Goal: Transaction & Acquisition: Book appointment/travel/reservation

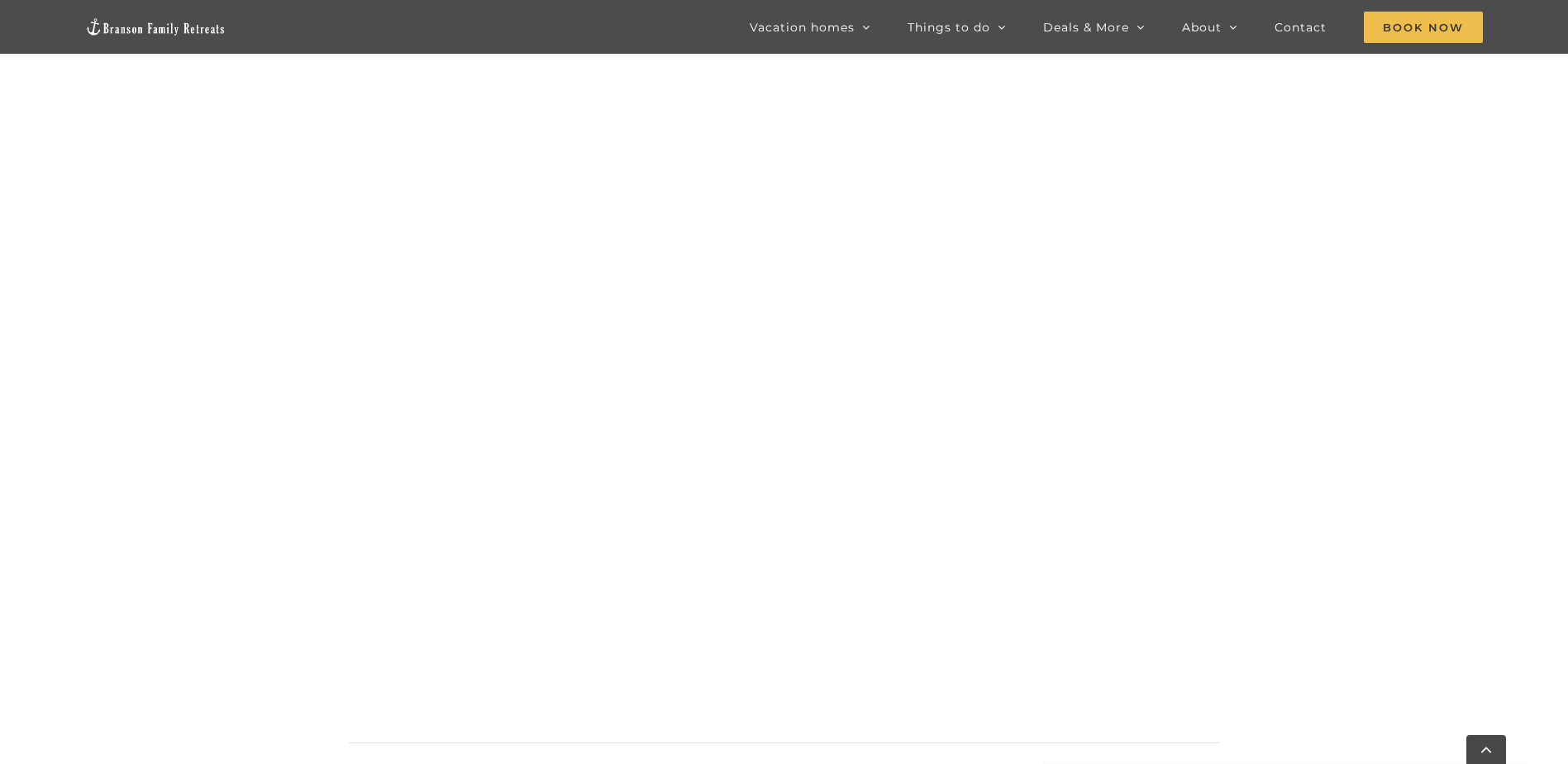
scroll to position [1256, 0]
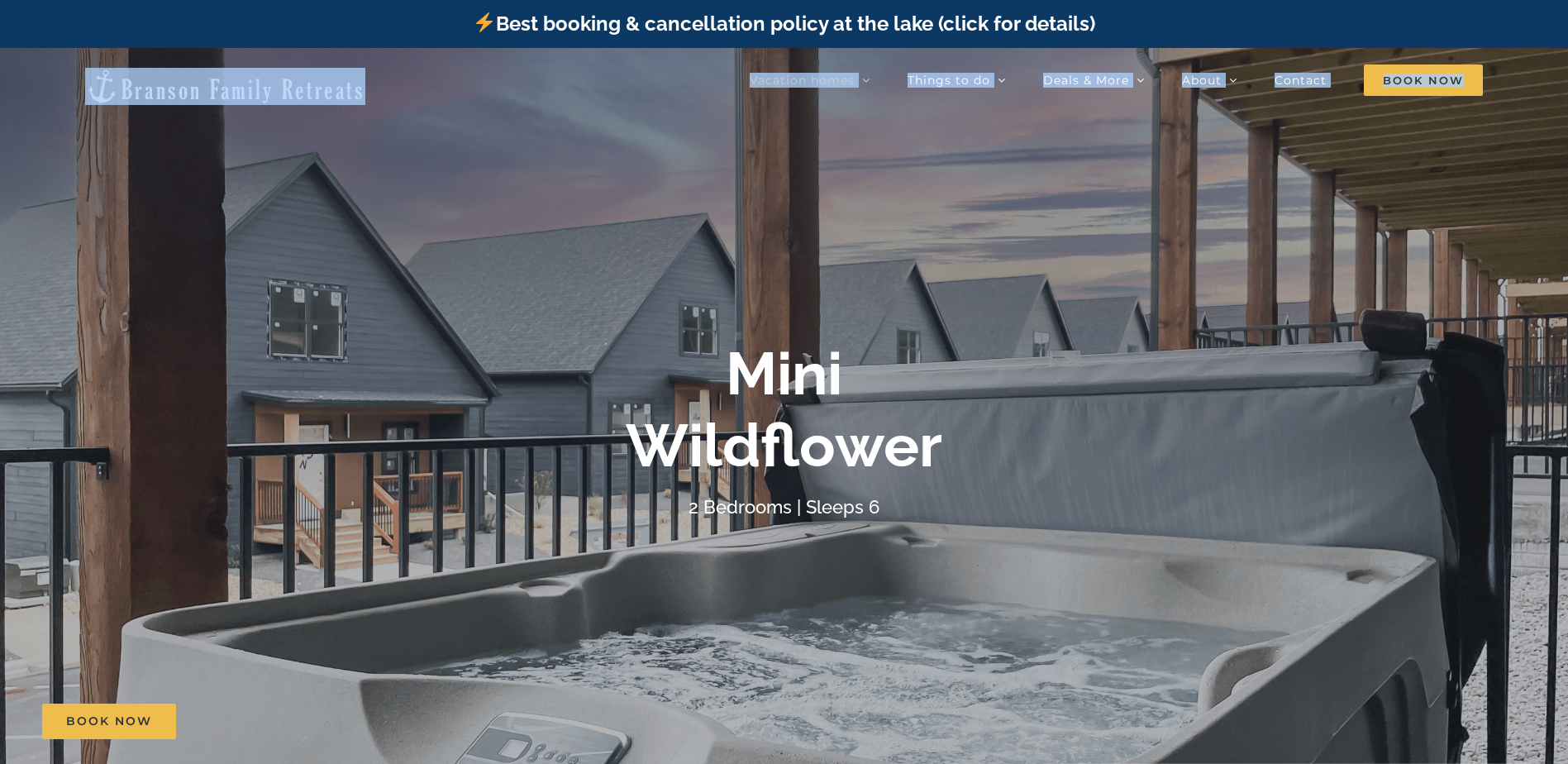
drag, startPoint x: 1567, startPoint y: 48, endPoint x: 1580, endPoint y: 88, distance: 42.1
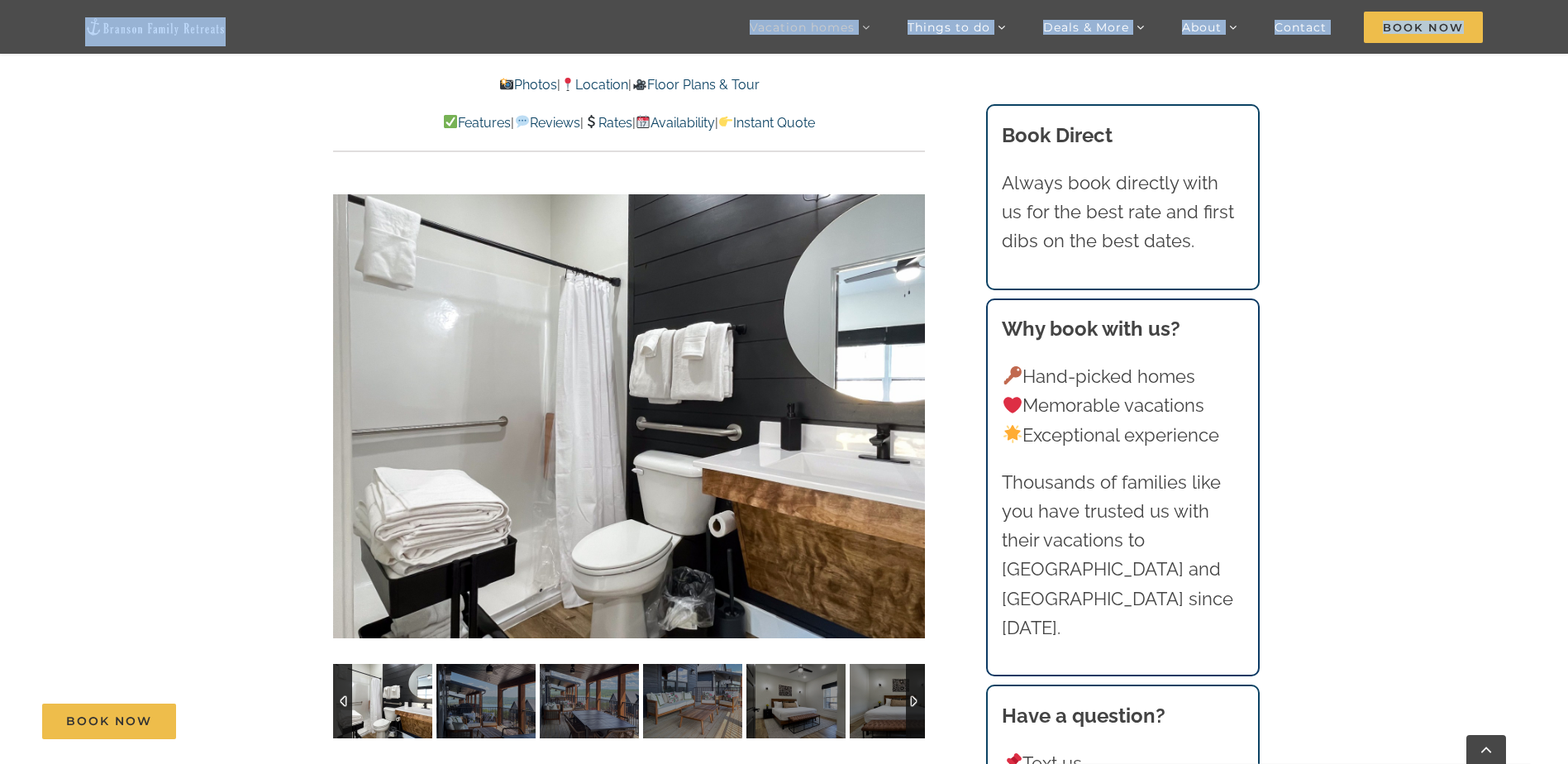
scroll to position [1097, 0]
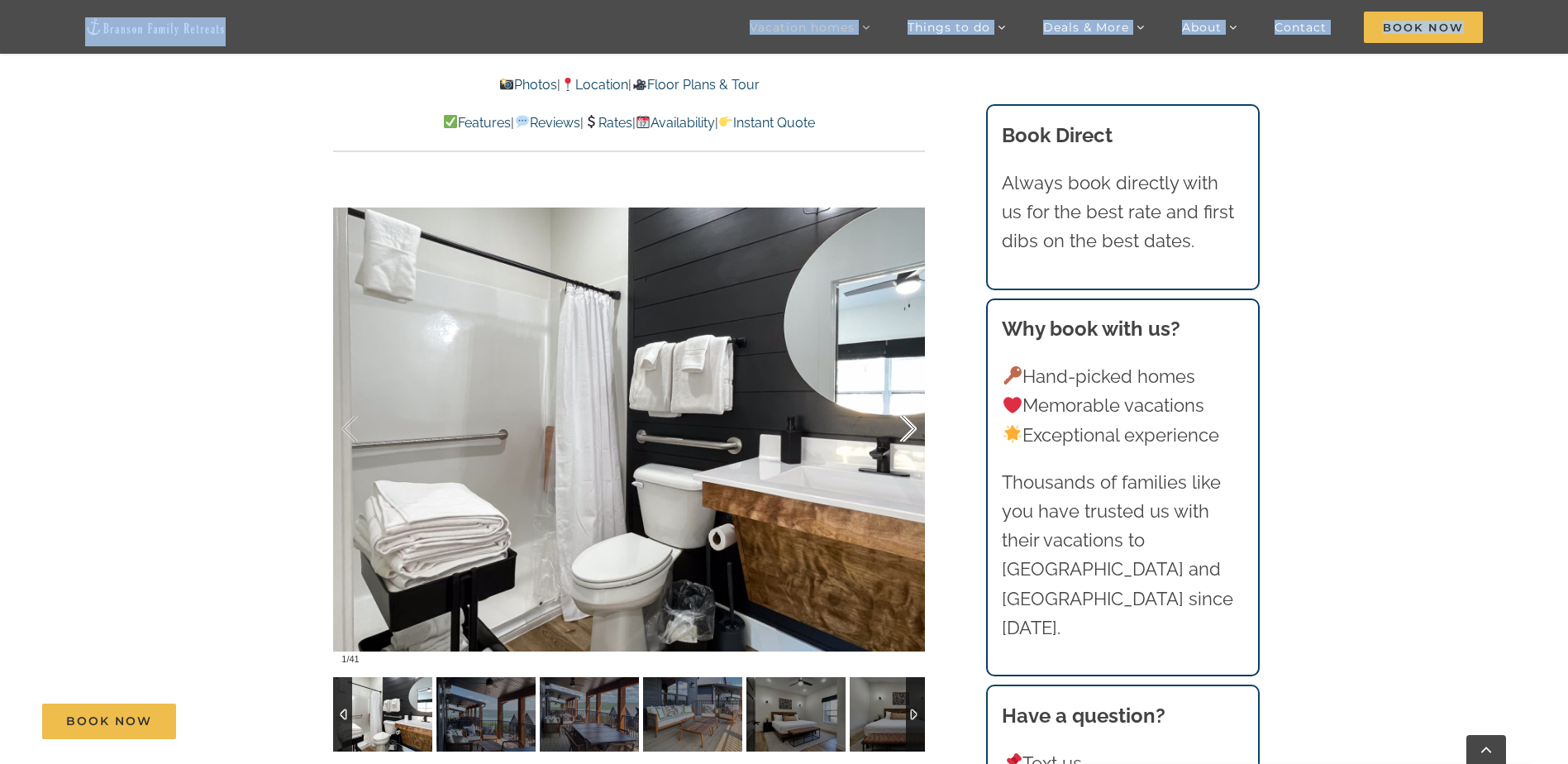
click at [903, 439] on div at bounding box center [891, 429] width 51 height 102
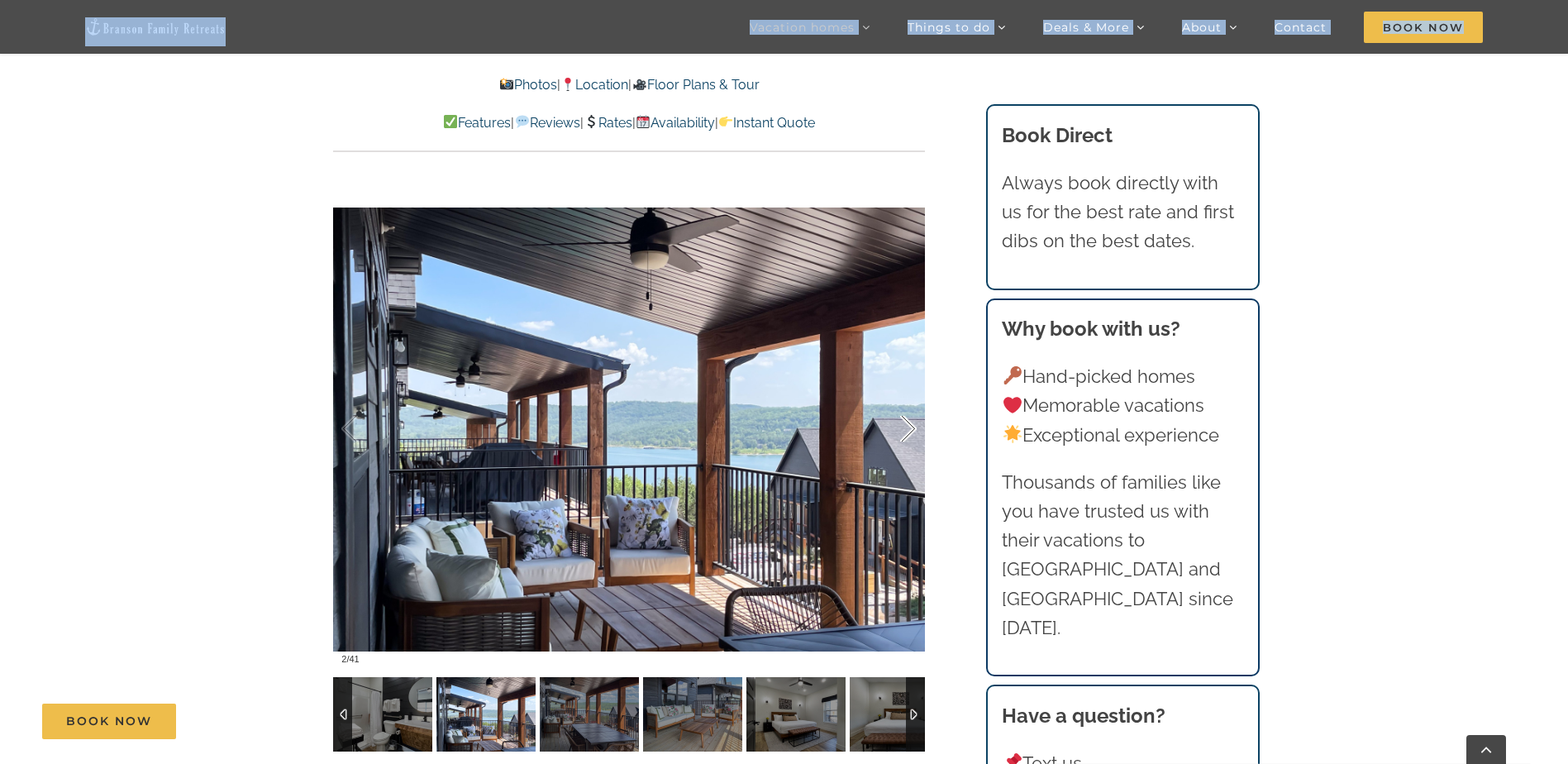
click at [903, 439] on div at bounding box center [891, 429] width 51 height 102
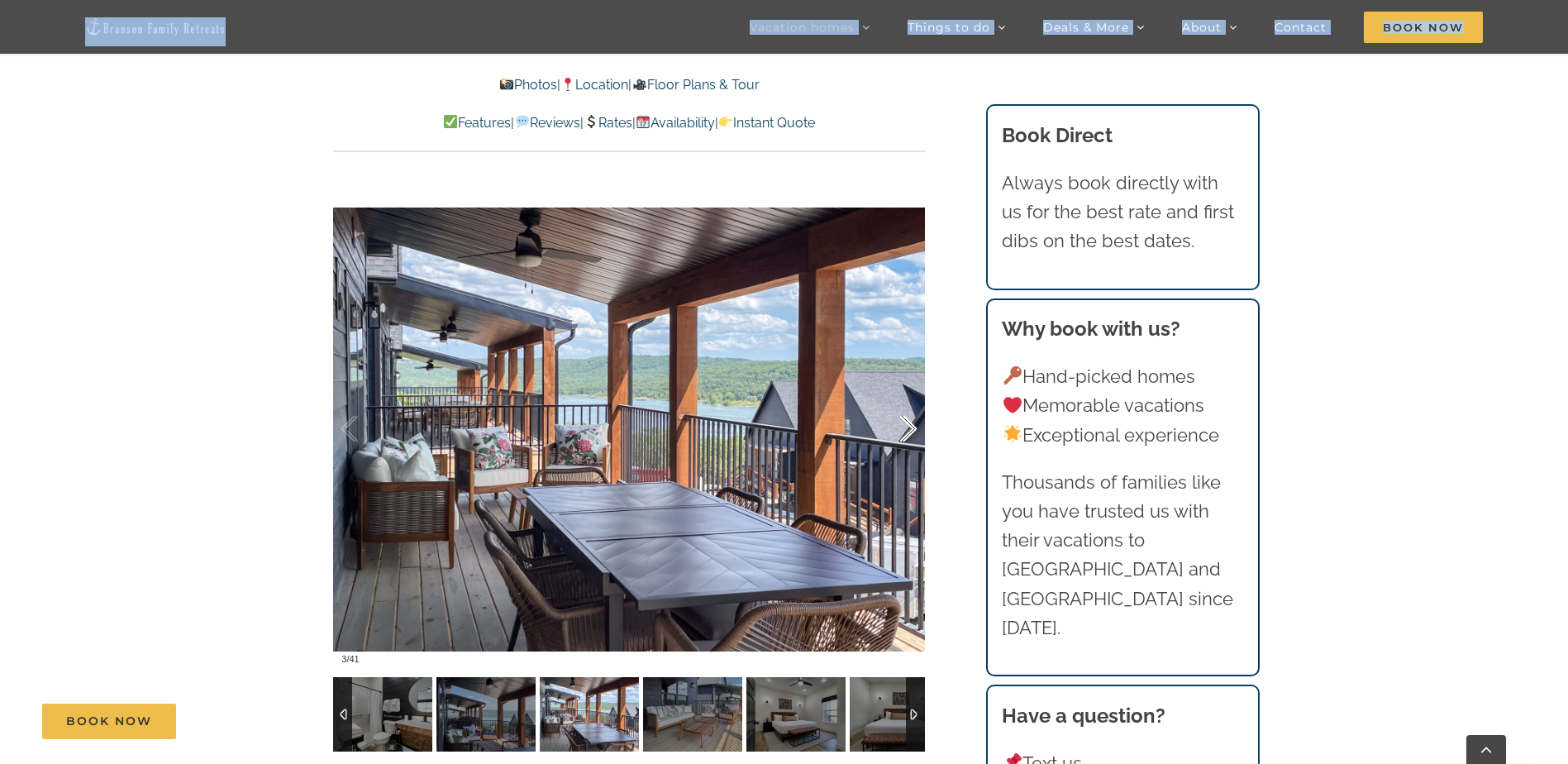
click at [903, 439] on div at bounding box center [891, 429] width 51 height 102
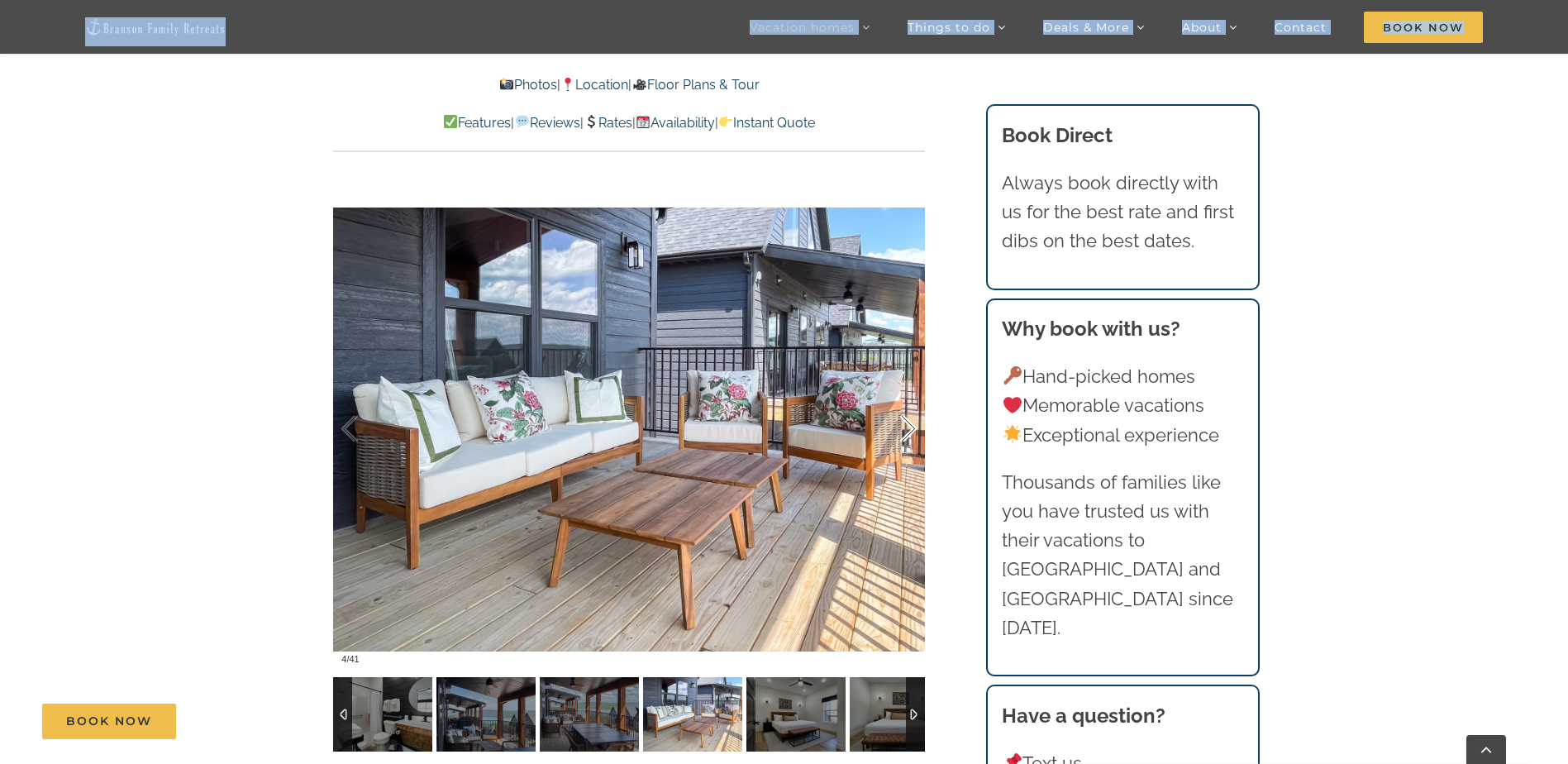
click at [903, 439] on div at bounding box center [891, 429] width 51 height 102
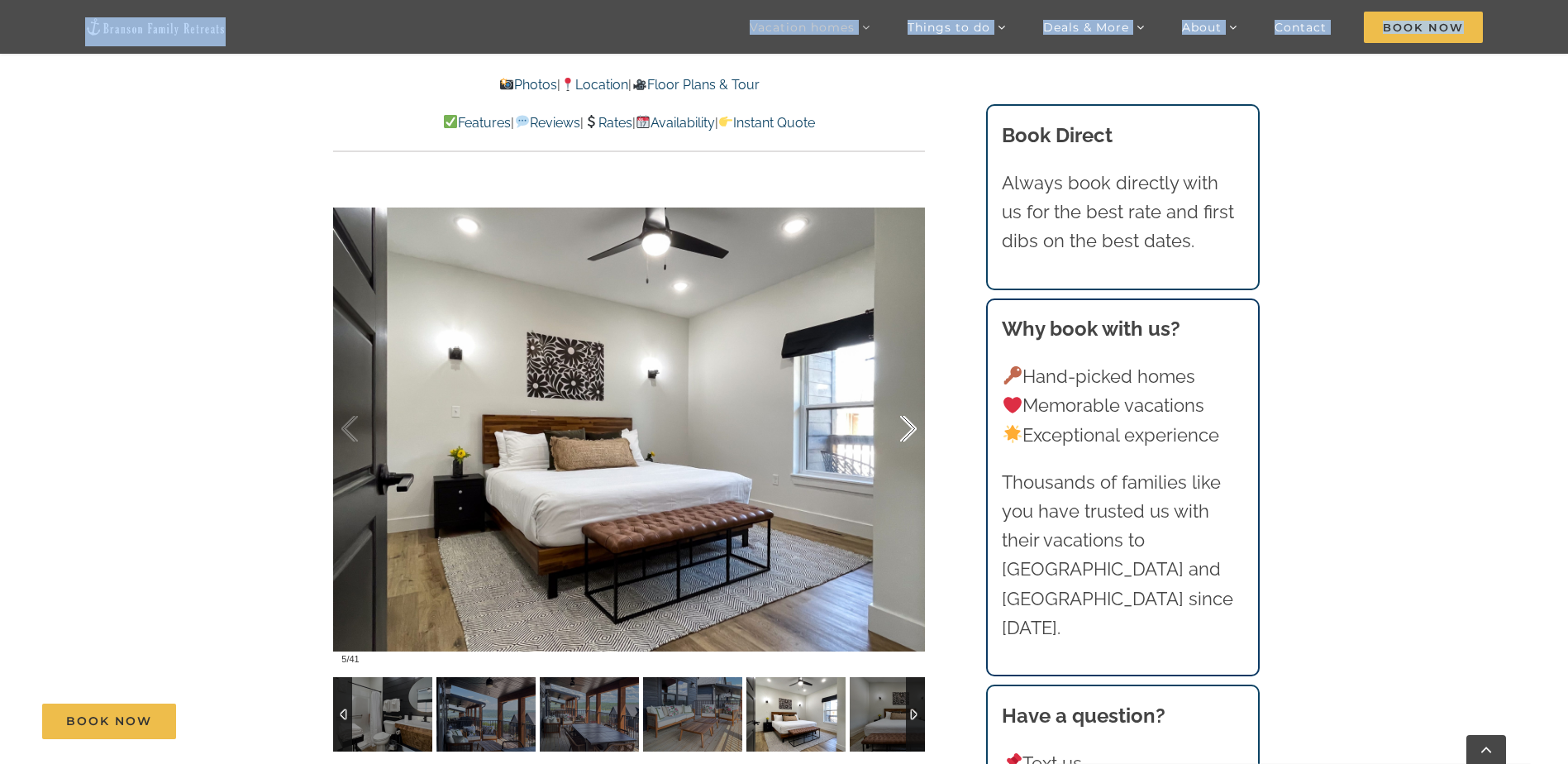
click at [903, 439] on div at bounding box center [891, 429] width 51 height 102
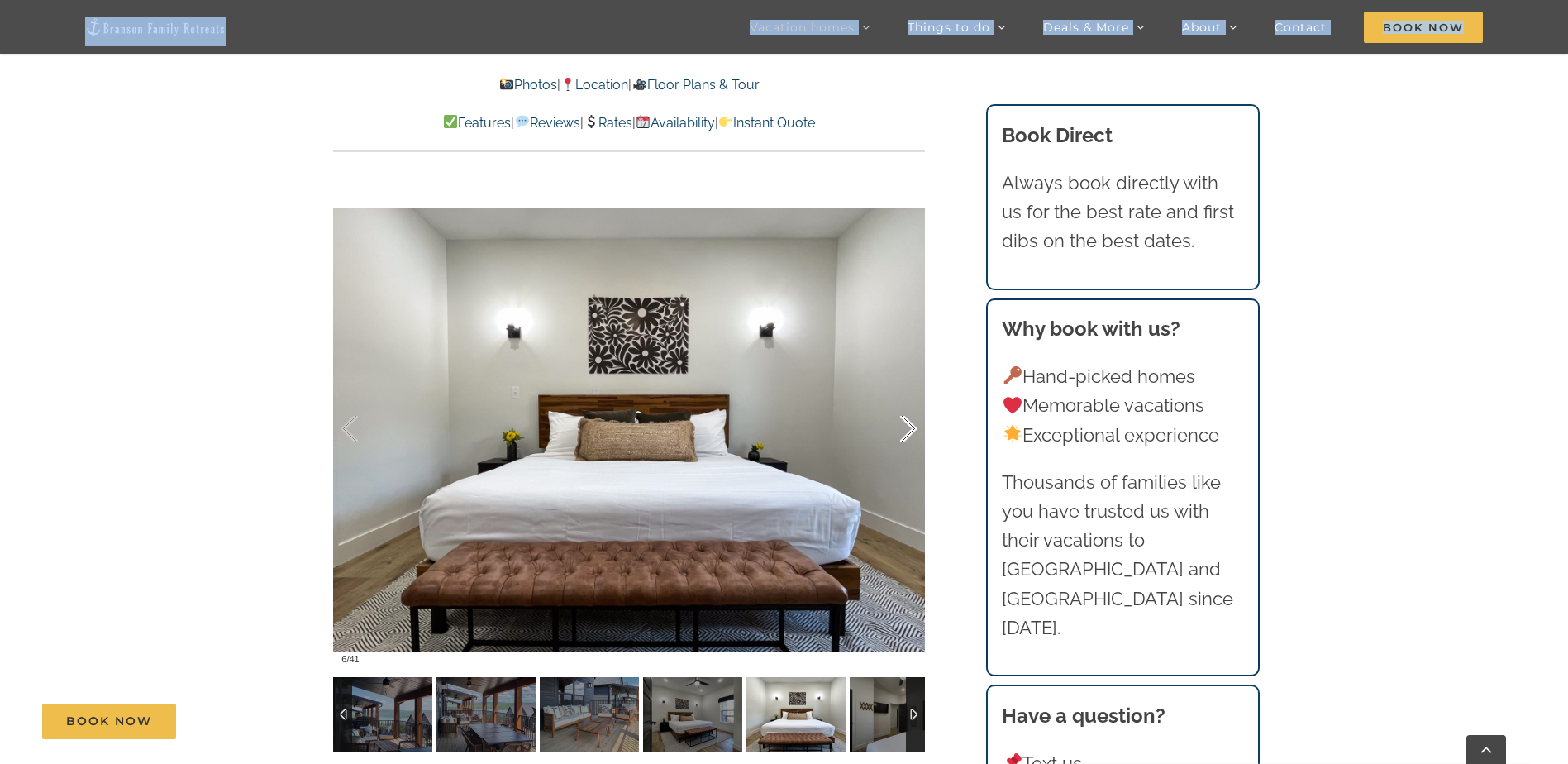
click at [903, 439] on div at bounding box center [891, 429] width 51 height 102
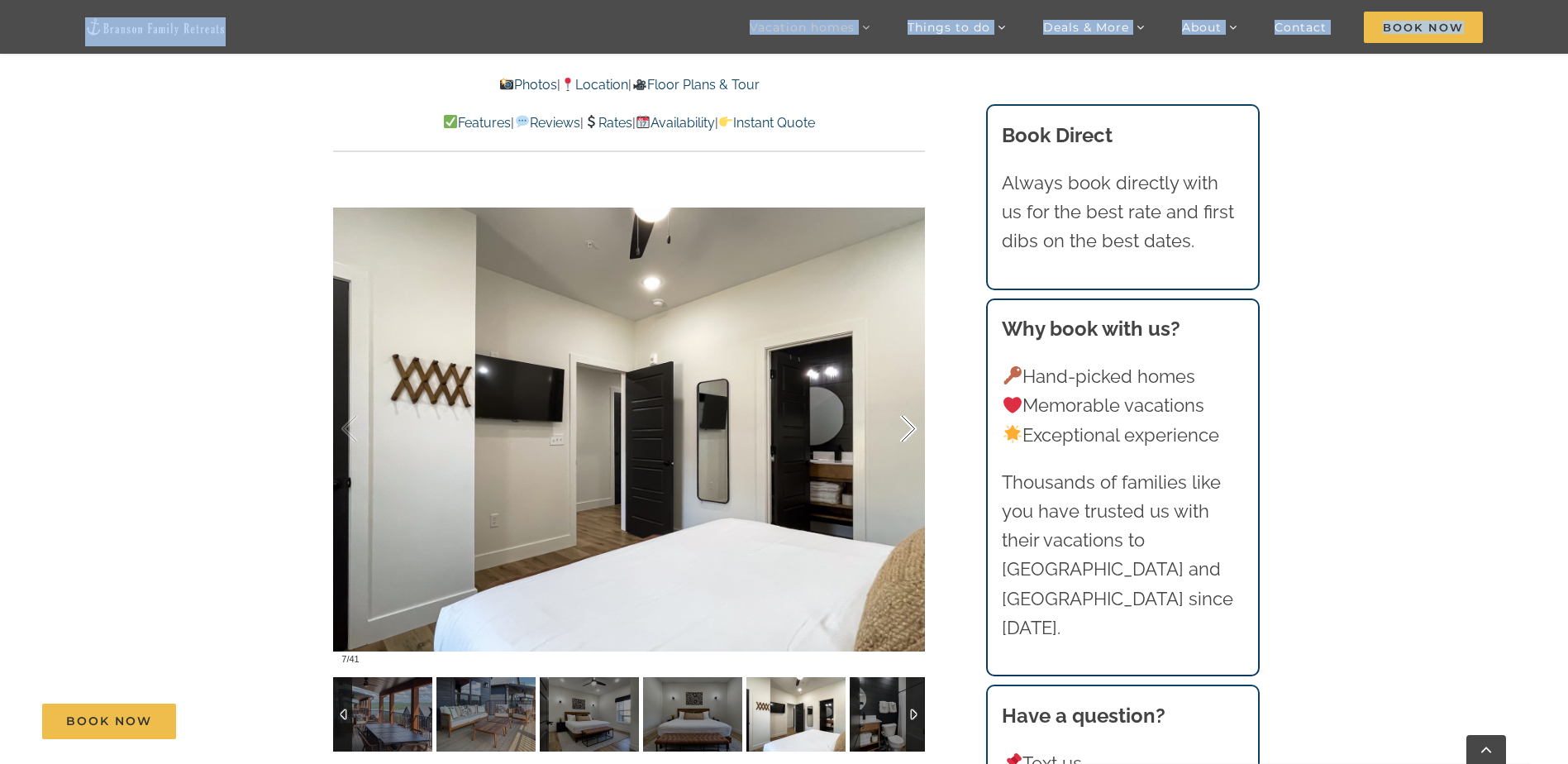
click at [903, 439] on div at bounding box center [891, 429] width 51 height 102
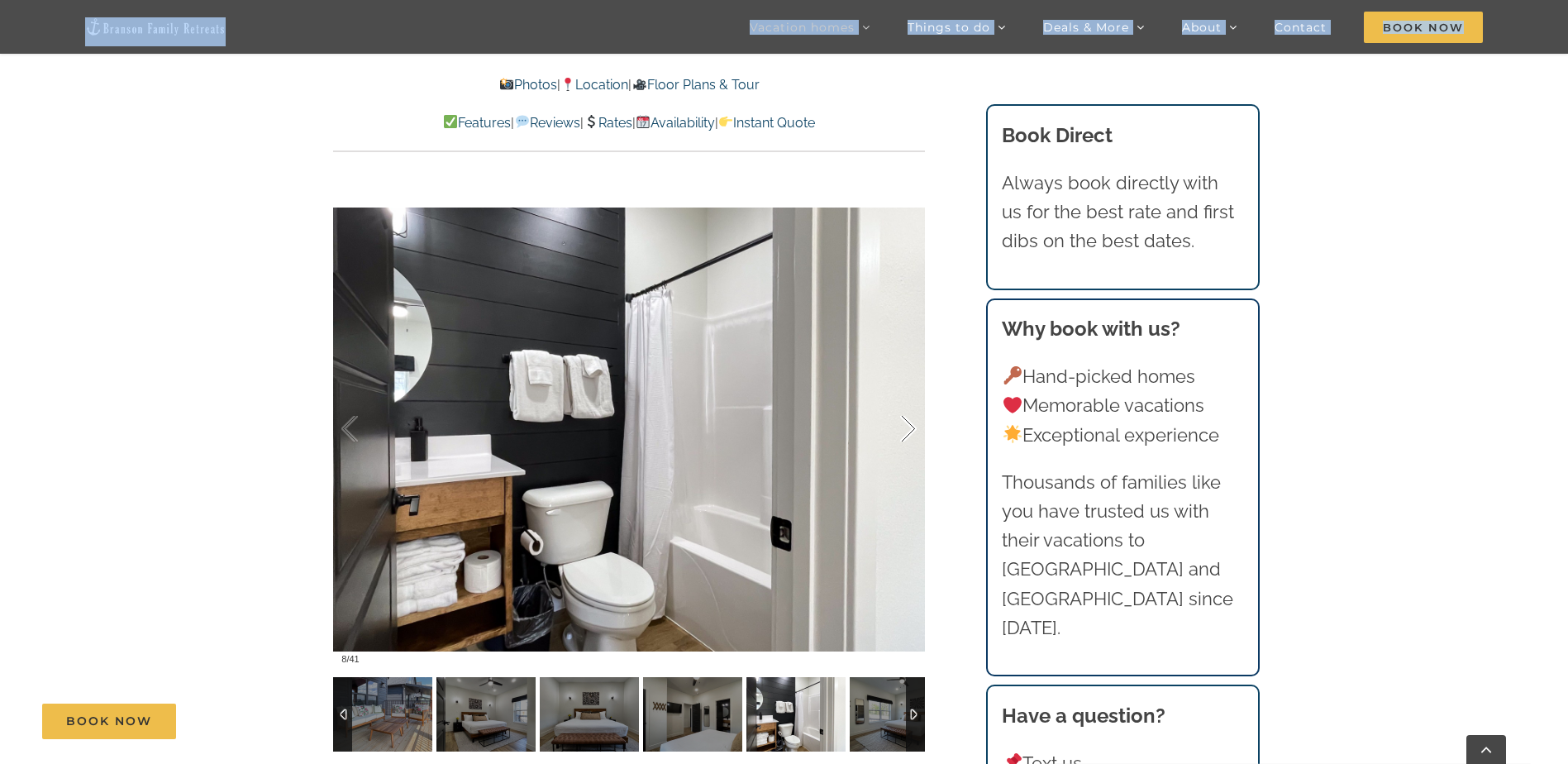
click at [903, 439] on div at bounding box center [891, 429] width 51 height 102
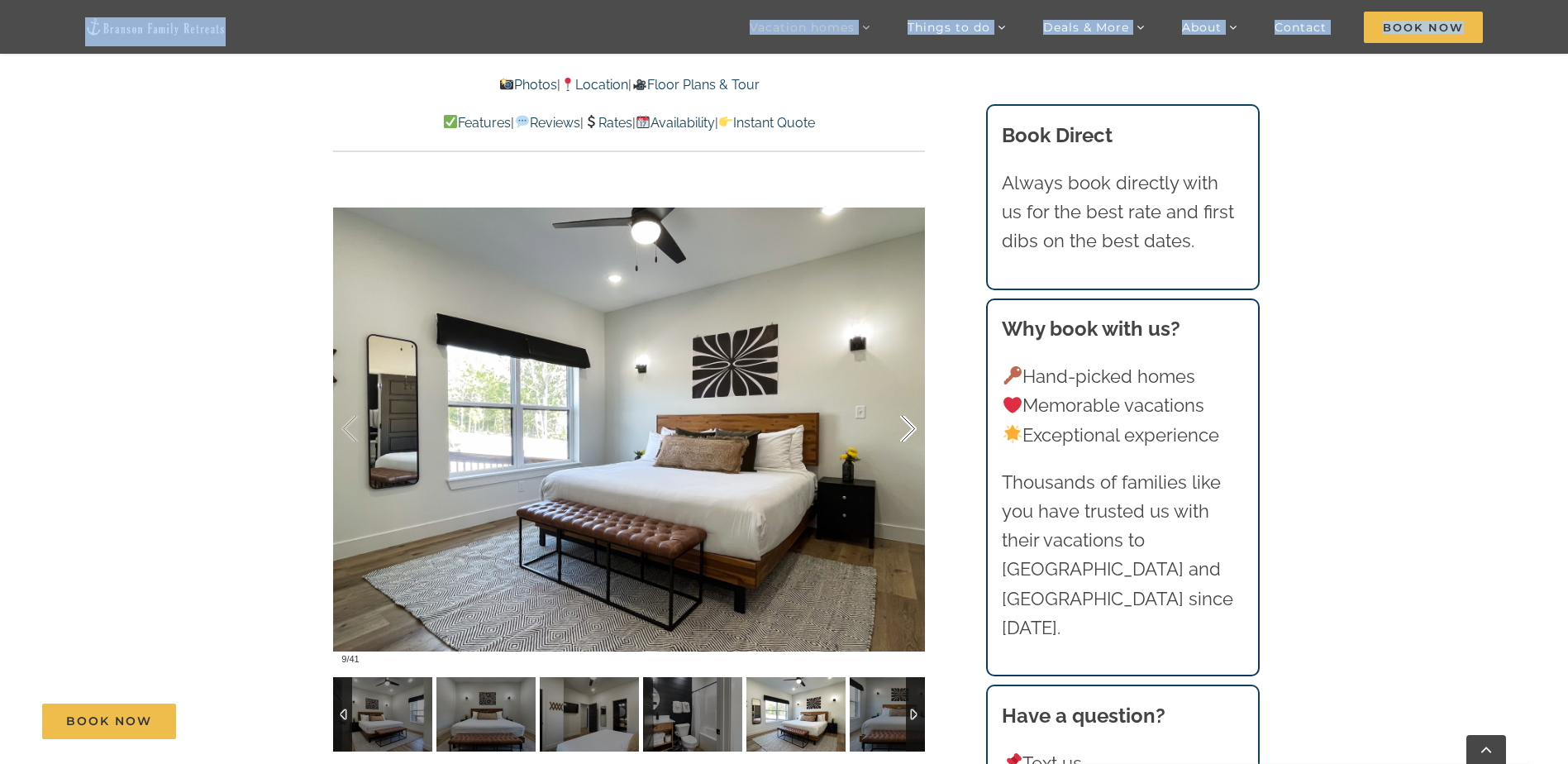
click at [903, 439] on div at bounding box center [891, 429] width 51 height 102
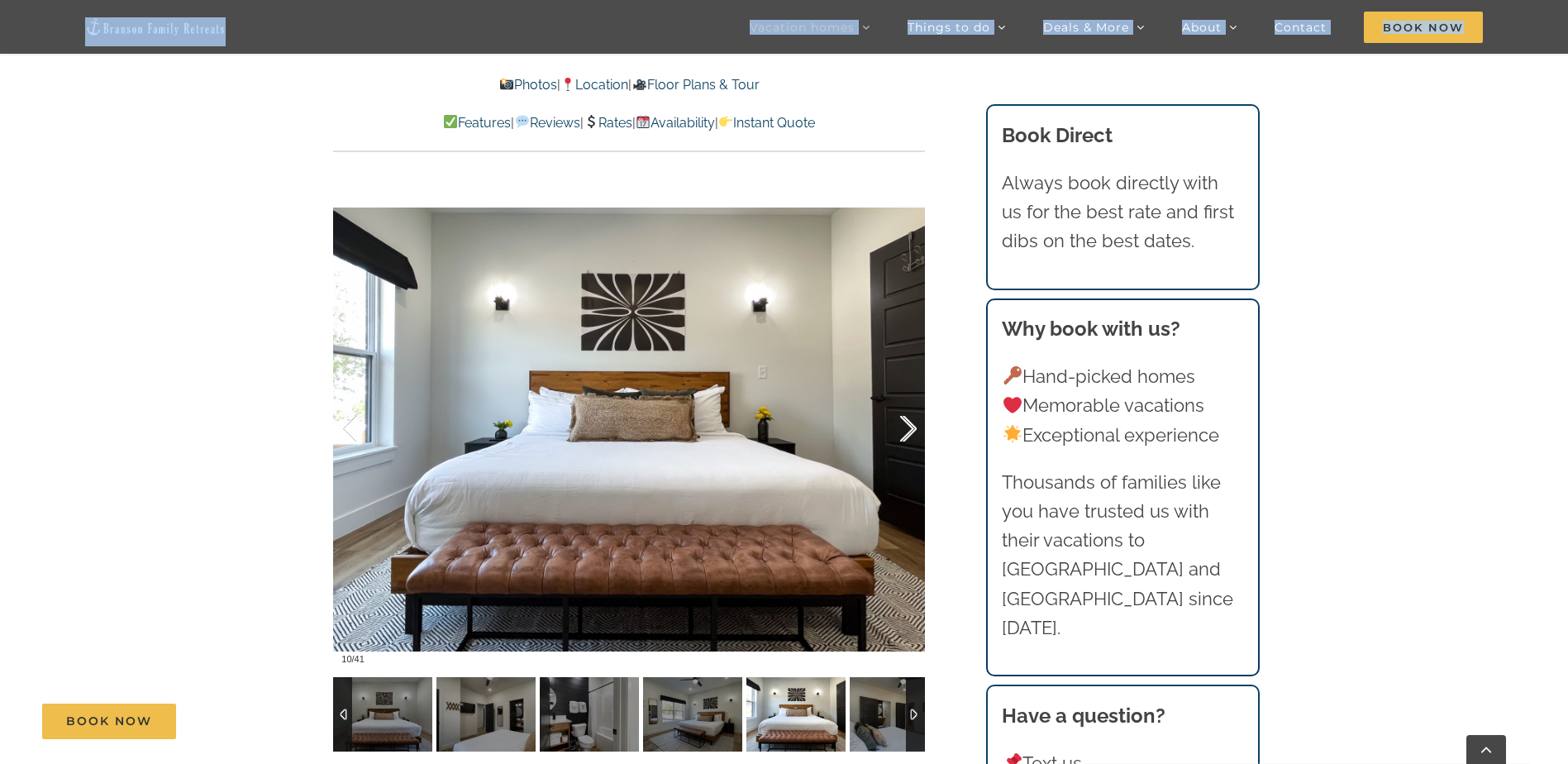
click at [903, 439] on div at bounding box center [891, 429] width 51 height 102
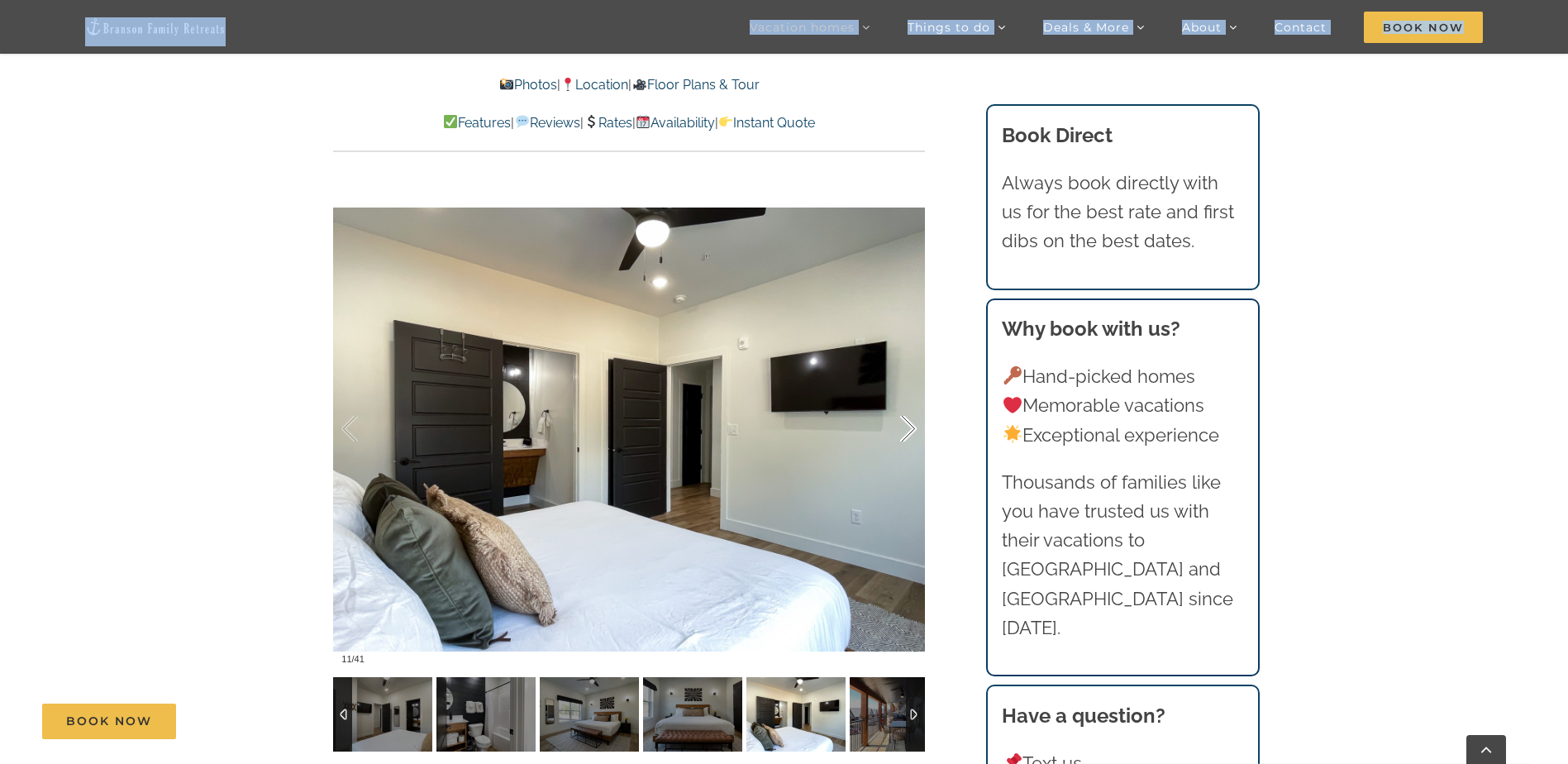
click at [903, 439] on div at bounding box center [891, 429] width 51 height 102
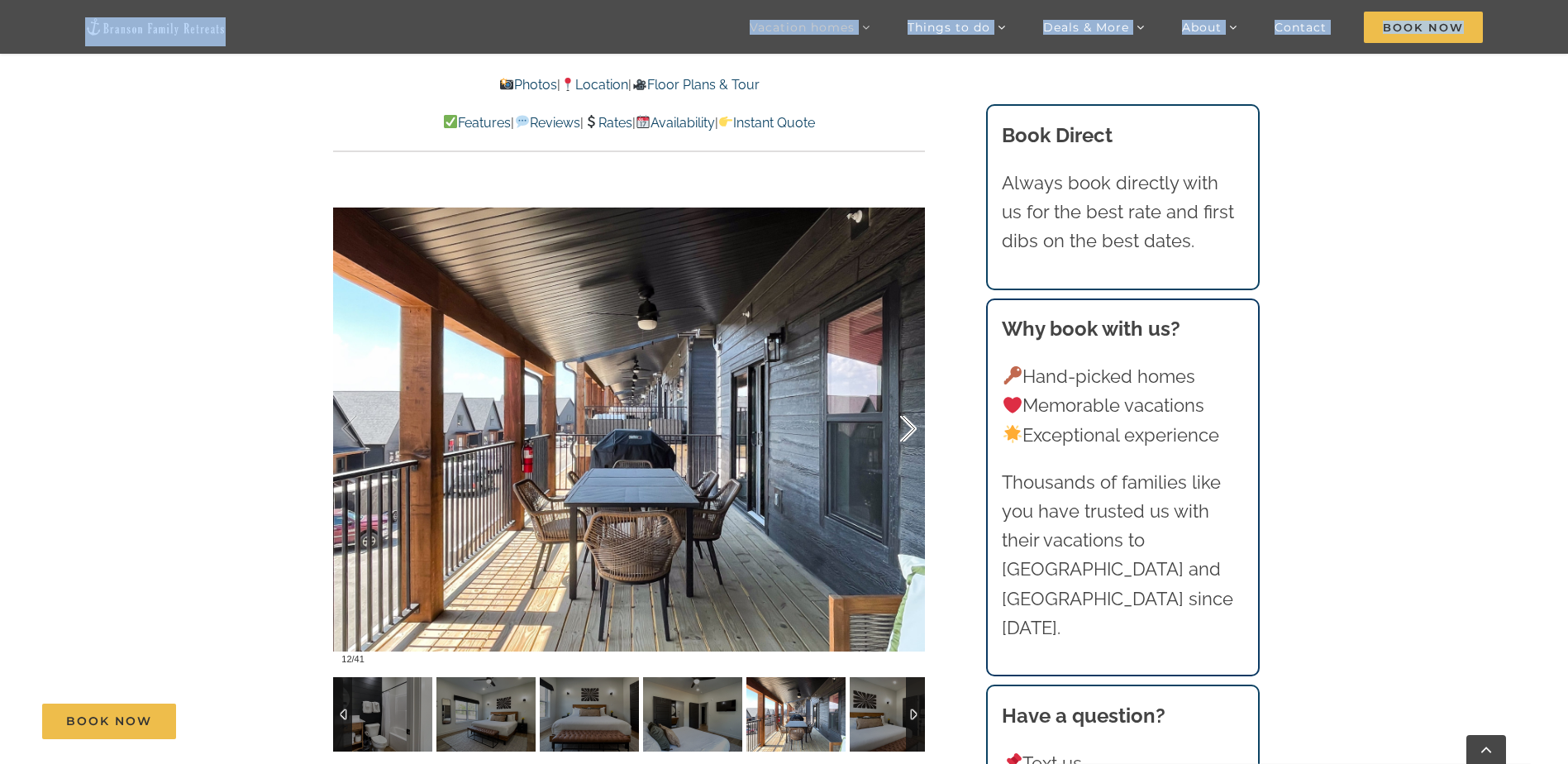
click at [903, 439] on div at bounding box center [891, 429] width 51 height 102
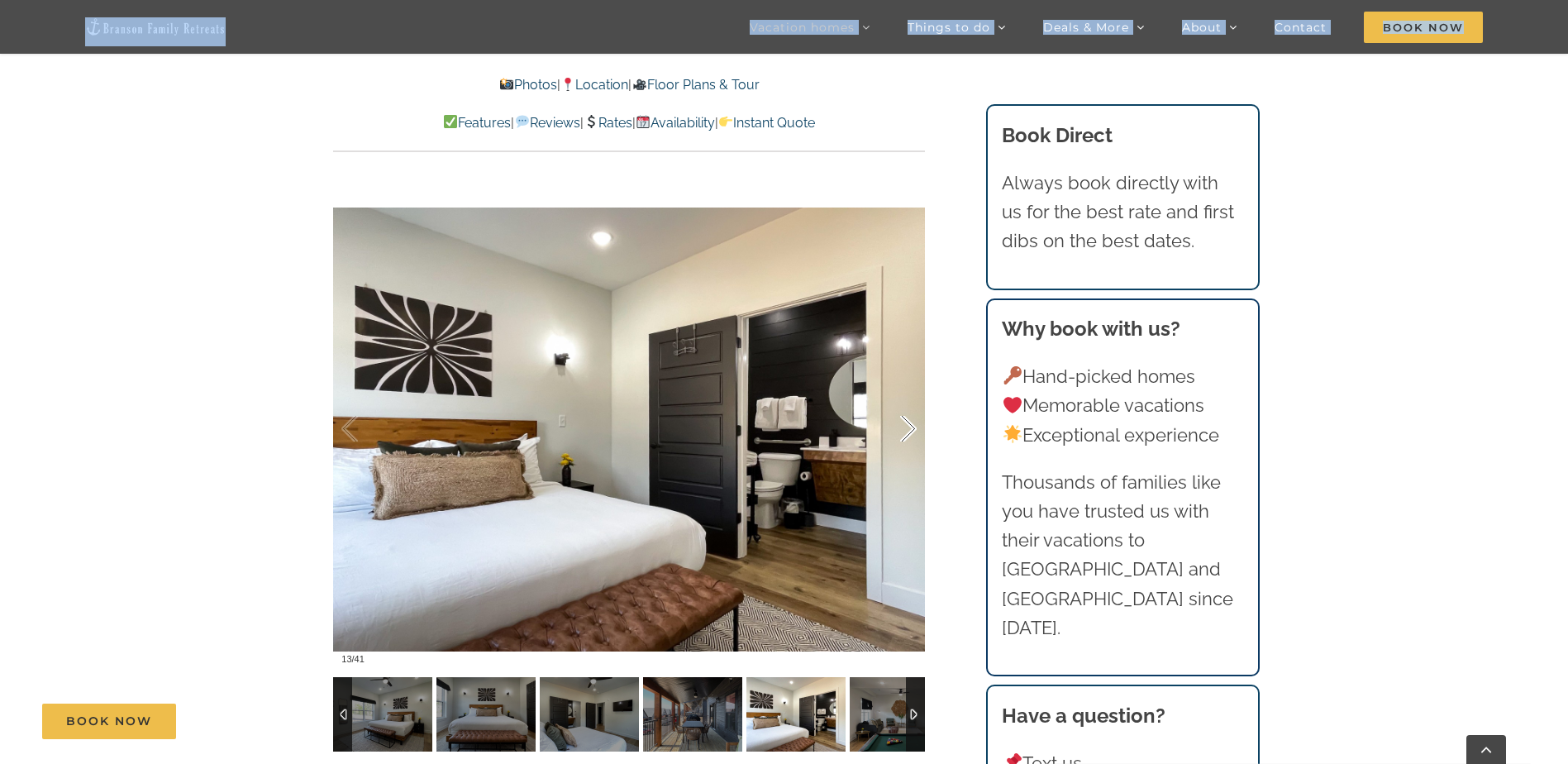
click at [903, 439] on div at bounding box center [891, 429] width 51 height 102
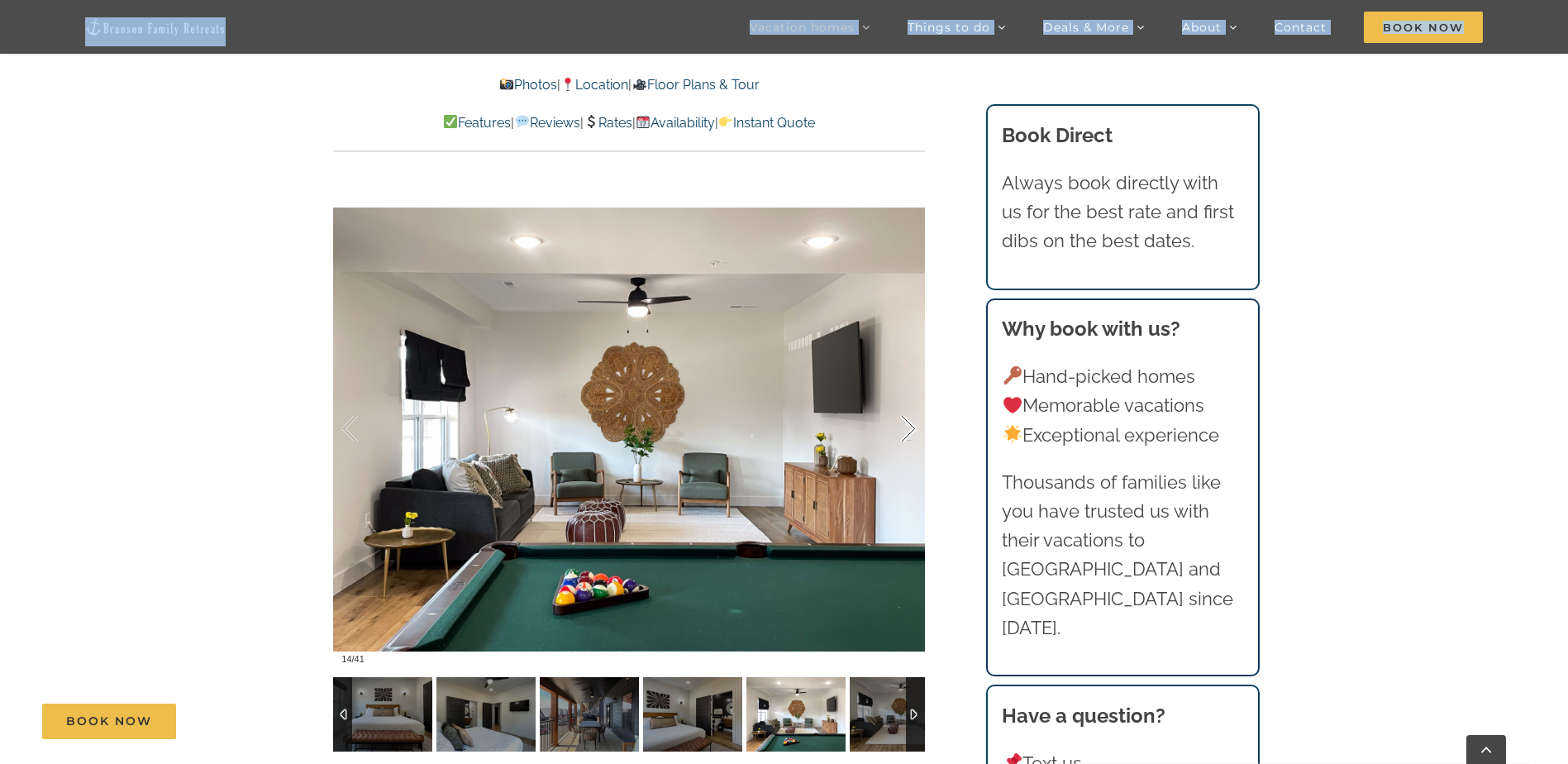
click at [903, 439] on div at bounding box center [891, 429] width 51 height 102
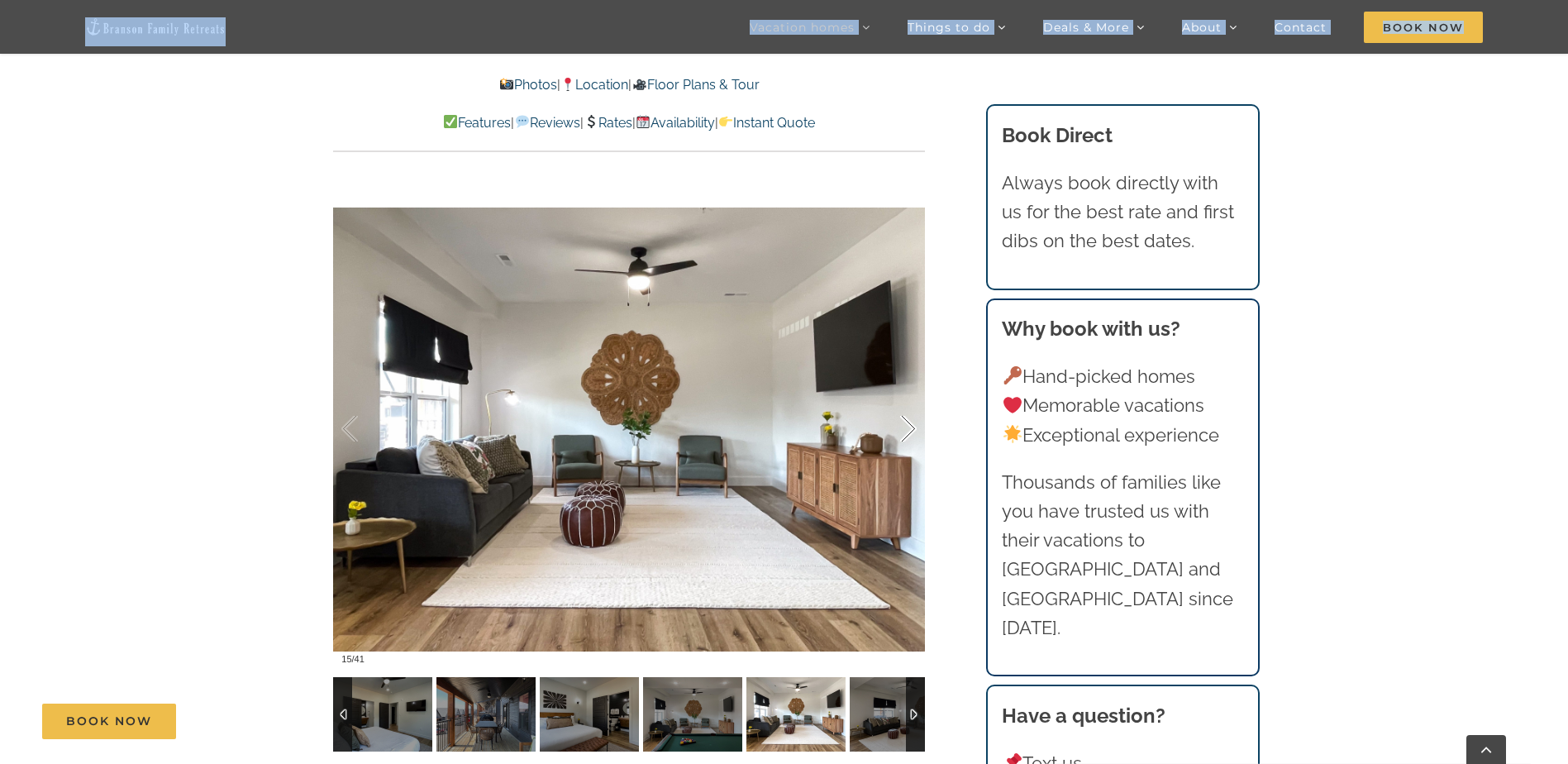
click at [903, 439] on div at bounding box center [891, 429] width 51 height 102
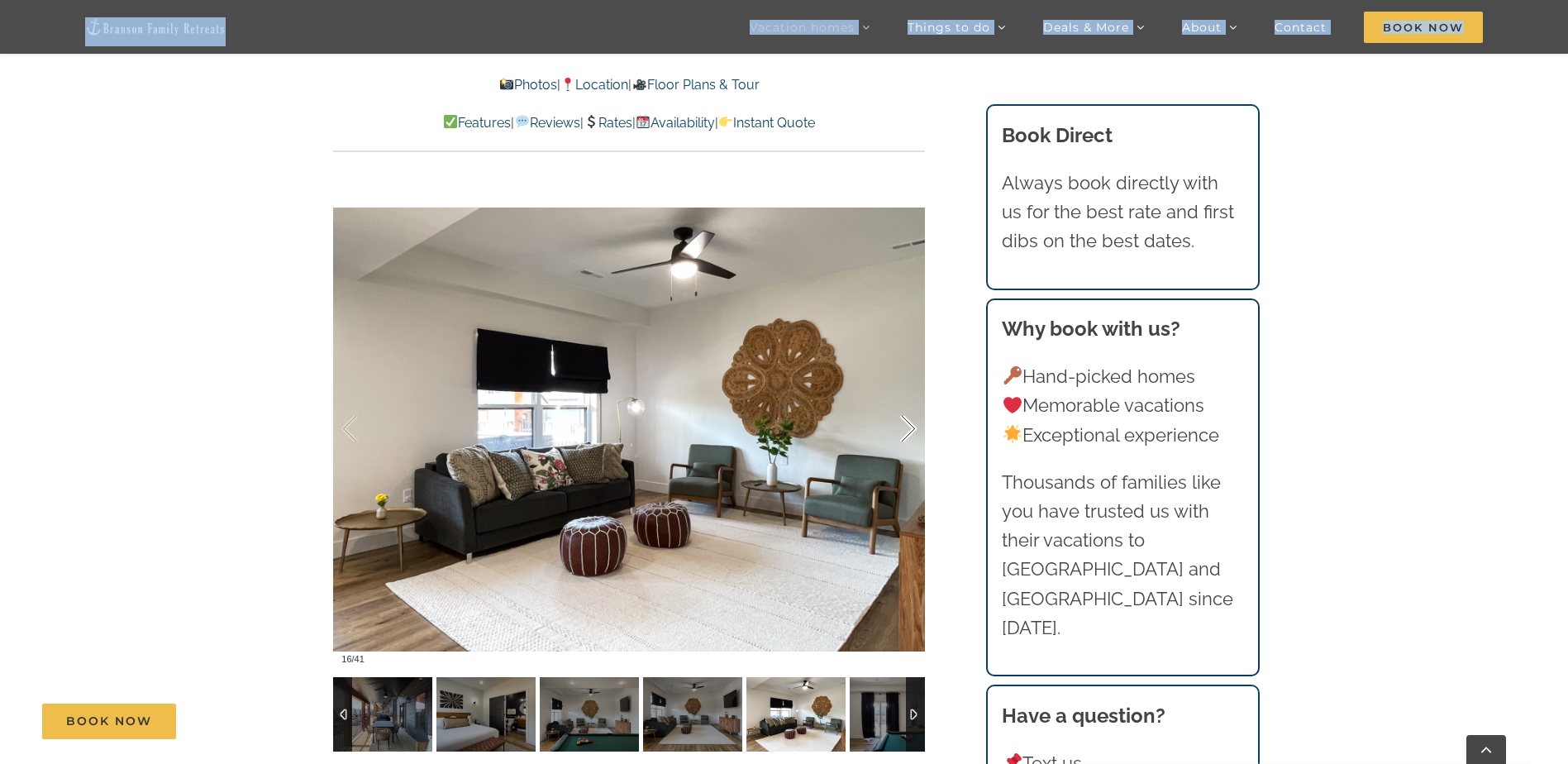
click at [903, 439] on div at bounding box center [891, 429] width 51 height 102
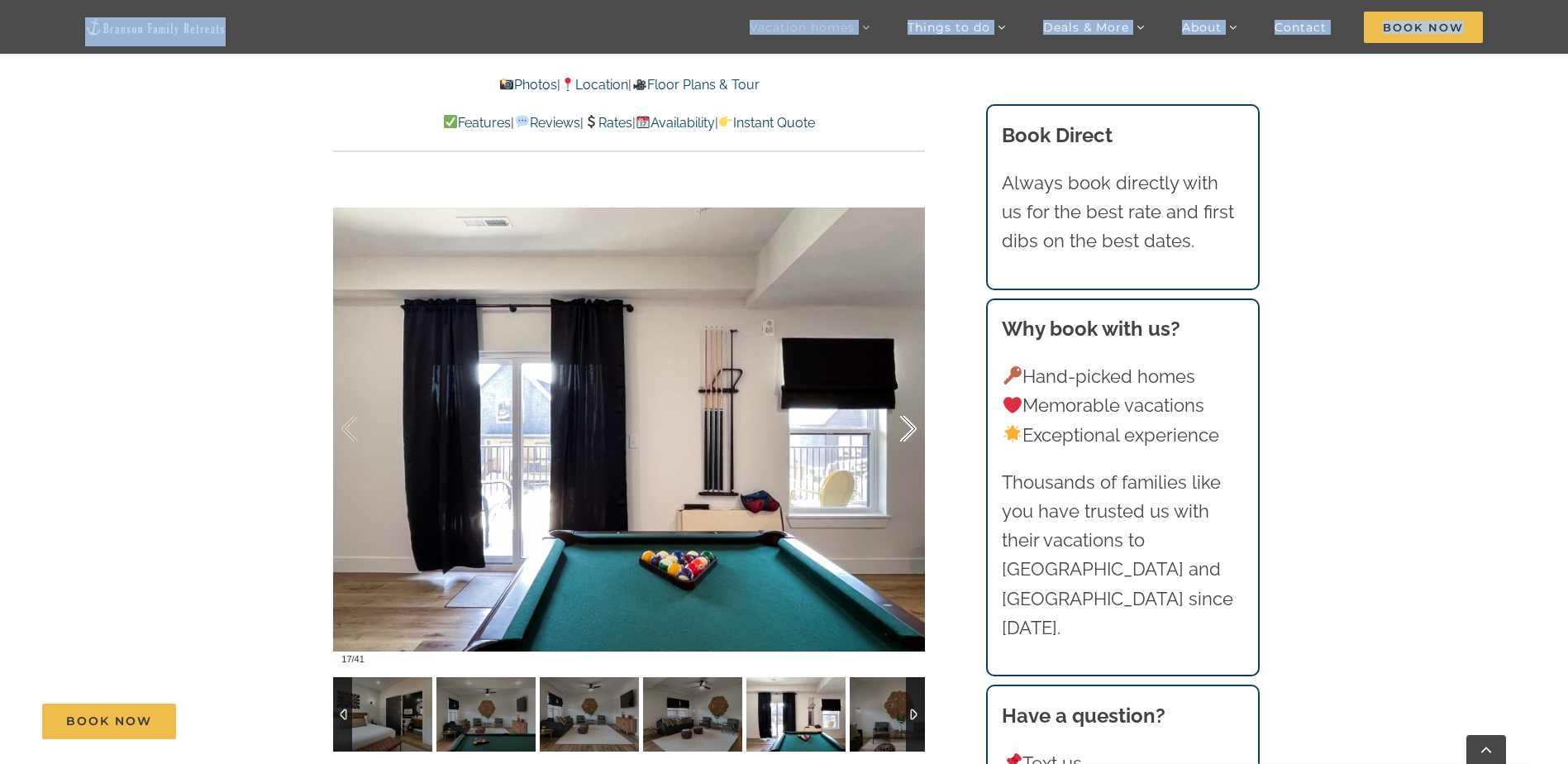
click at [903, 439] on div at bounding box center [891, 429] width 51 height 102
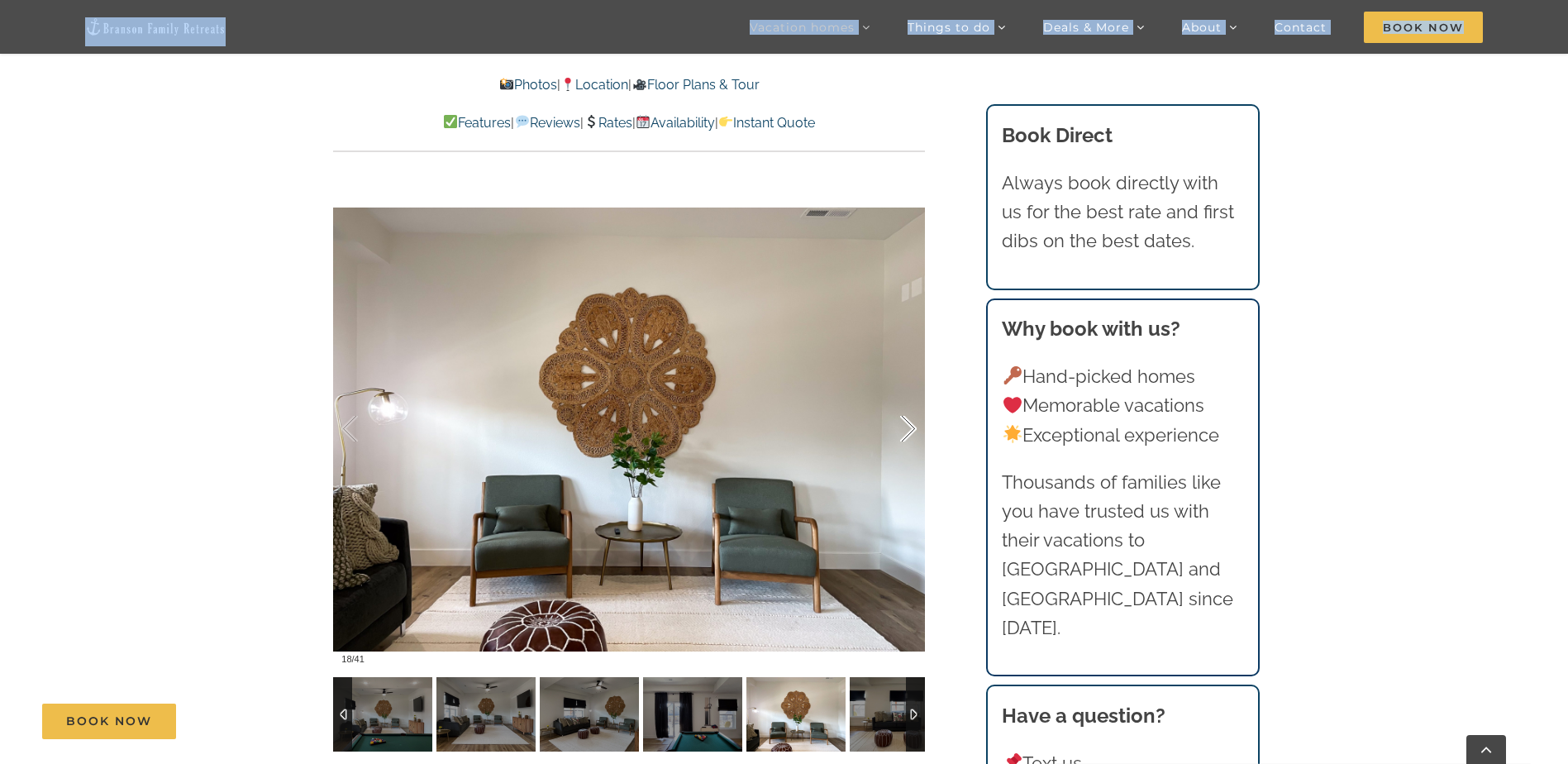
click at [903, 439] on div at bounding box center [891, 429] width 51 height 102
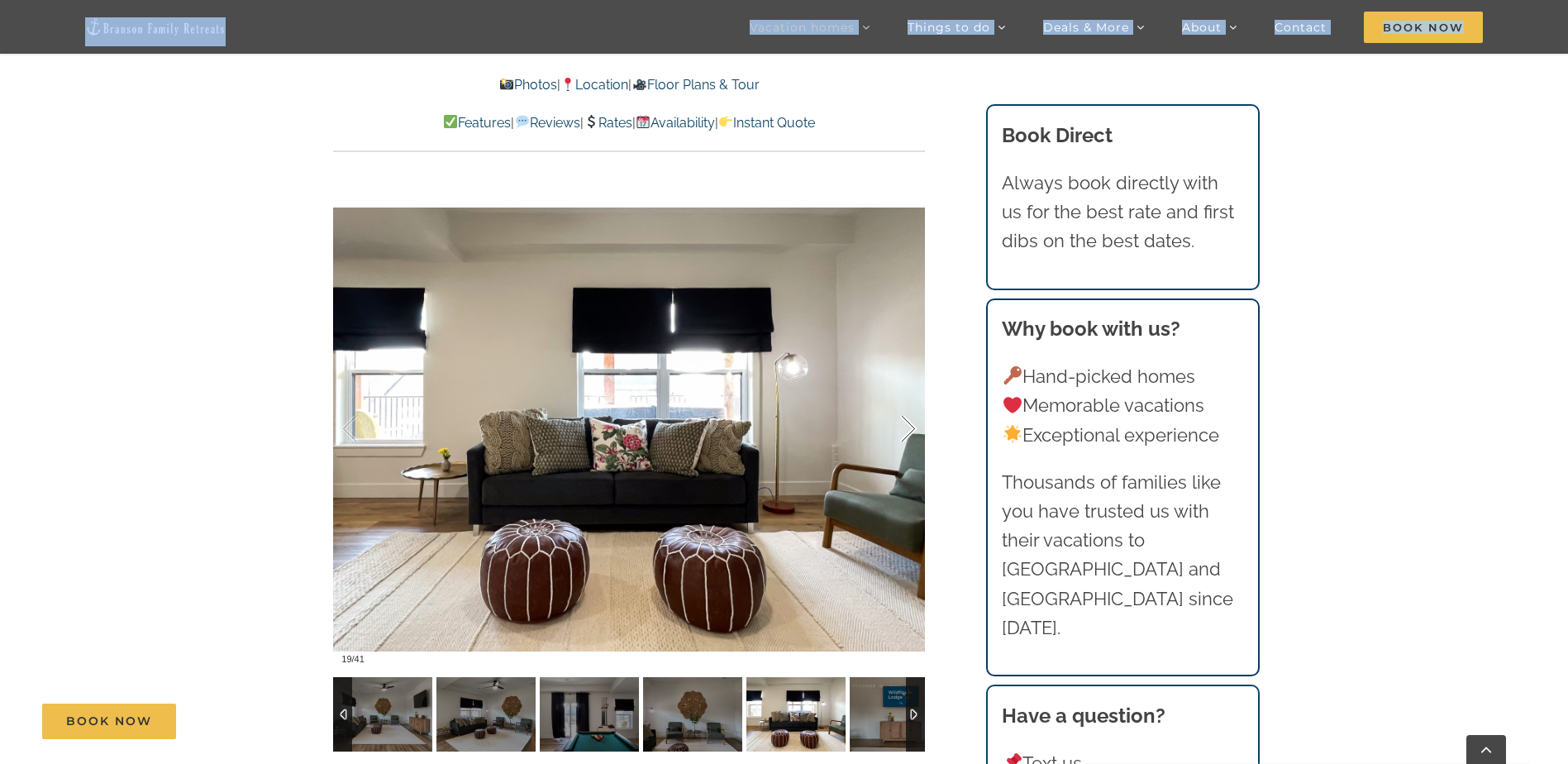
click at [903, 439] on div at bounding box center [891, 429] width 51 height 102
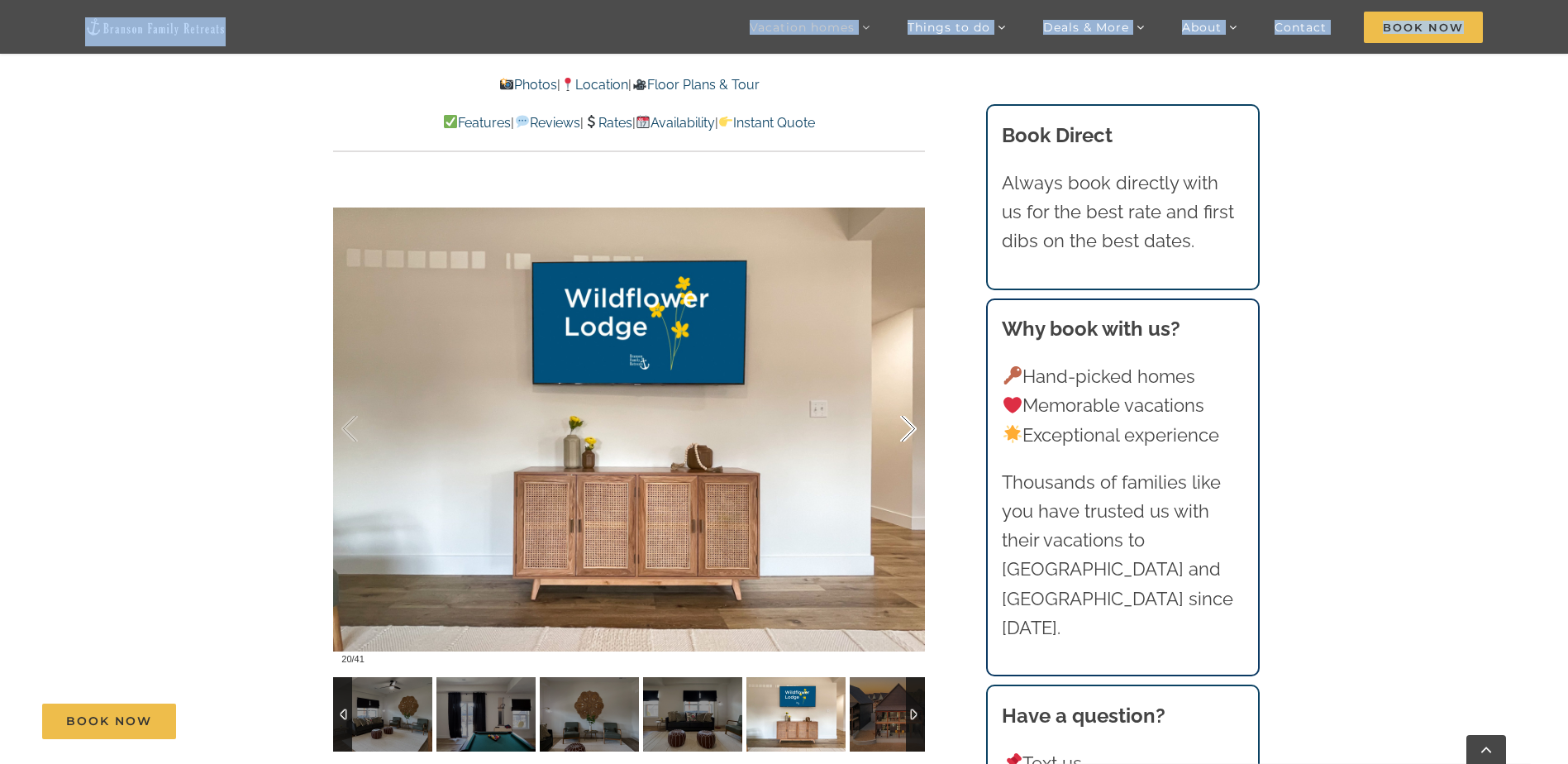
click at [903, 439] on div at bounding box center [891, 429] width 51 height 102
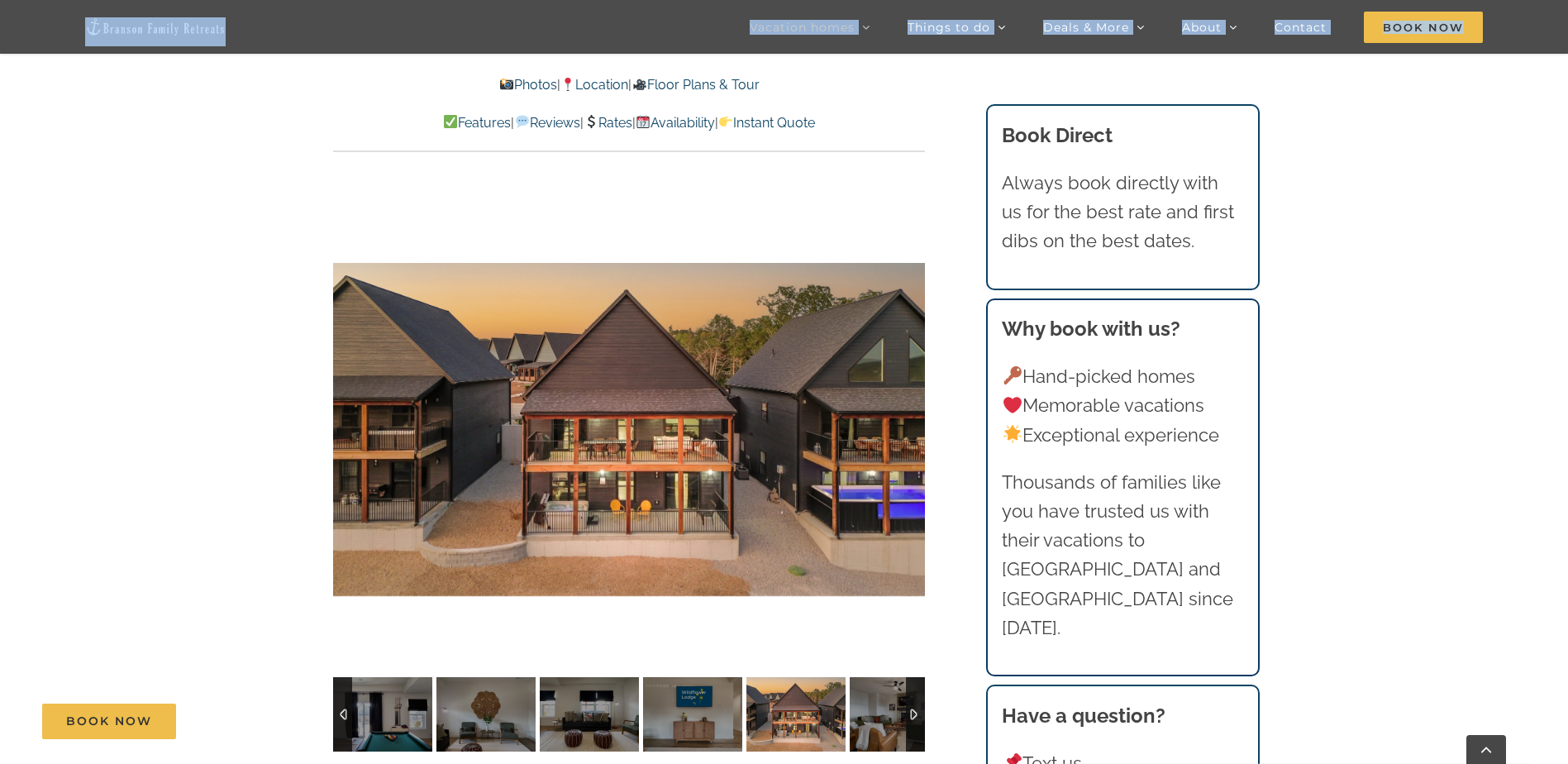
click at [903, 439] on div "21 / 41" at bounding box center [629, 429] width 592 height 486
click at [903, 439] on div at bounding box center [891, 429] width 51 height 102
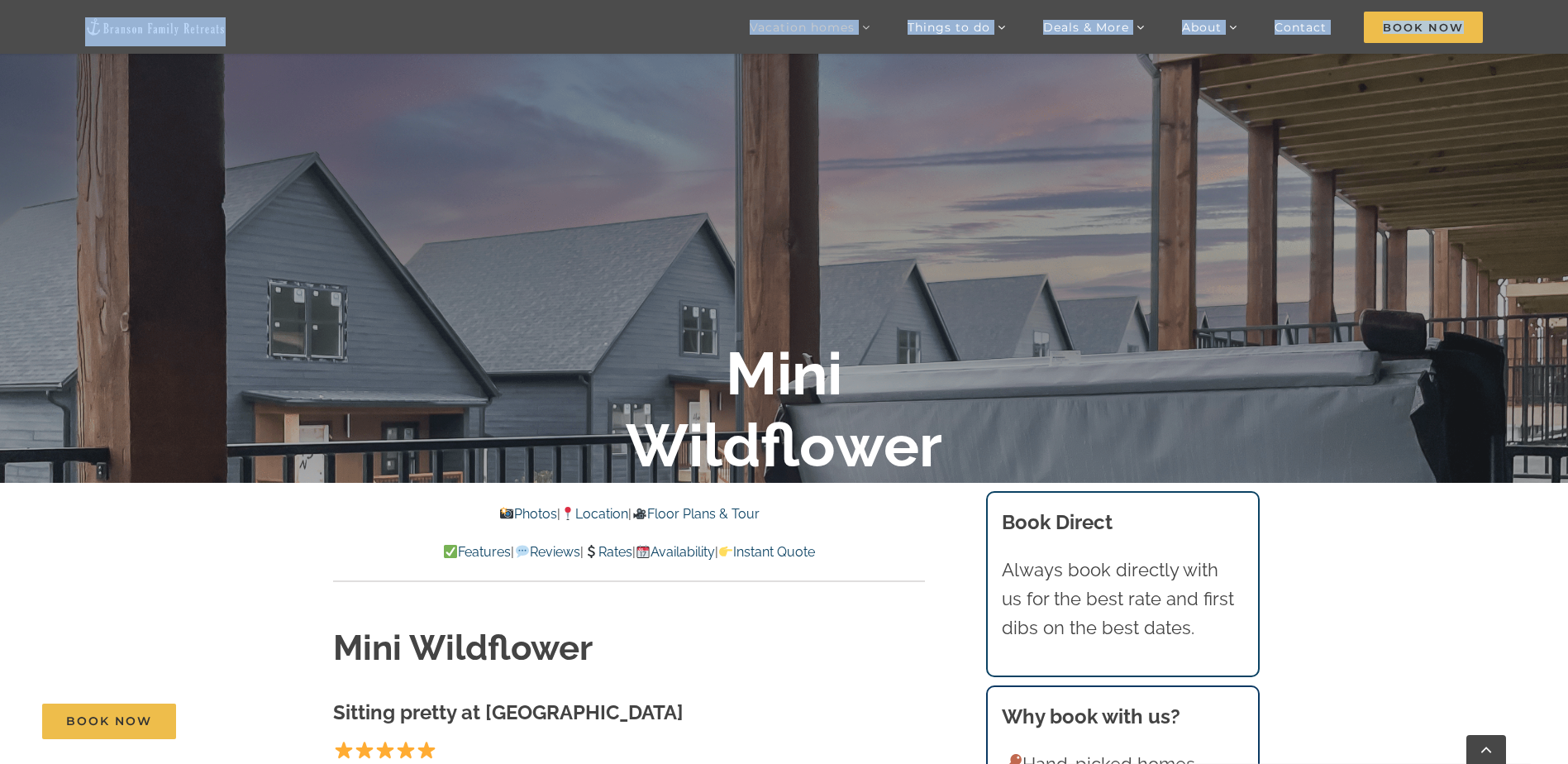
scroll to position [303, 0]
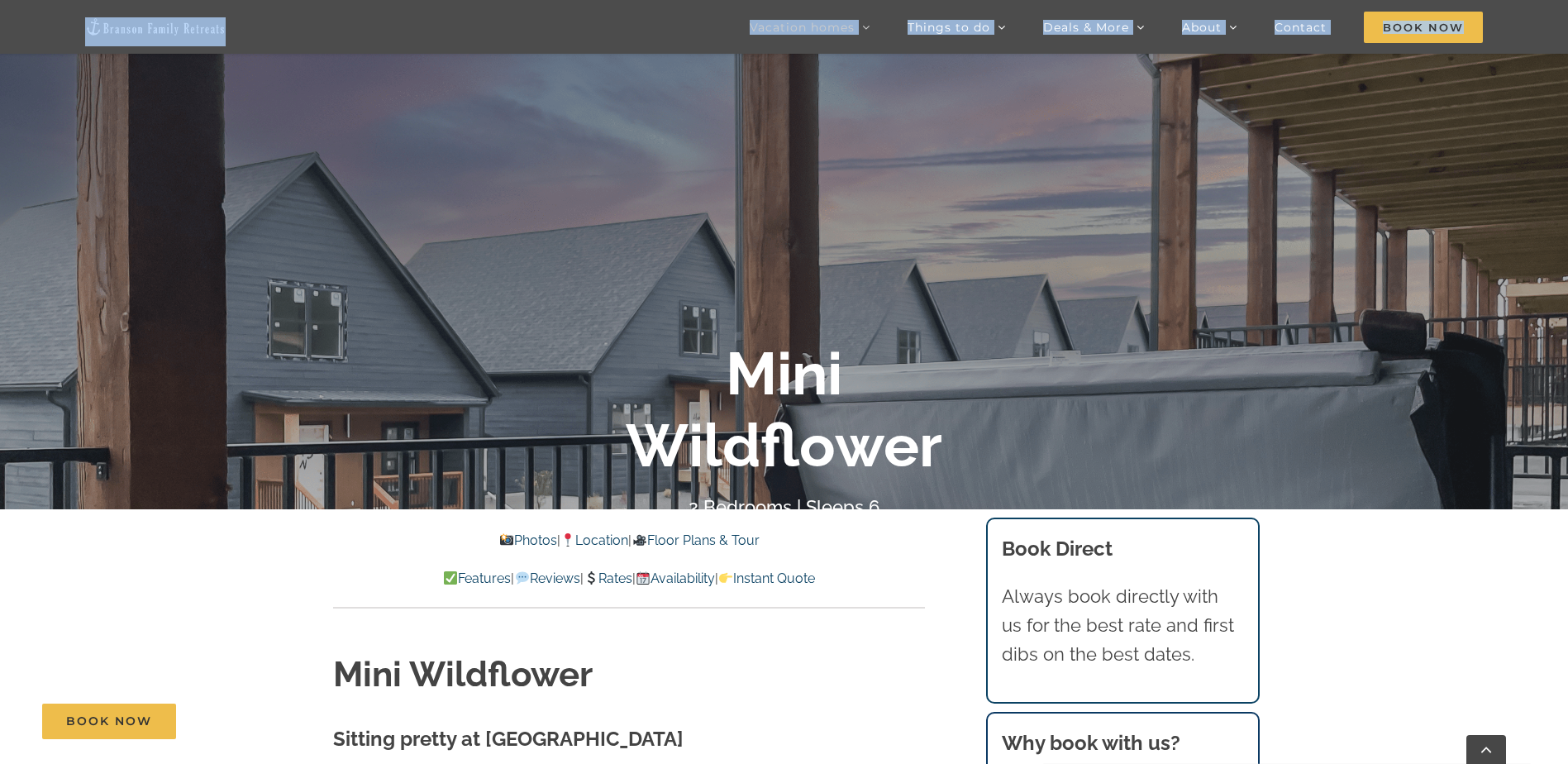
click at [707, 535] on link "Floor Plans & Tour" at bounding box center [695, 541] width 127 height 16
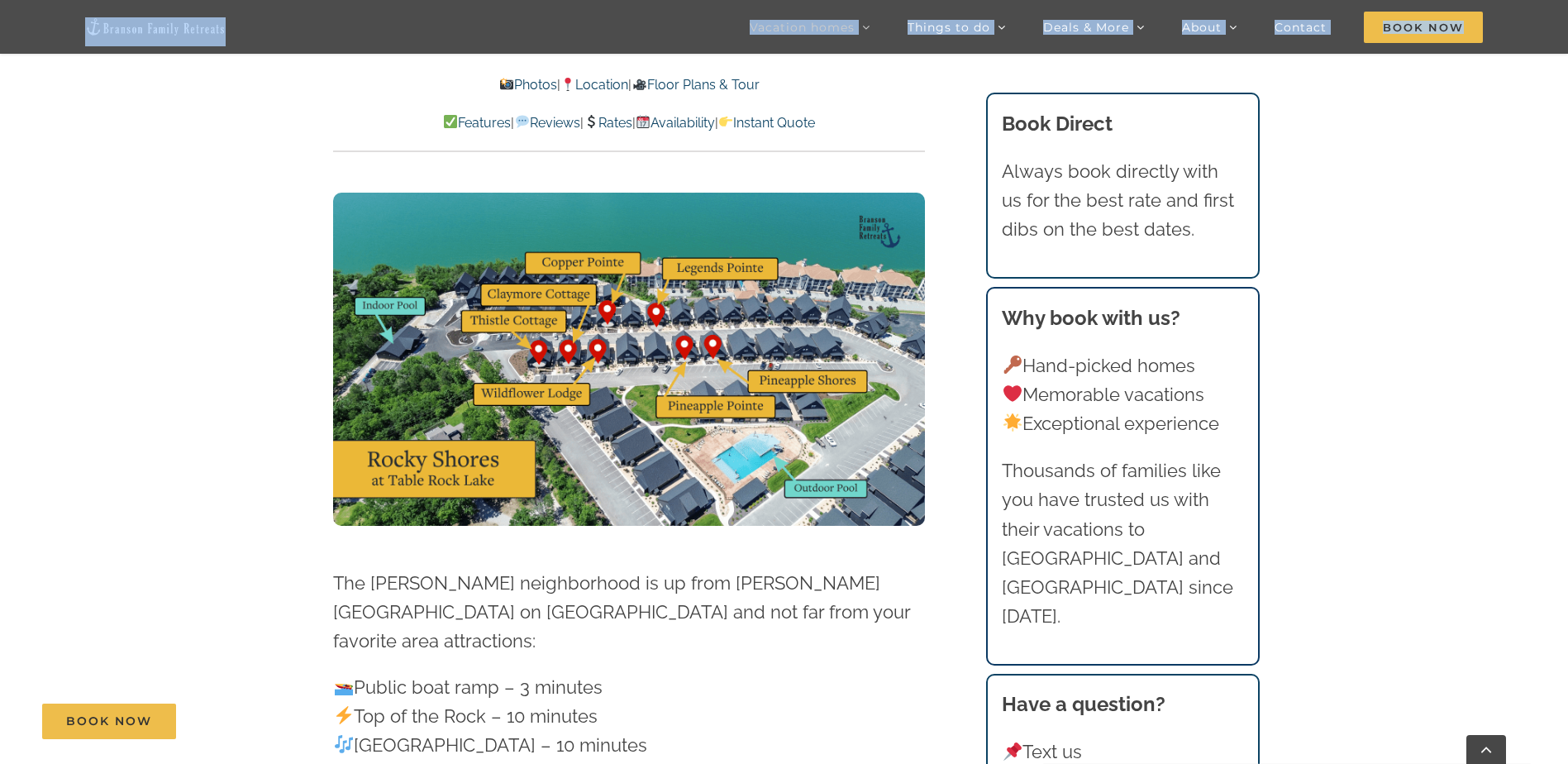
scroll to position [4251, 0]
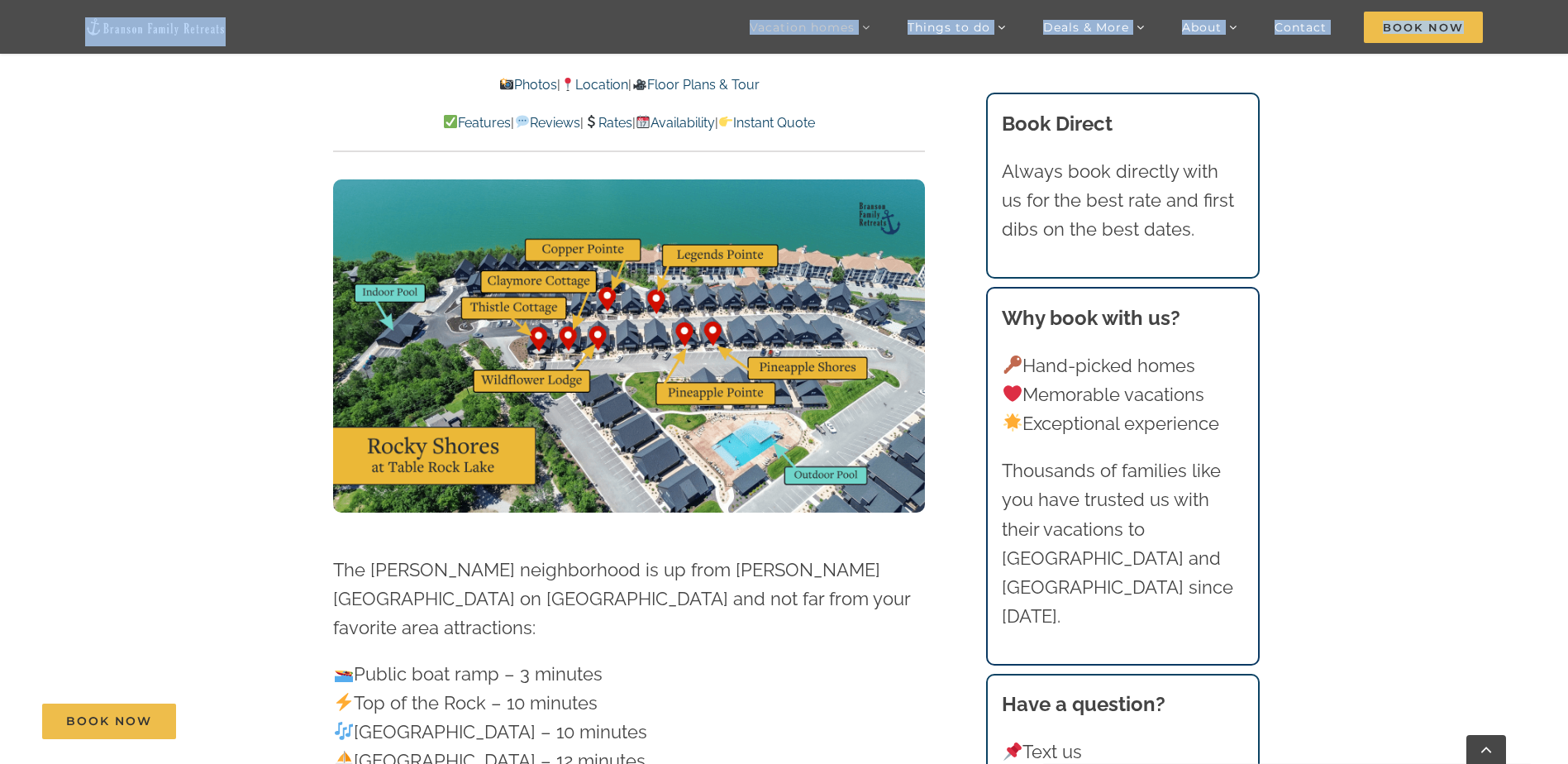
click at [742, 86] on link "Floor Plans & Tour" at bounding box center [695, 85] width 127 height 16
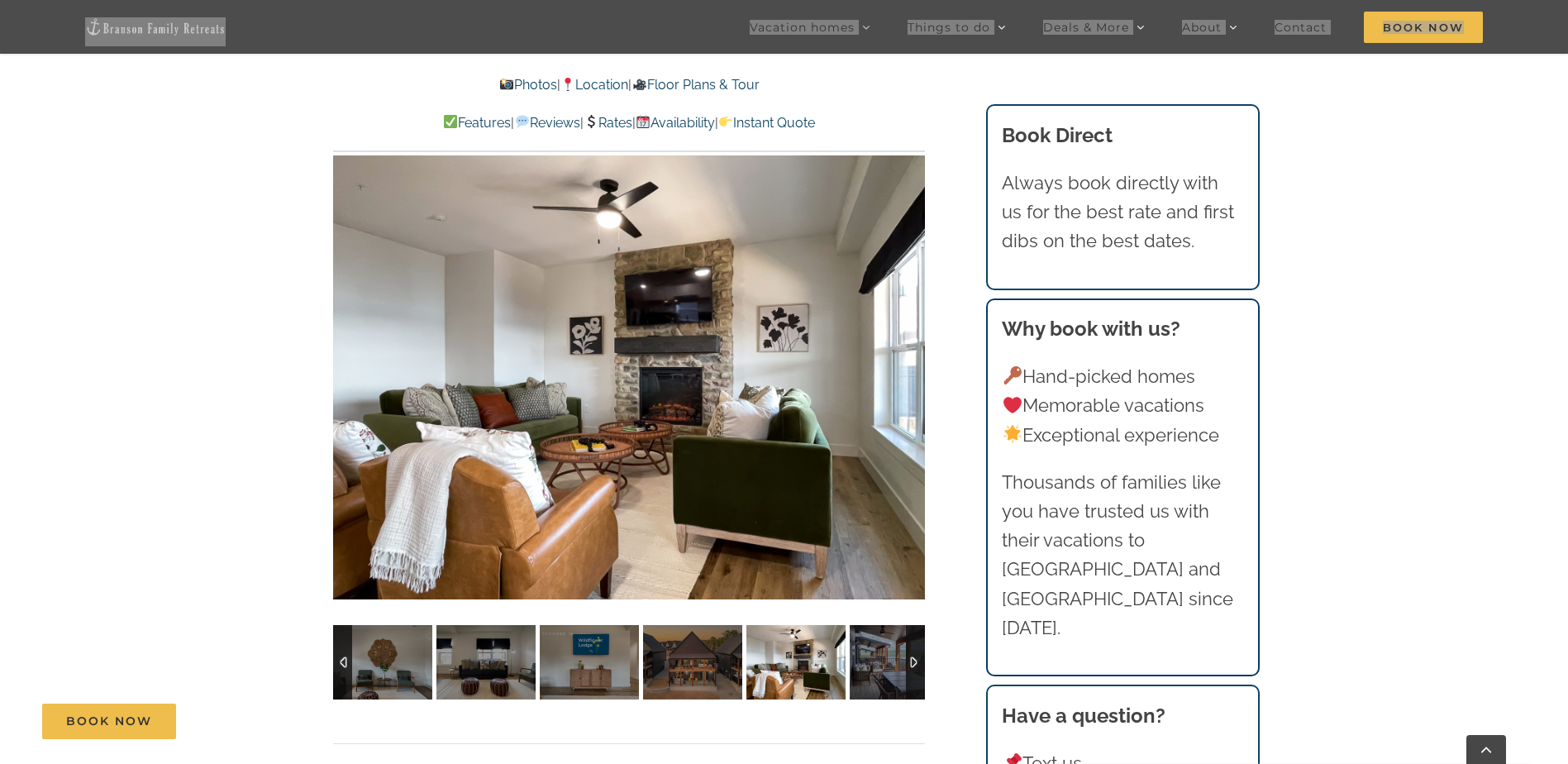
scroll to position [1096, 0]
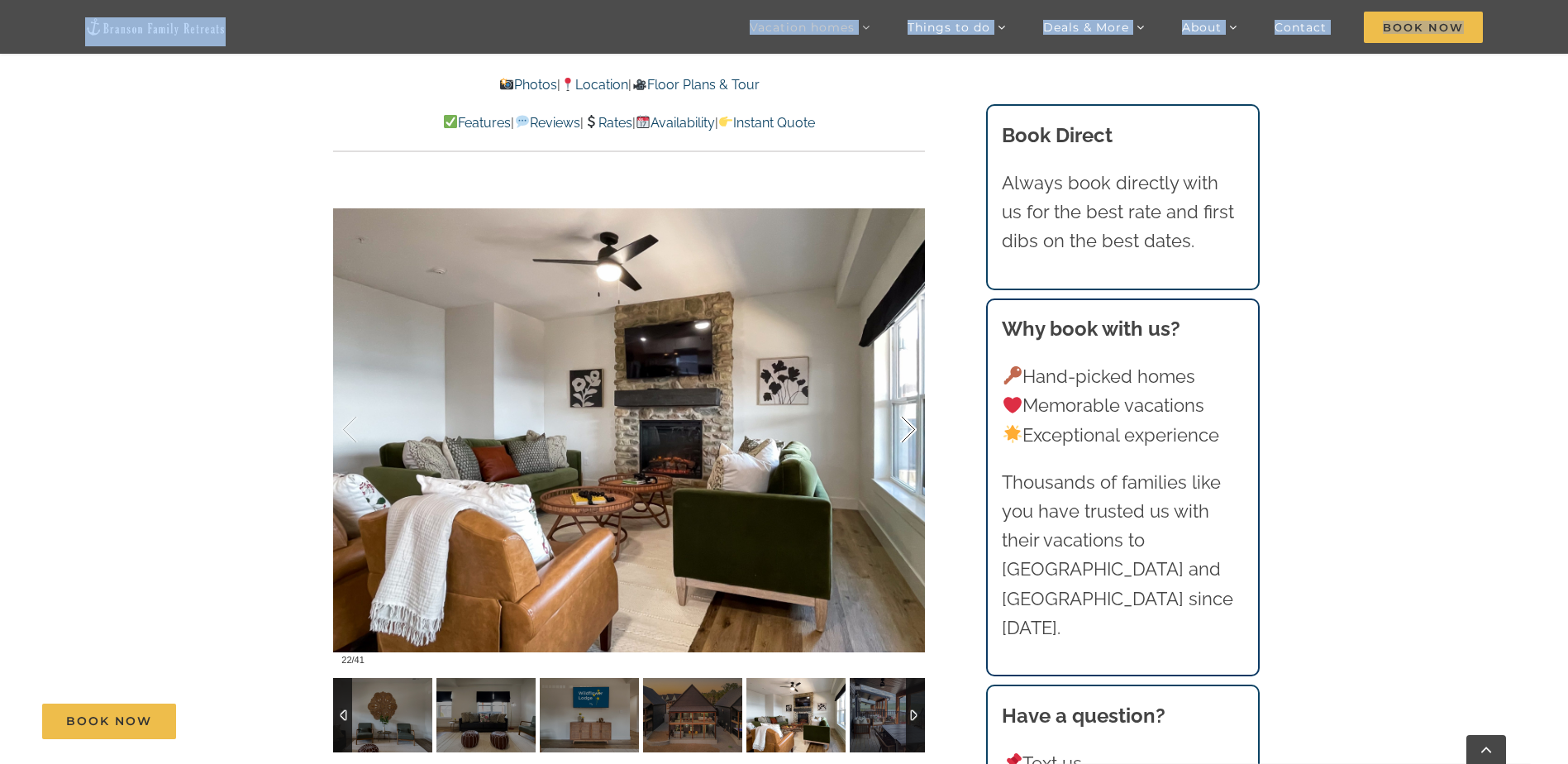
click at [900, 433] on div at bounding box center [891, 430] width 51 height 102
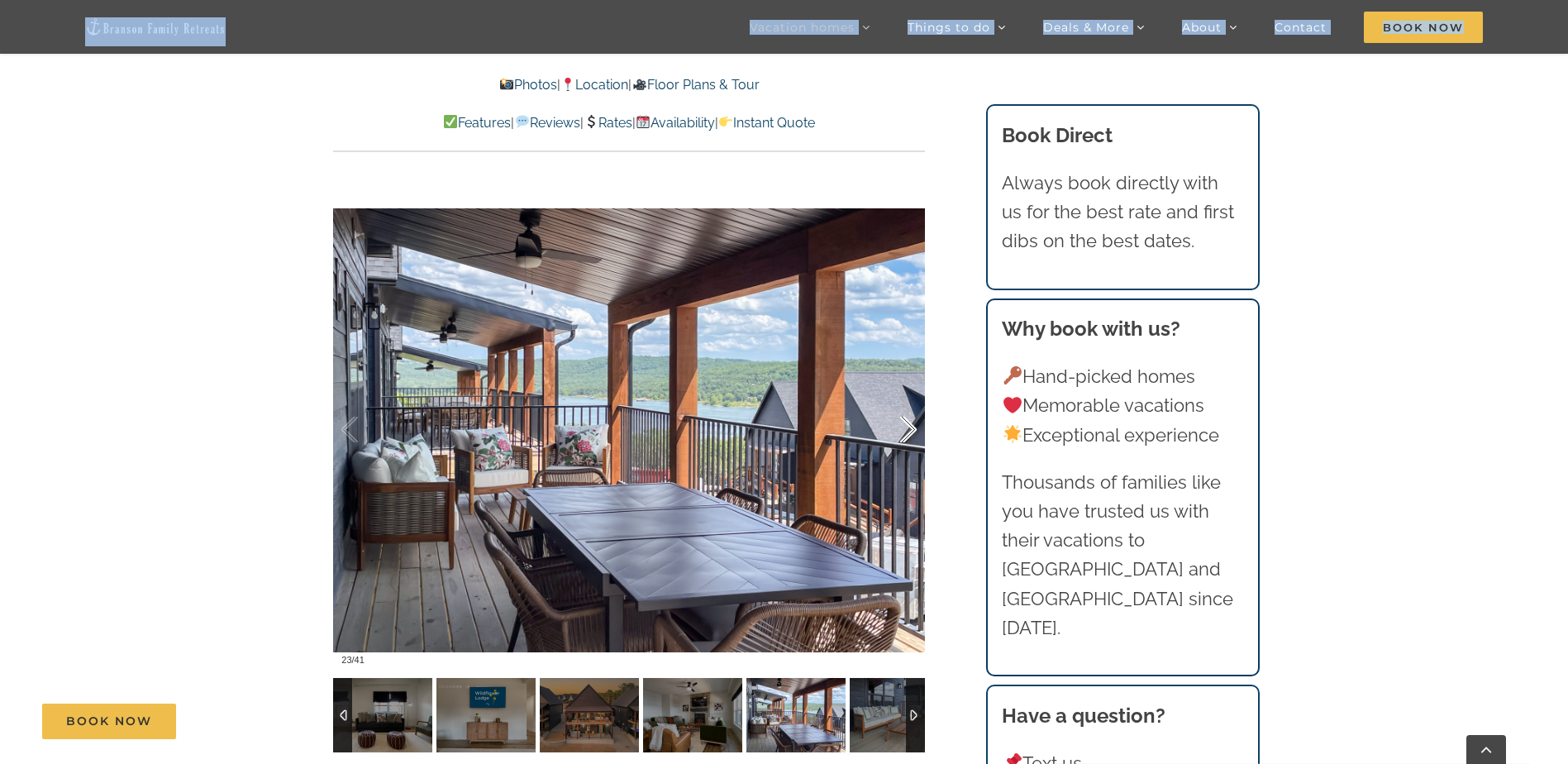
click at [900, 433] on div at bounding box center [891, 430] width 51 height 102
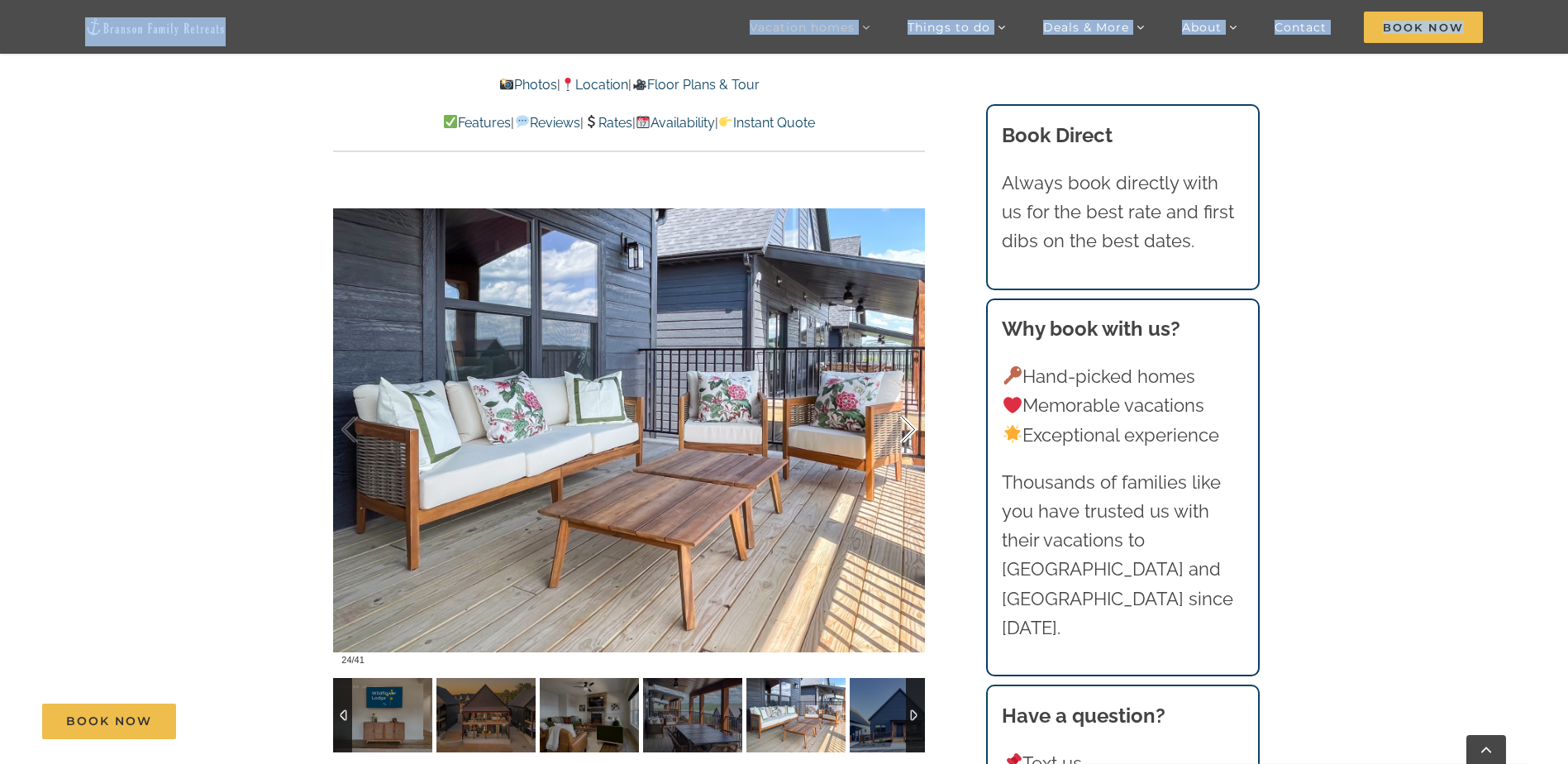
click at [900, 433] on div at bounding box center [891, 430] width 51 height 102
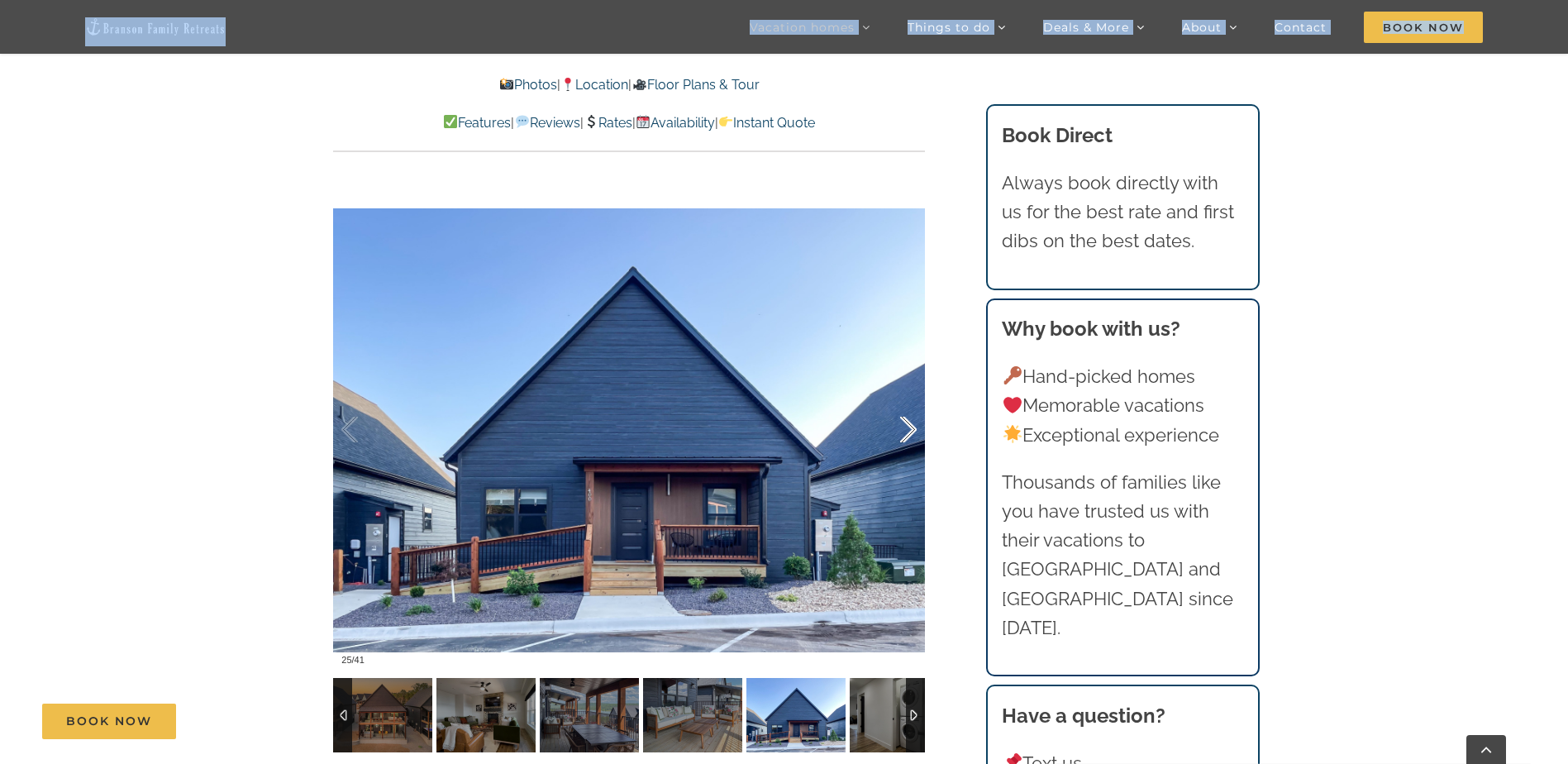
click at [900, 433] on div at bounding box center [891, 430] width 51 height 102
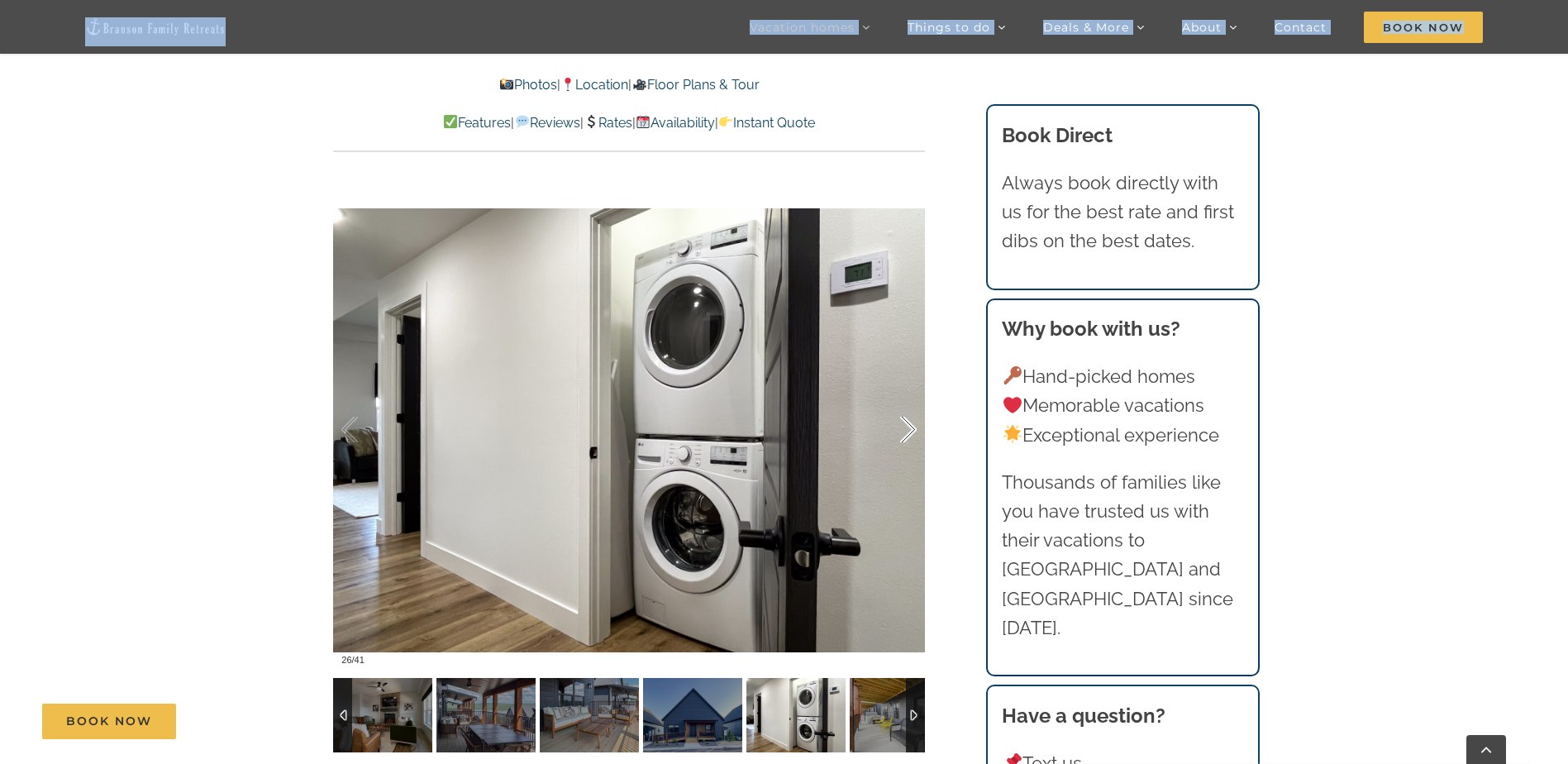
click at [900, 433] on div at bounding box center [891, 430] width 51 height 102
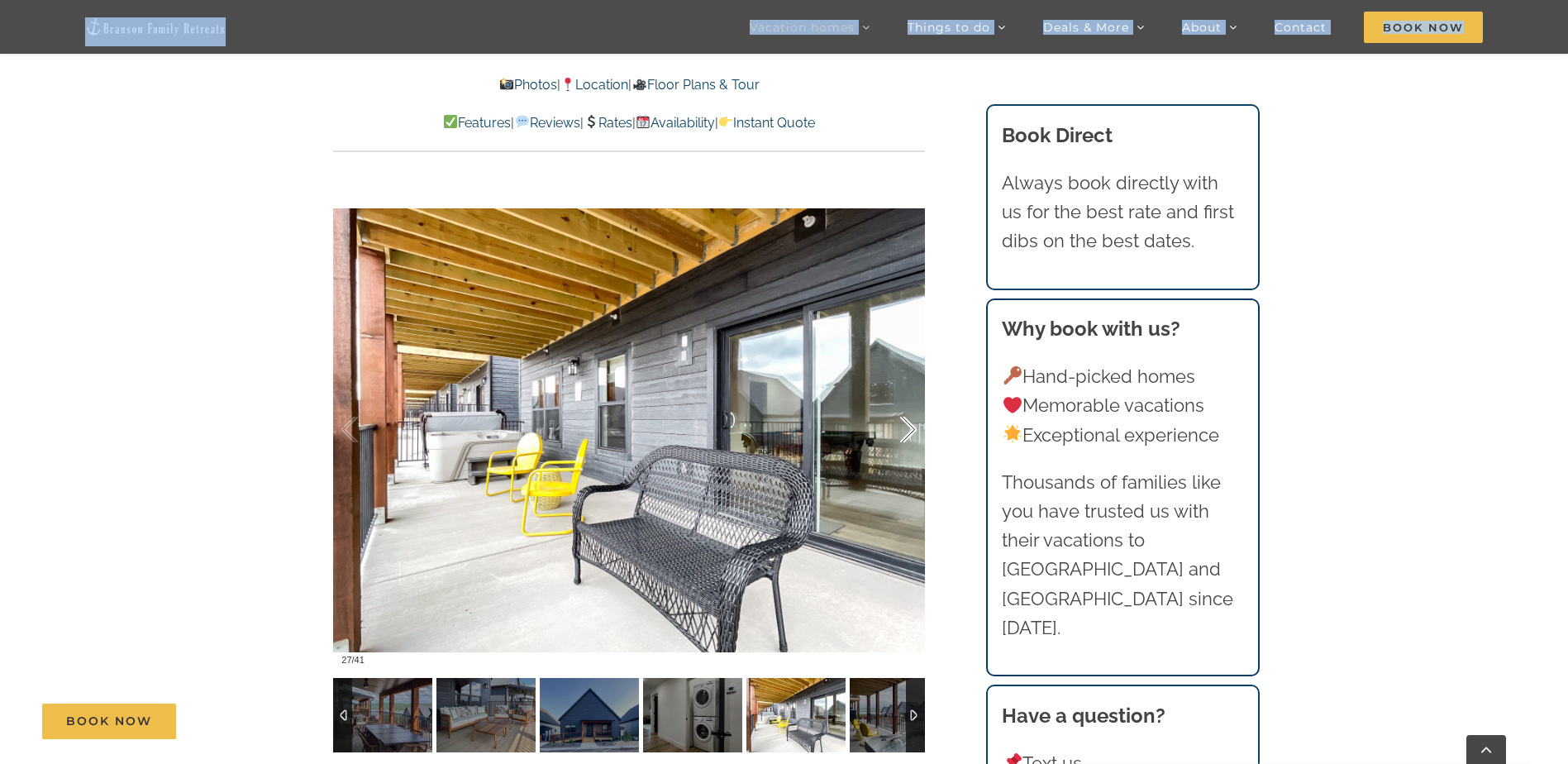
click at [900, 433] on div at bounding box center [891, 430] width 51 height 102
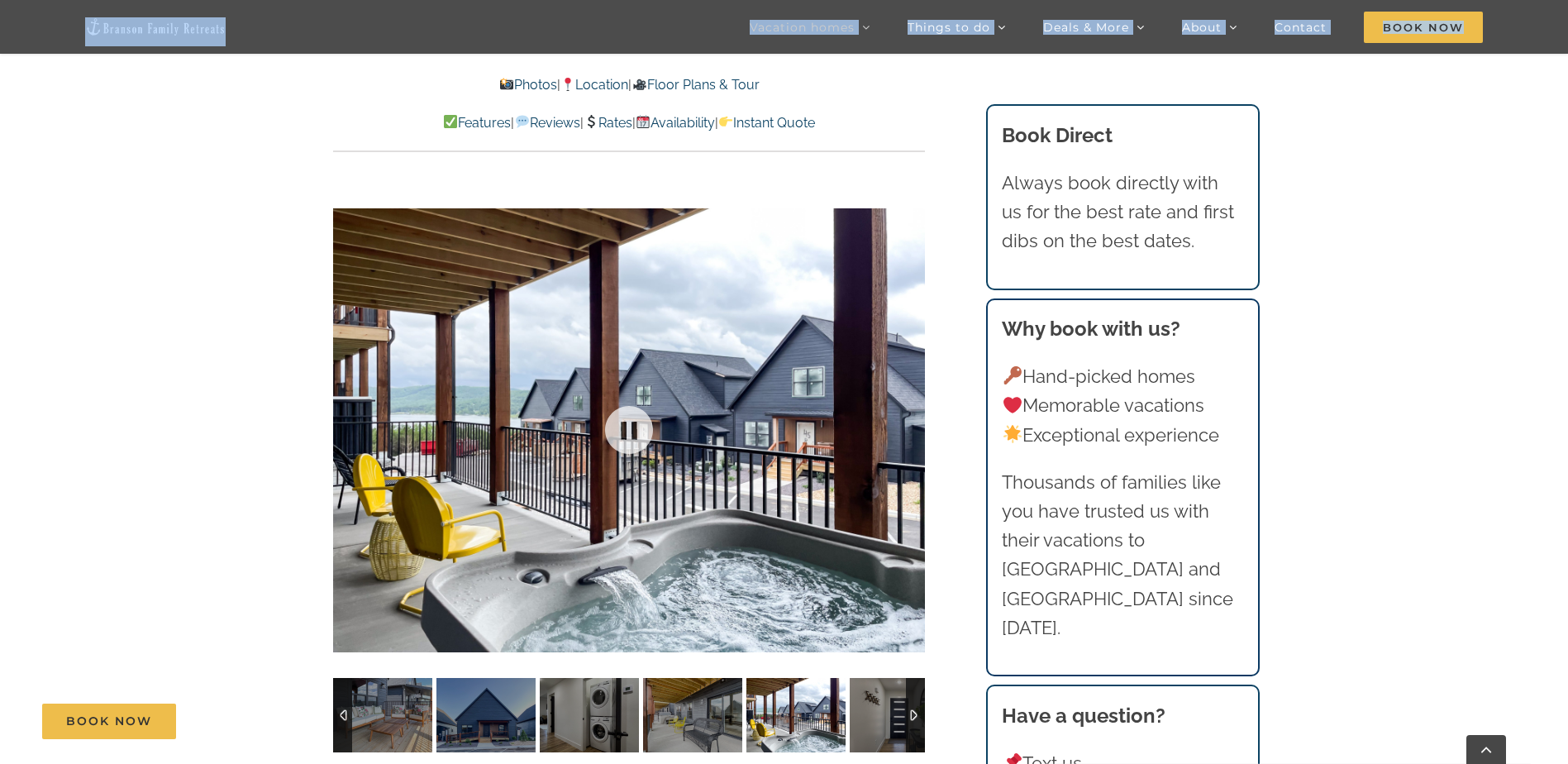
click at [900, 433] on div "28 / 41" at bounding box center [629, 430] width 592 height 486
click at [900, 433] on div at bounding box center [891, 430] width 51 height 102
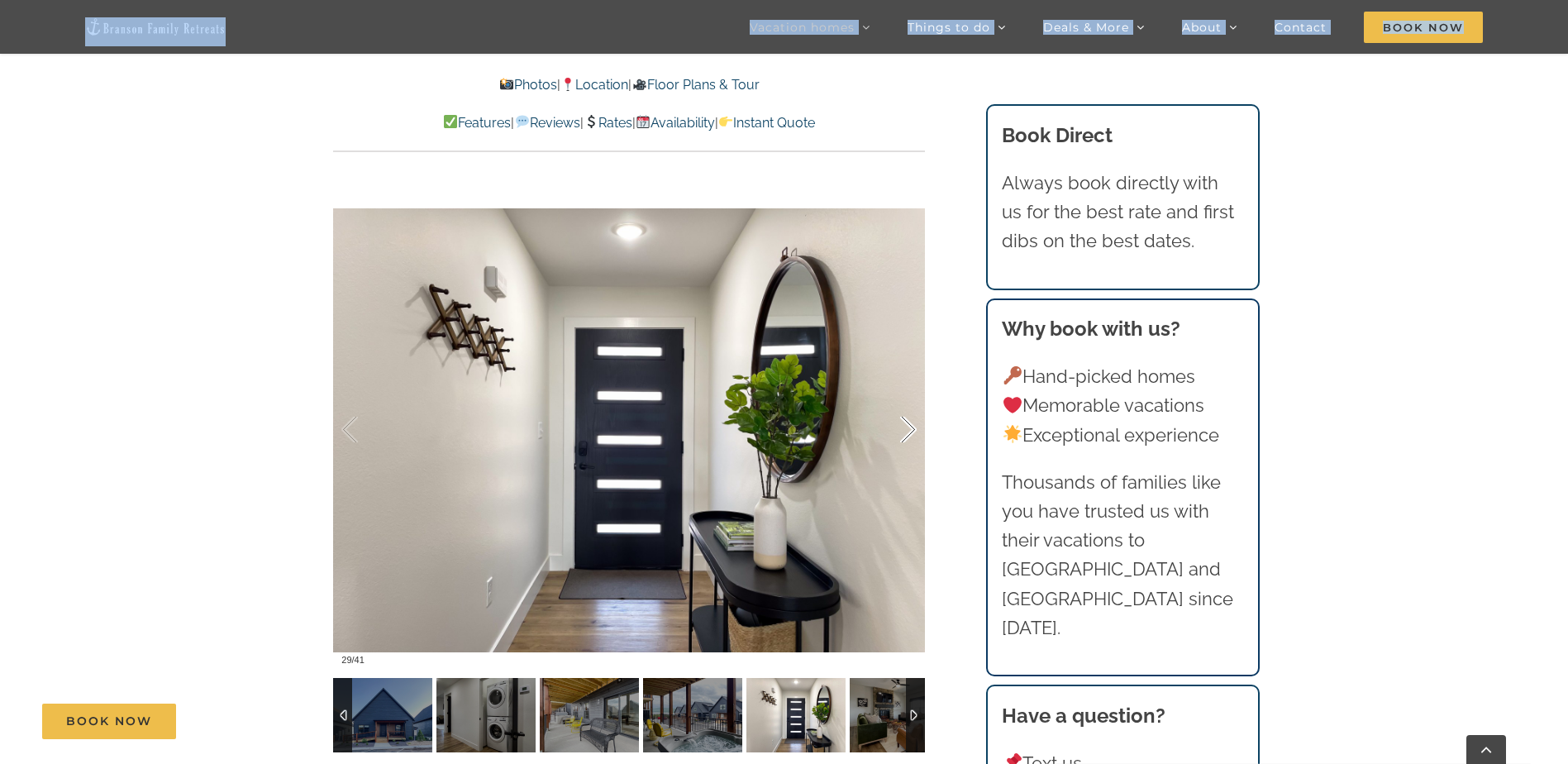
click at [900, 433] on div at bounding box center [891, 430] width 51 height 102
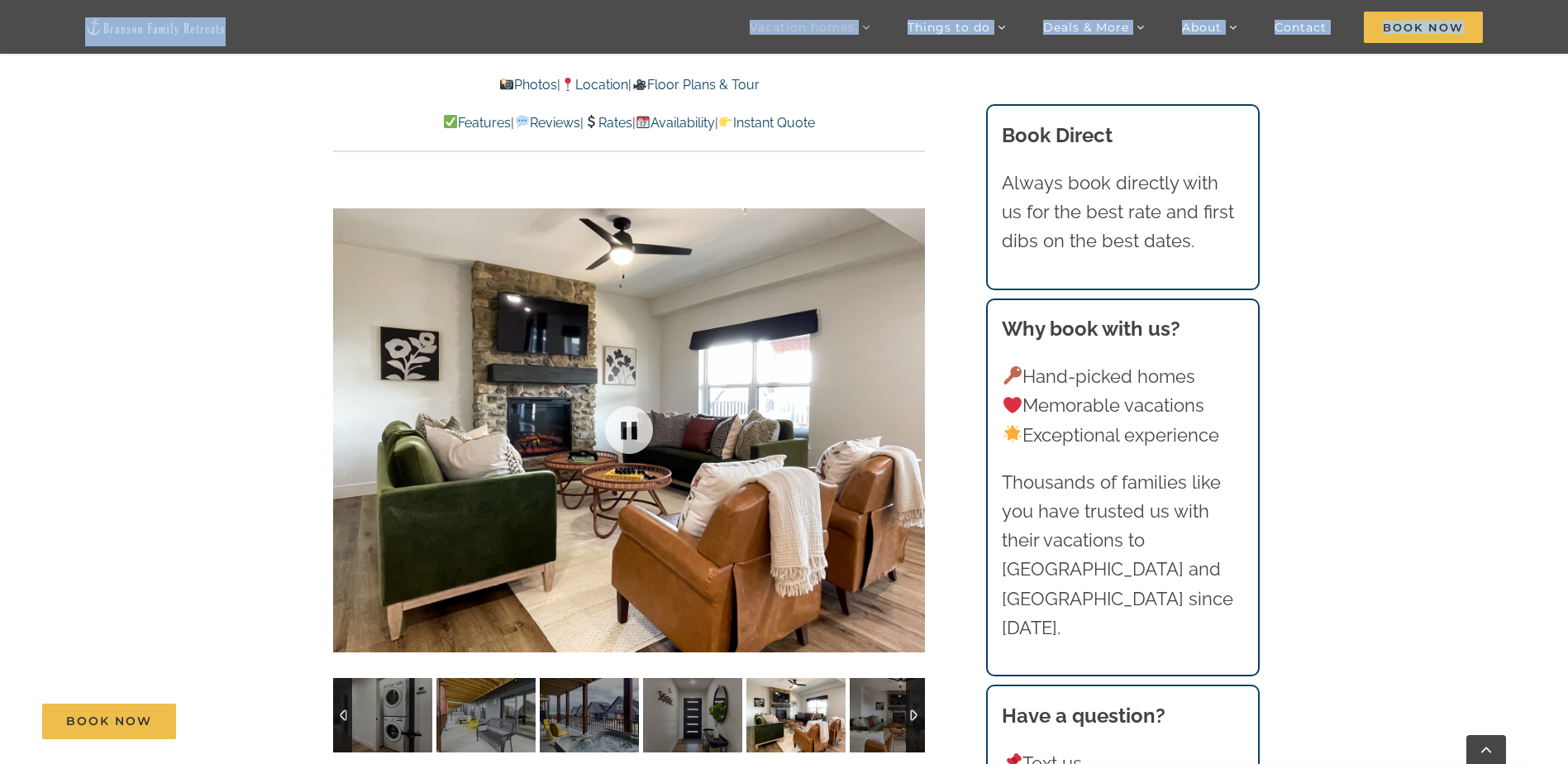
click at [900, 433] on div "30 / 41" at bounding box center [629, 430] width 592 height 486
click at [900, 433] on div at bounding box center [891, 430] width 51 height 102
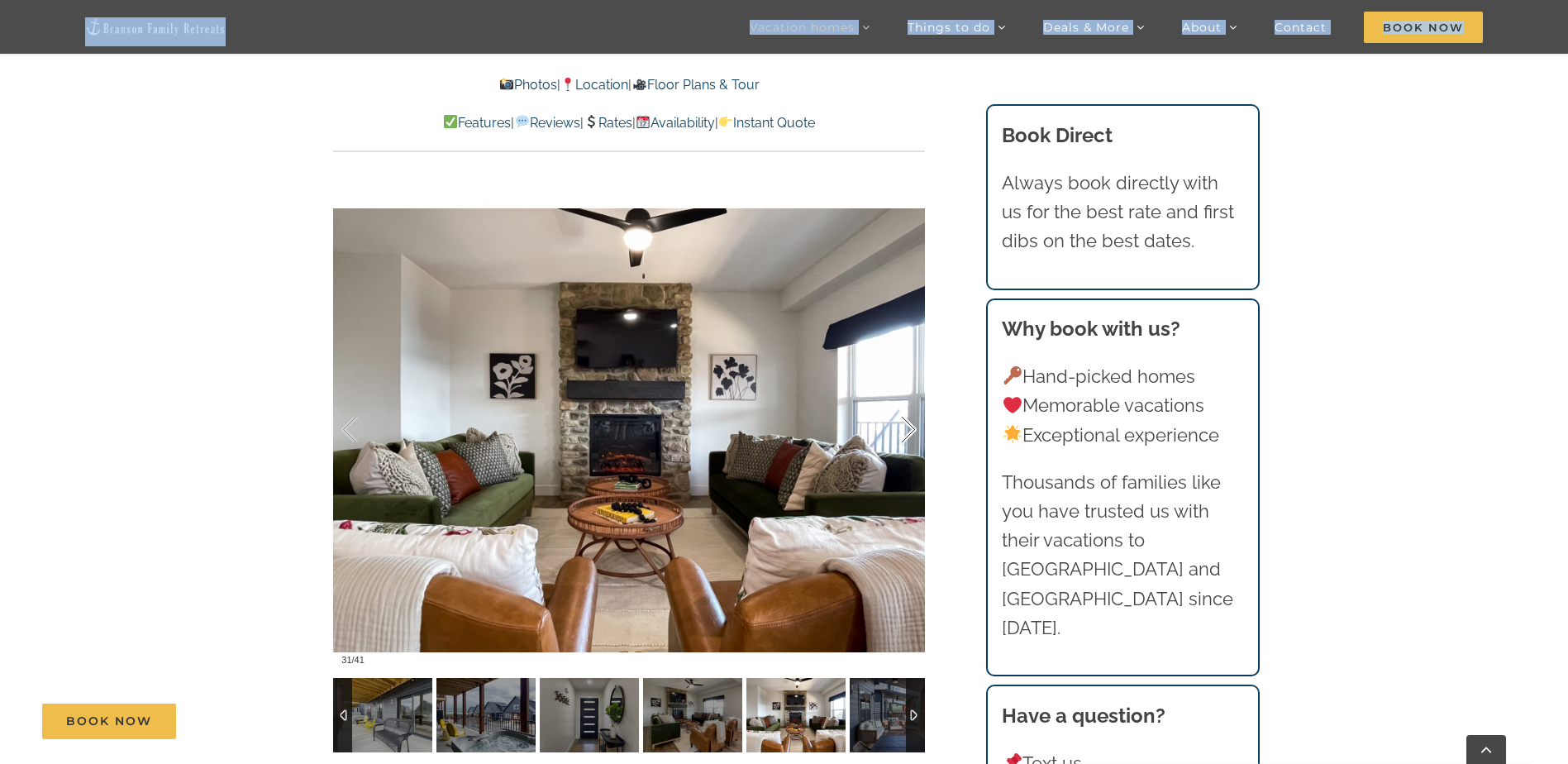
click at [900, 433] on div at bounding box center [891, 430] width 51 height 102
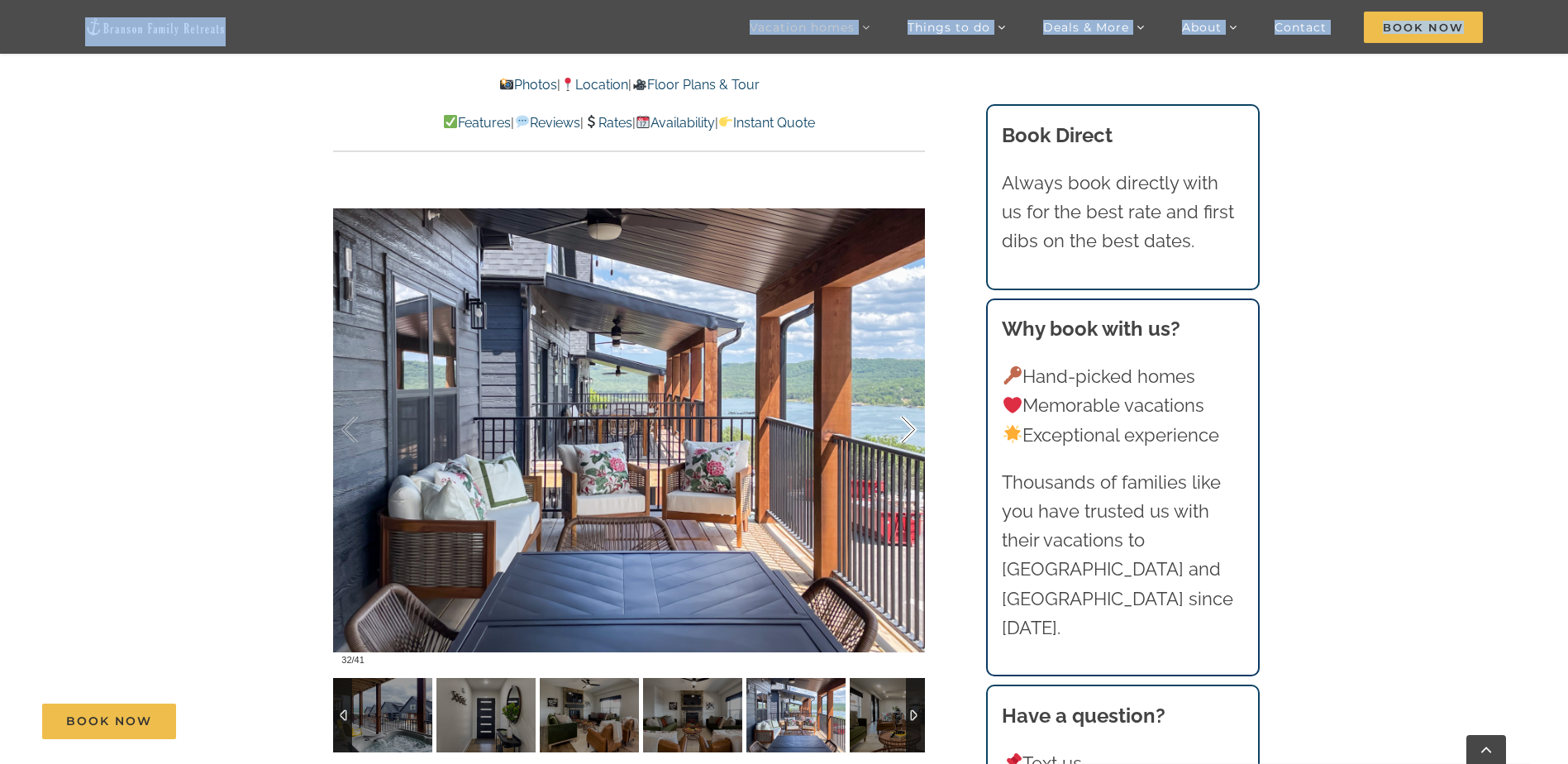
click at [900, 433] on div at bounding box center [891, 430] width 51 height 102
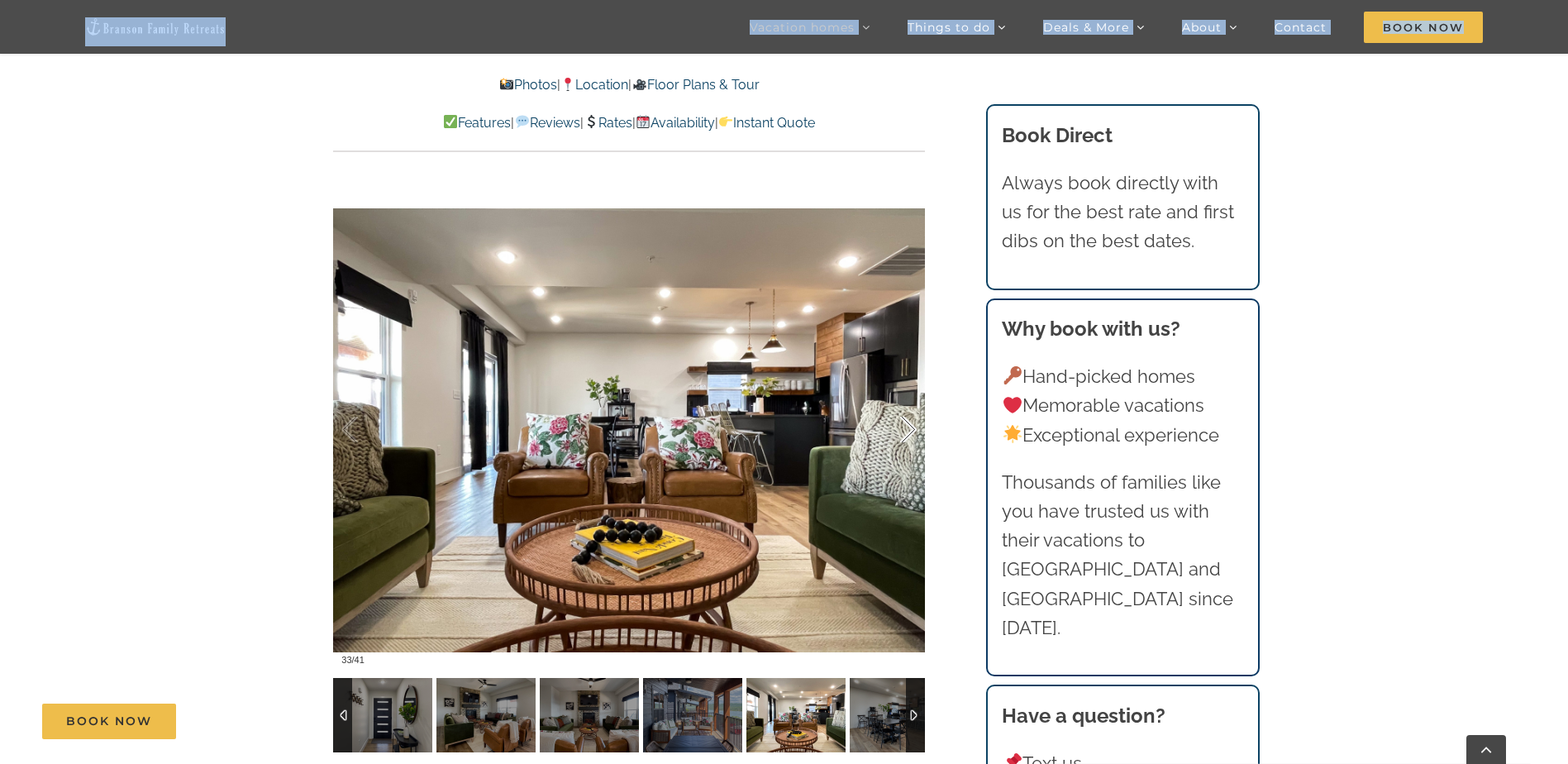
click at [900, 433] on div at bounding box center [891, 430] width 51 height 102
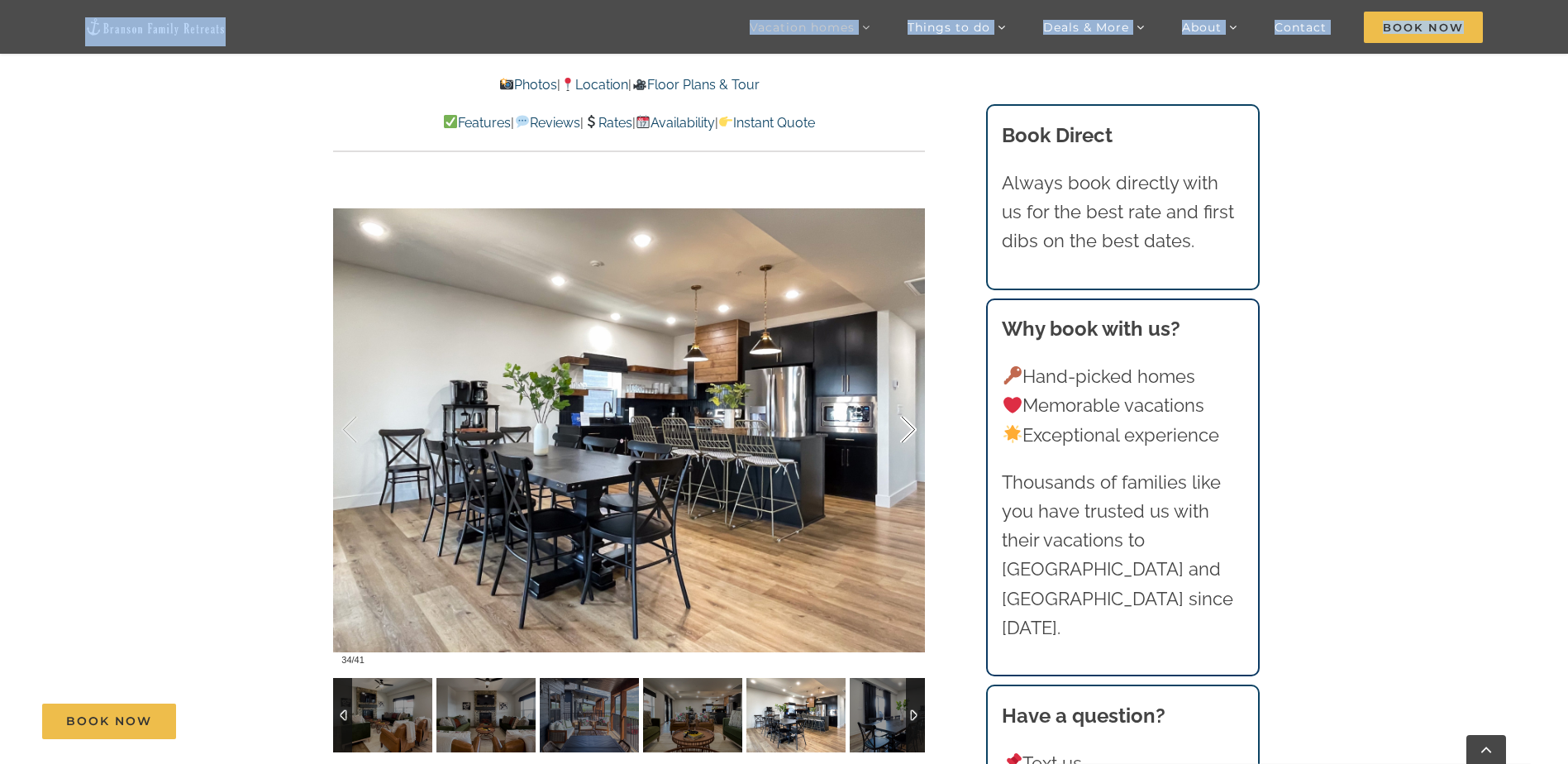
click at [900, 433] on div at bounding box center [891, 430] width 51 height 102
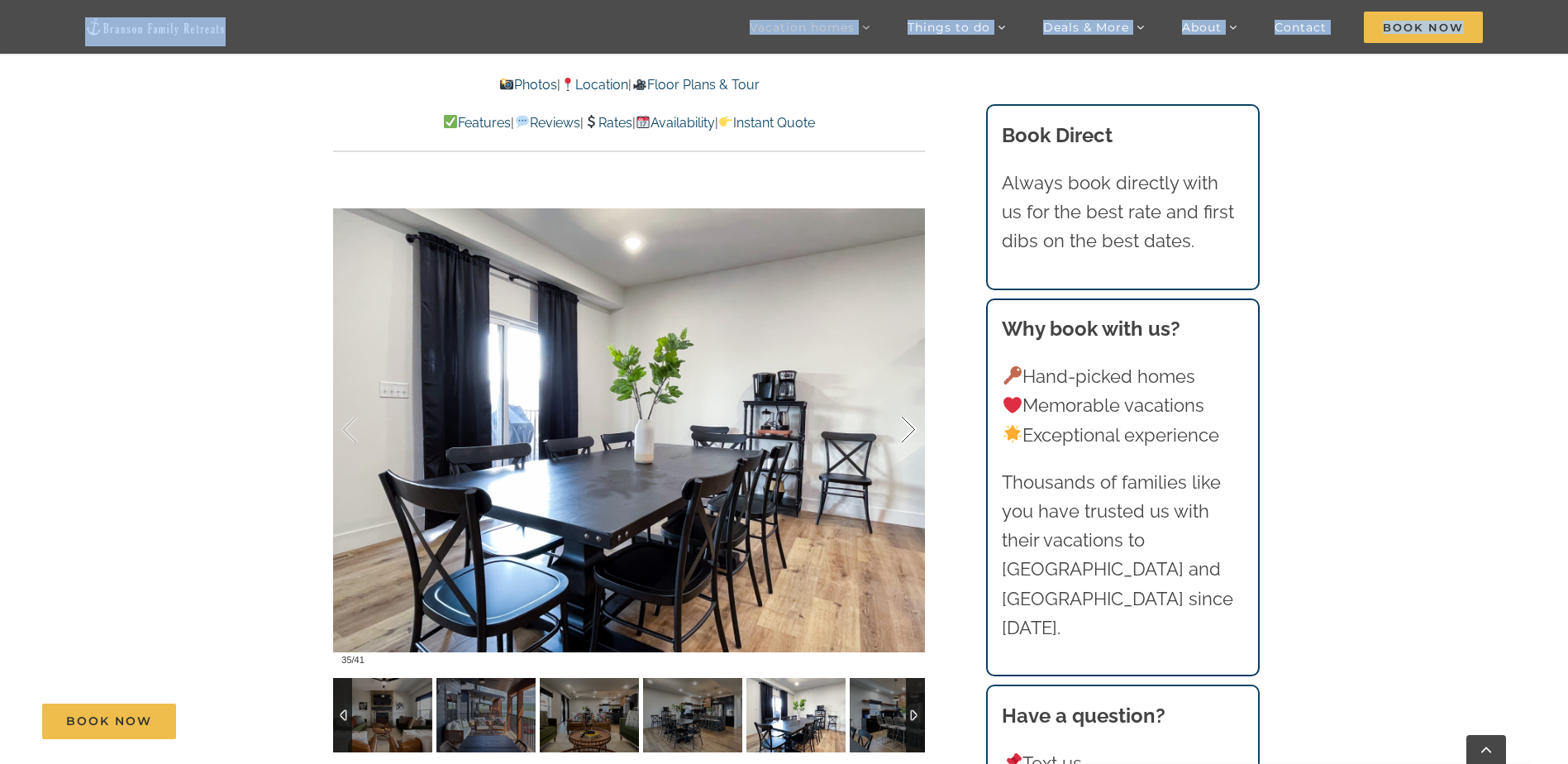
click at [900, 433] on div at bounding box center [891, 430] width 51 height 102
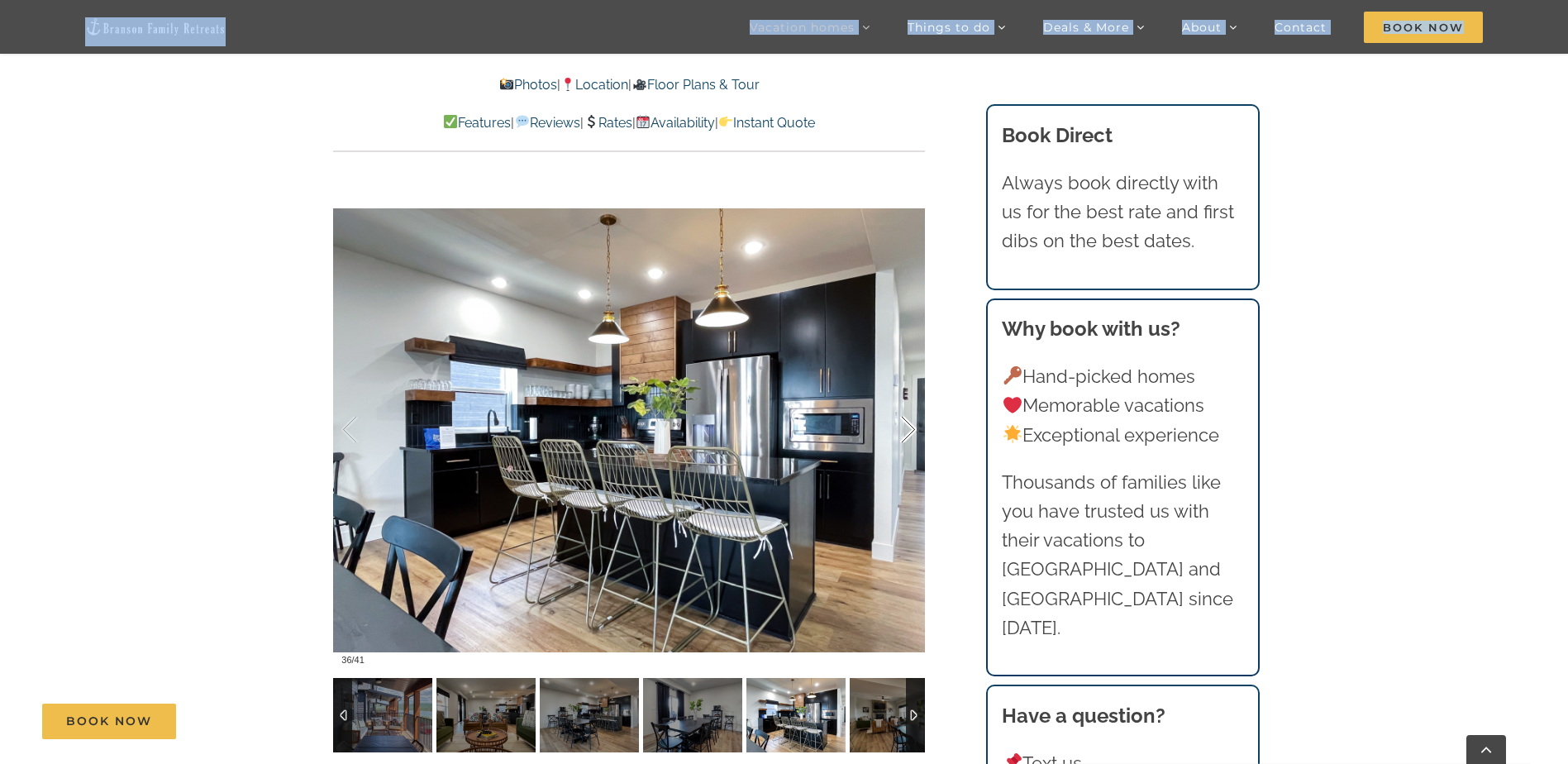
click at [900, 433] on div at bounding box center [891, 430] width 51 height 102
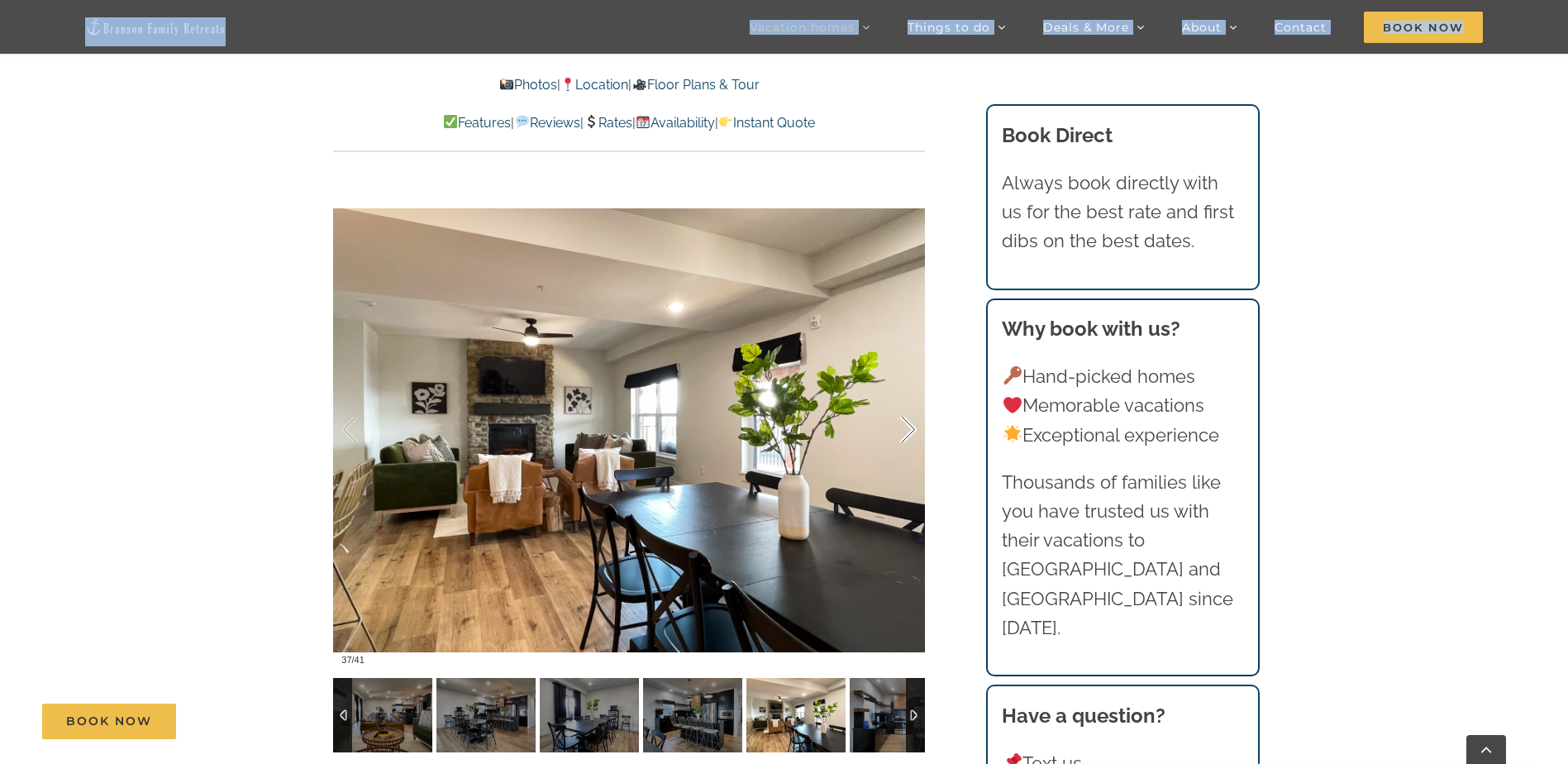
click at [900, 433] on div at bounding box center [891, 430] width 51 height 102
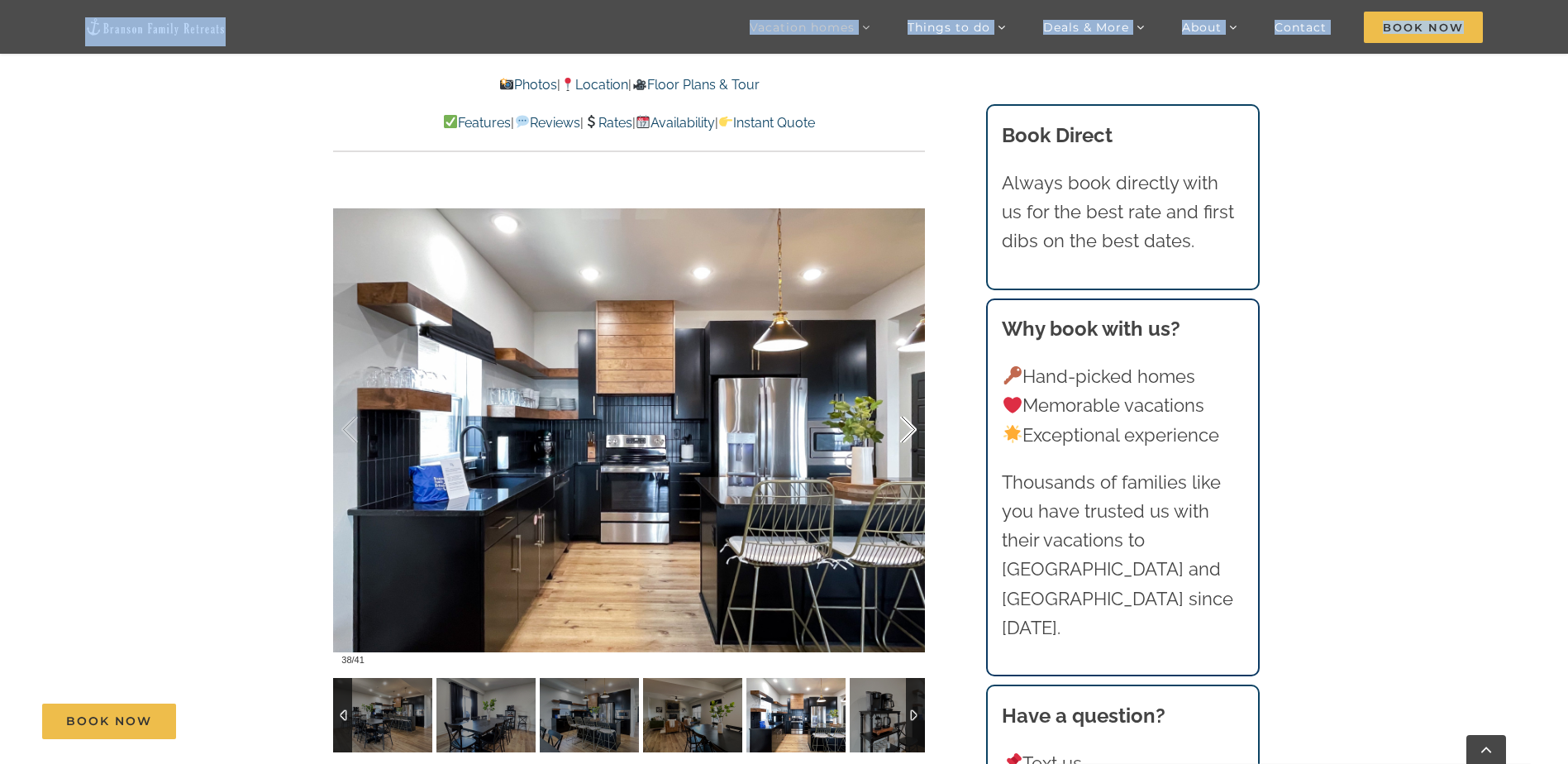
click at [900, 433] on div at bounding box center [891, 430] width 51 height 102
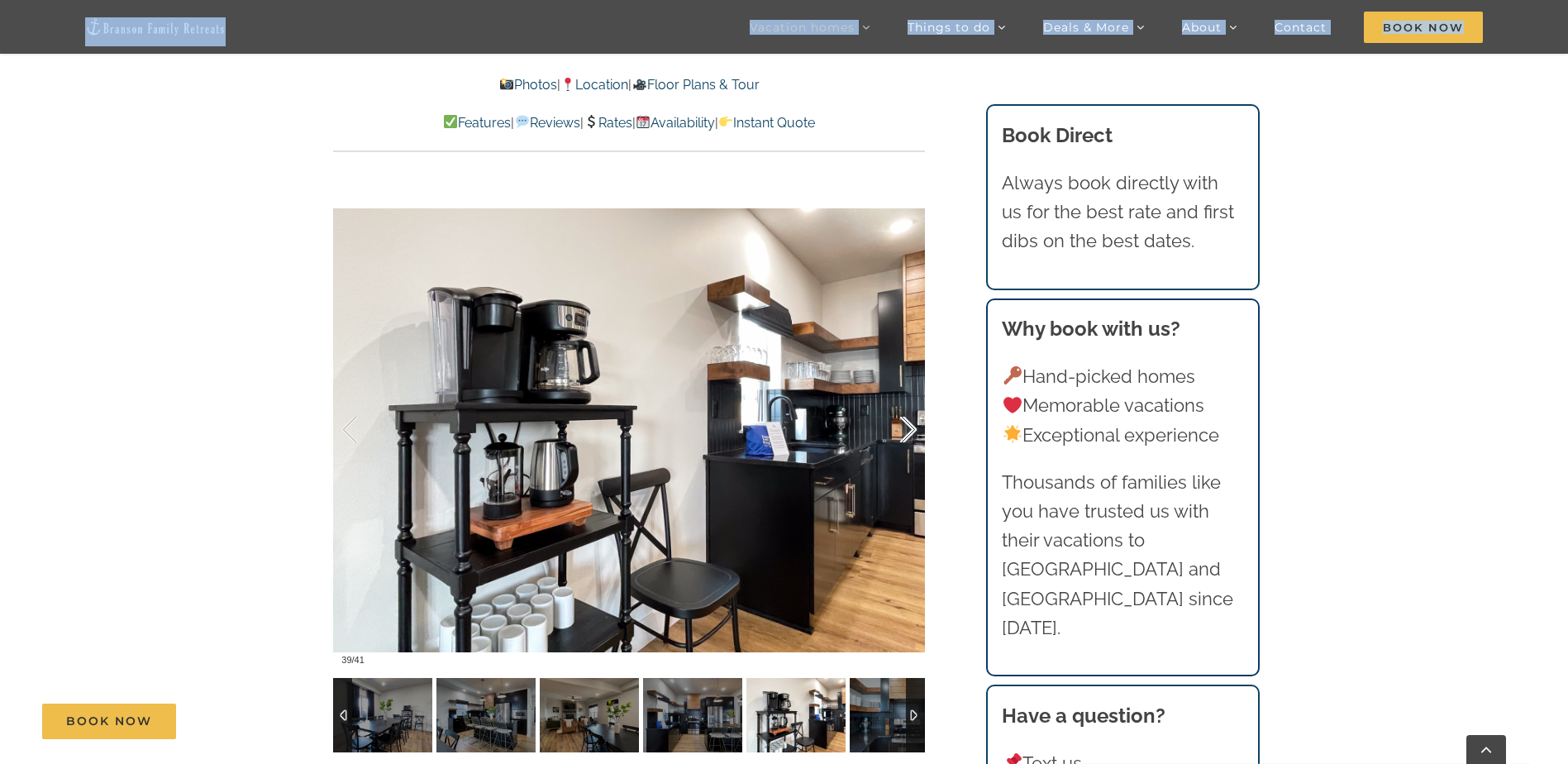
click at [900, 433] on div at bounding box center [891, 430] width 51 height 102
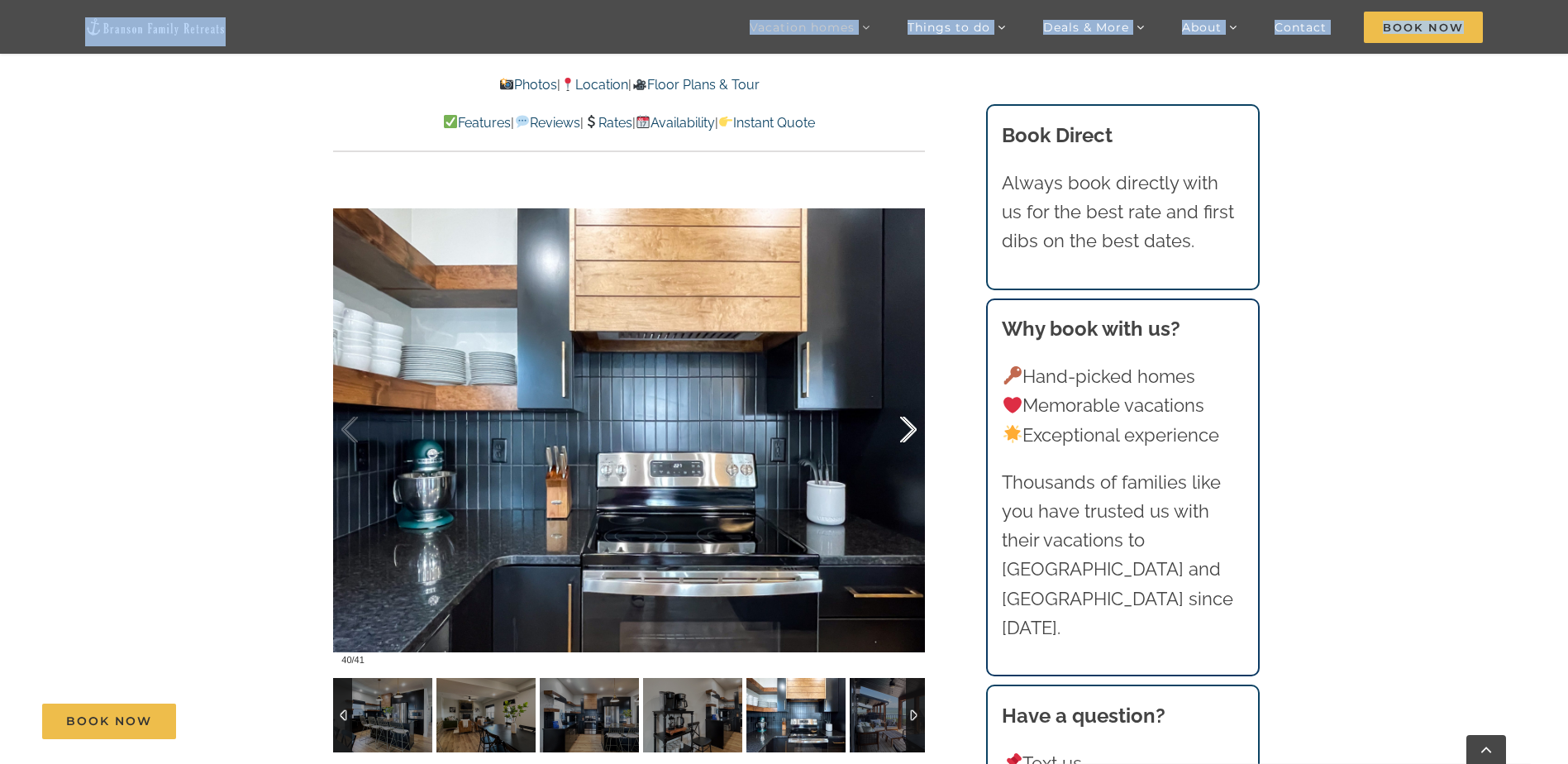
click at [900, 433] on div at bounding box center [891, 430] width 51 height 102
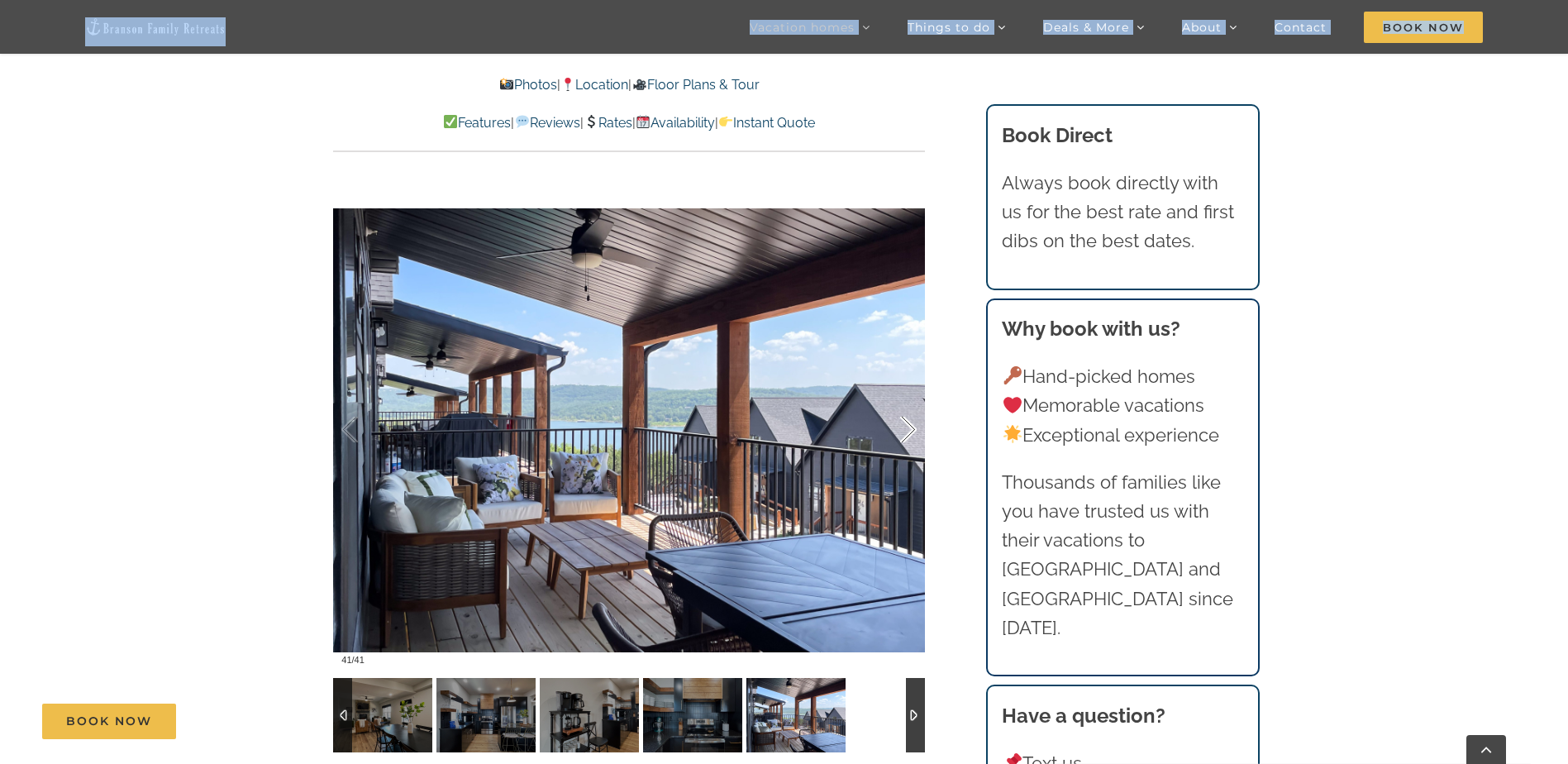
click at [900, 433] on div at bounding box center [891, 430] width 51 height 102
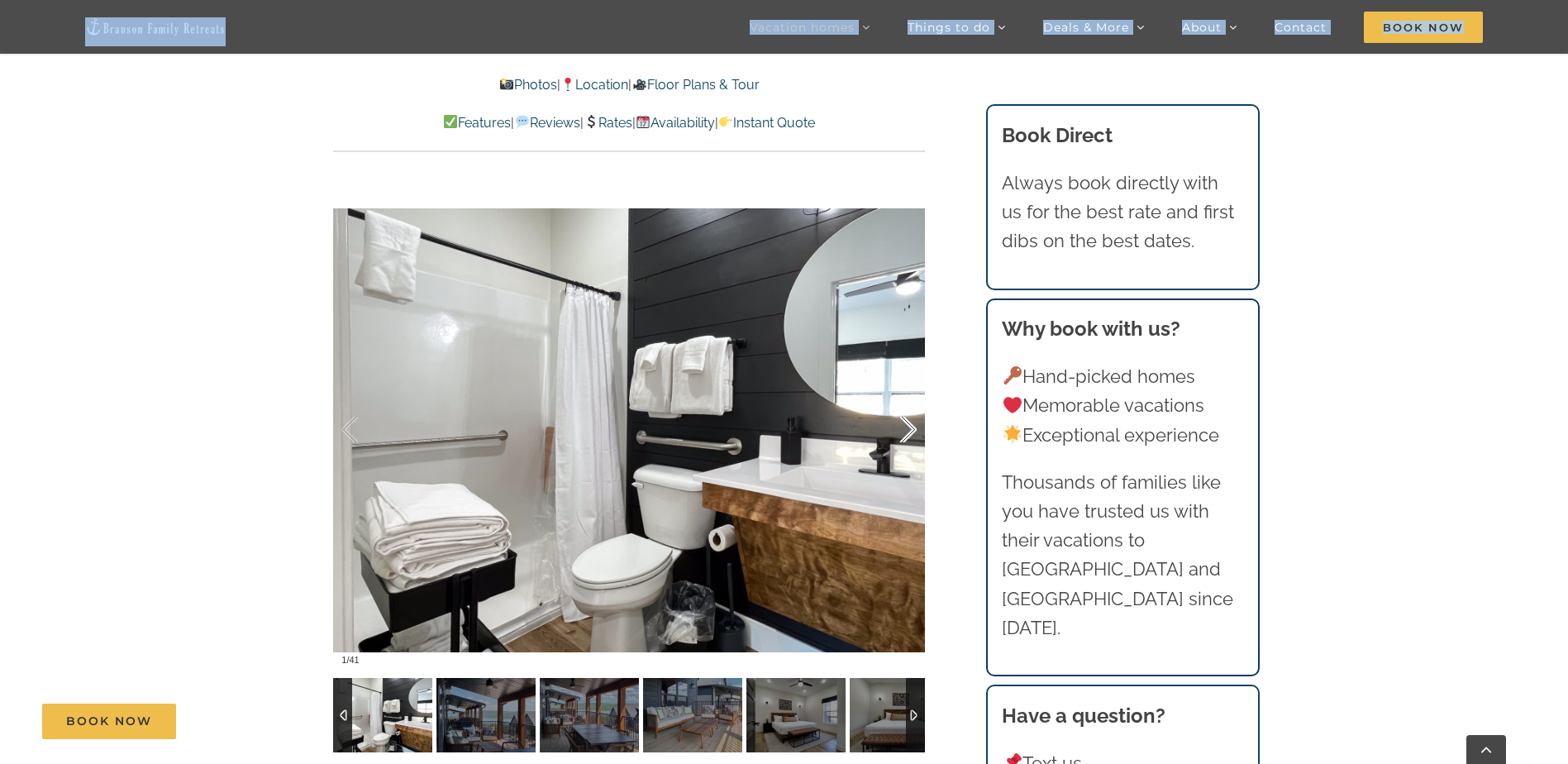
click at [900, 433] on div at bounding box center [891, 430] width 51 height 102
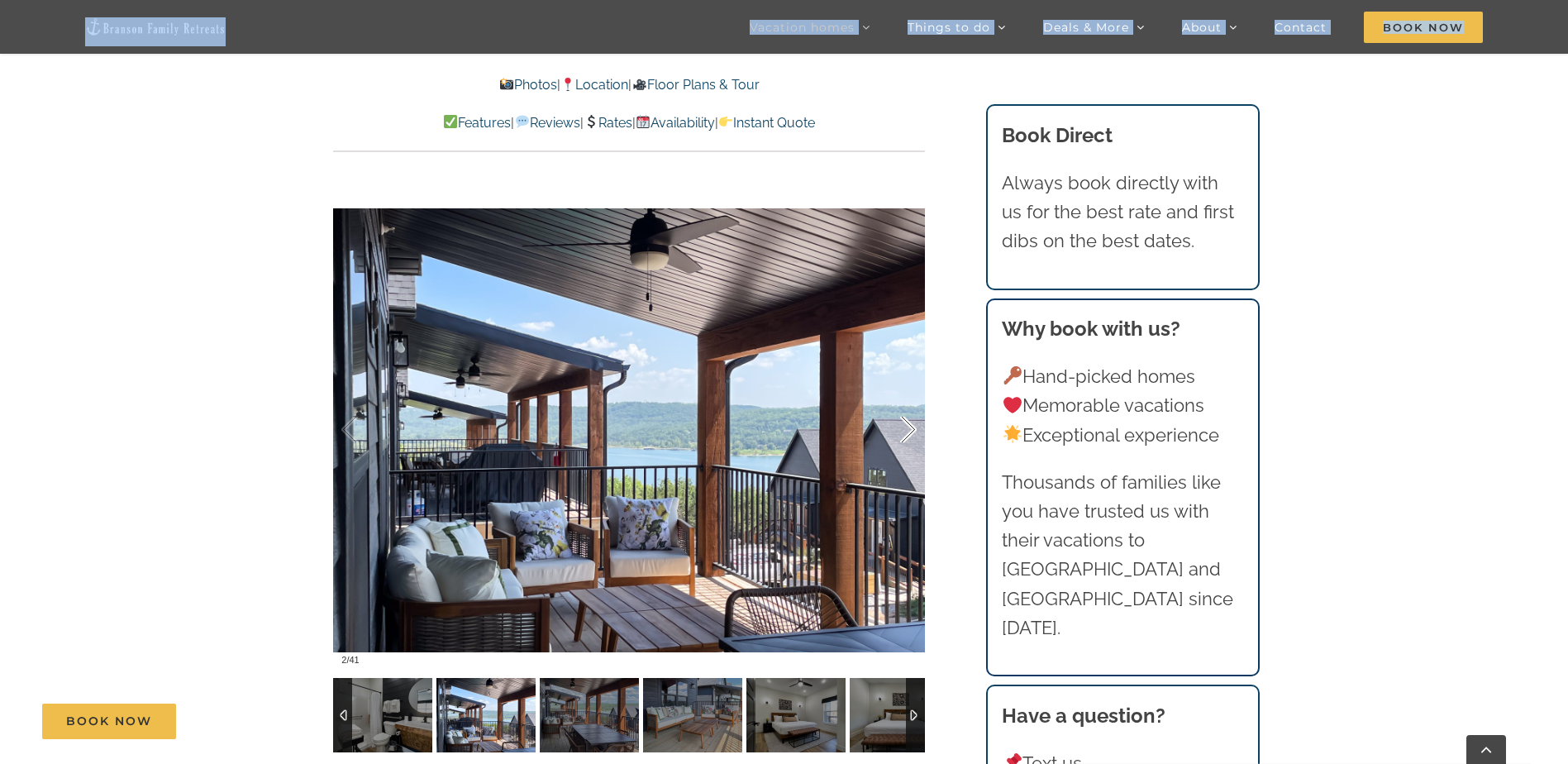
click at [900, 433] on div at bounding box center [891, 430] width 51 height 102
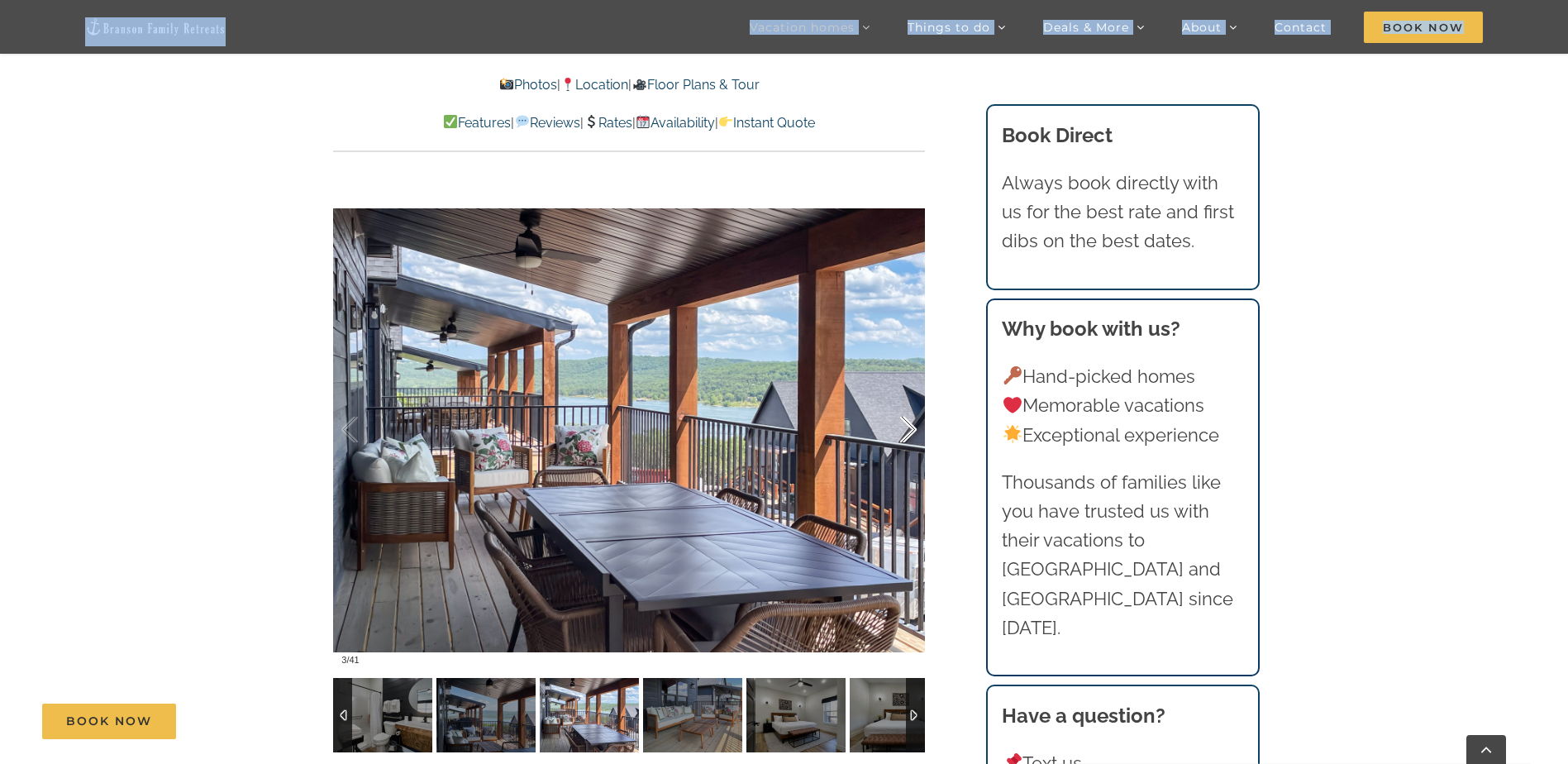
click at [900, 433] on div at bounding box center [891, 430] width 51 height 102
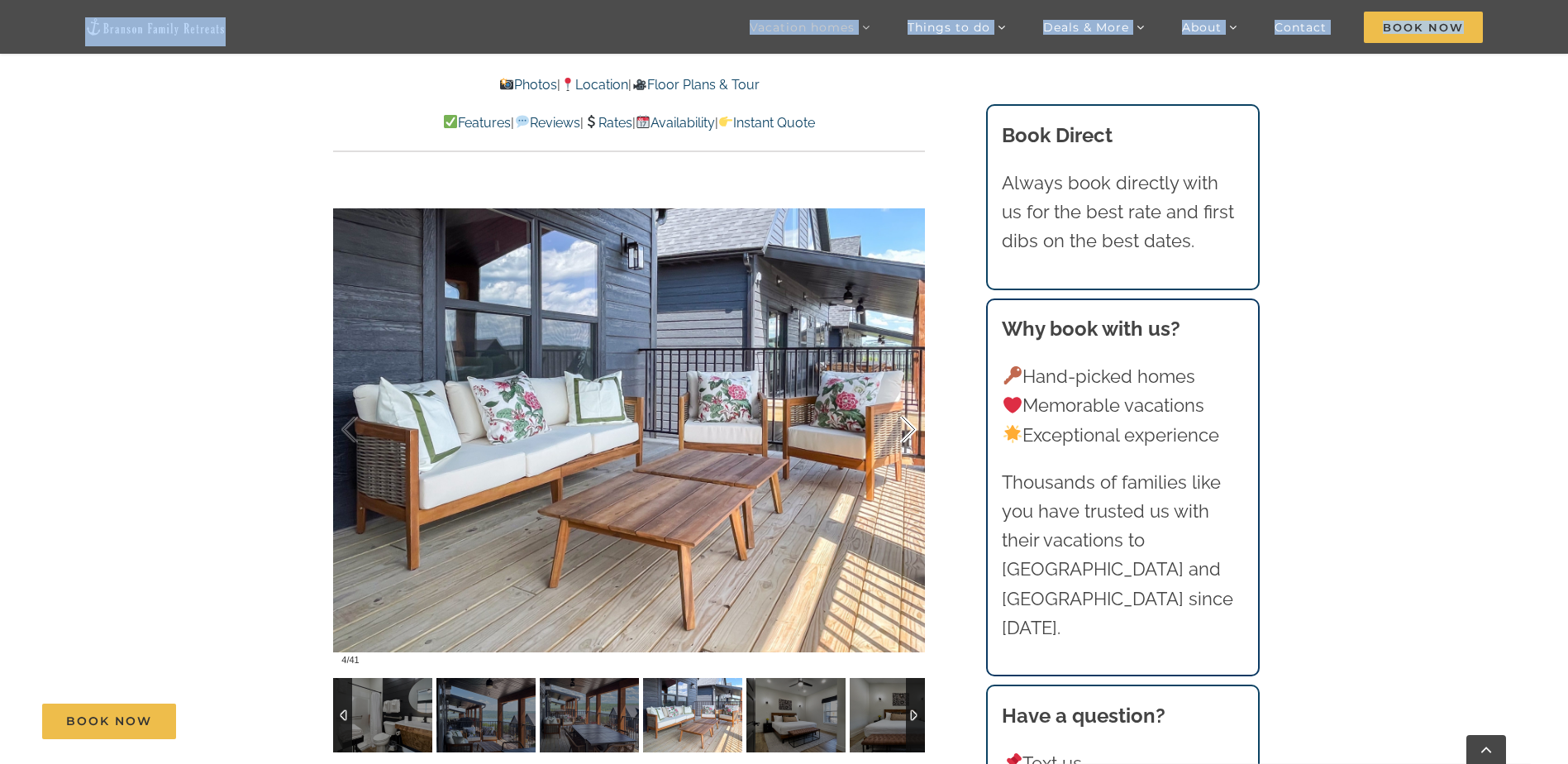
click at [900, 433] on div at bounding box center [891, 430] width 51 height 102
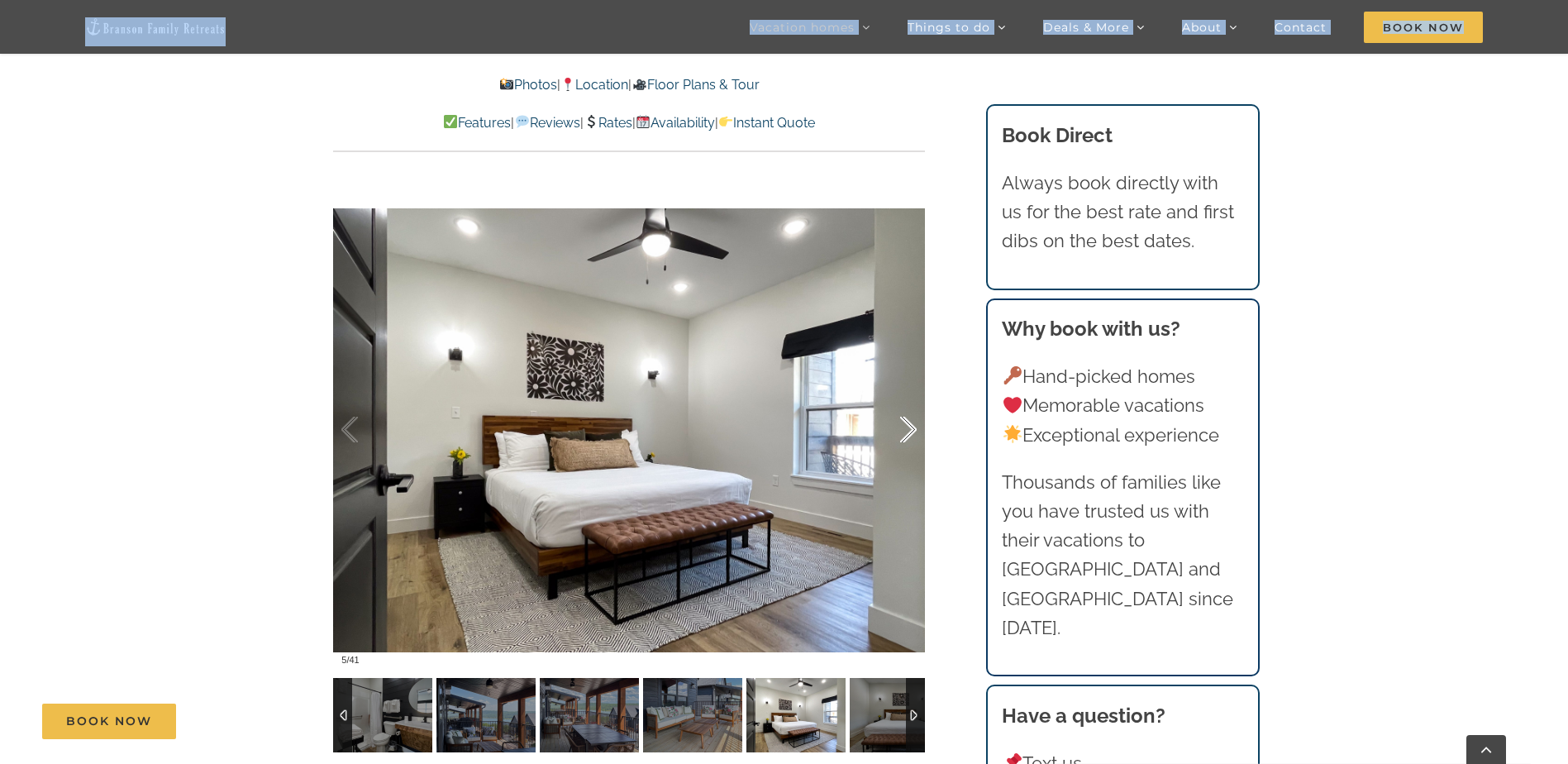
click at [900, 433] on div at bounding box center [891, 430] width 51 height 102
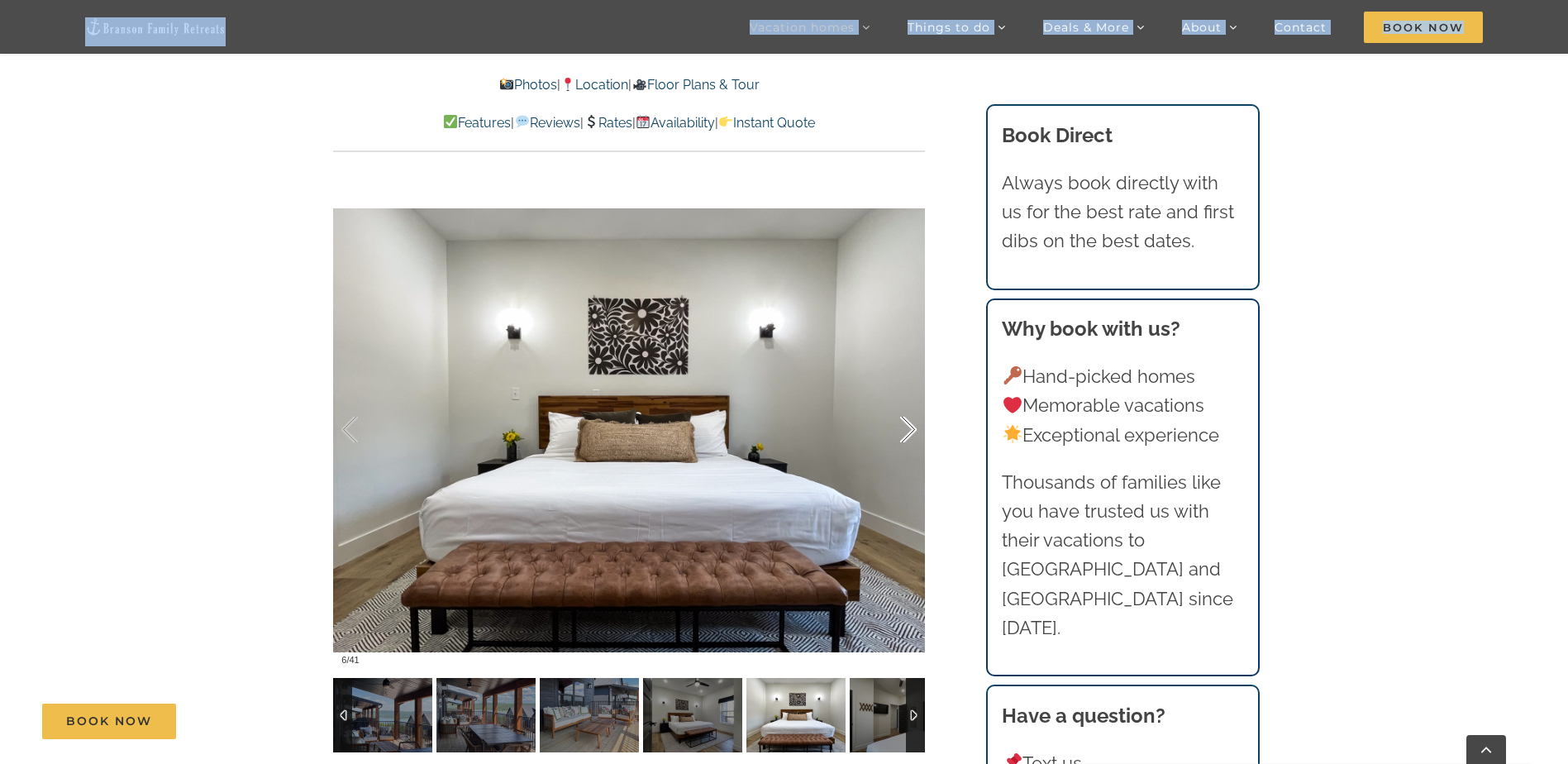
click at [900, 433] on div at bounding box center [891, 430] width 51 height 102
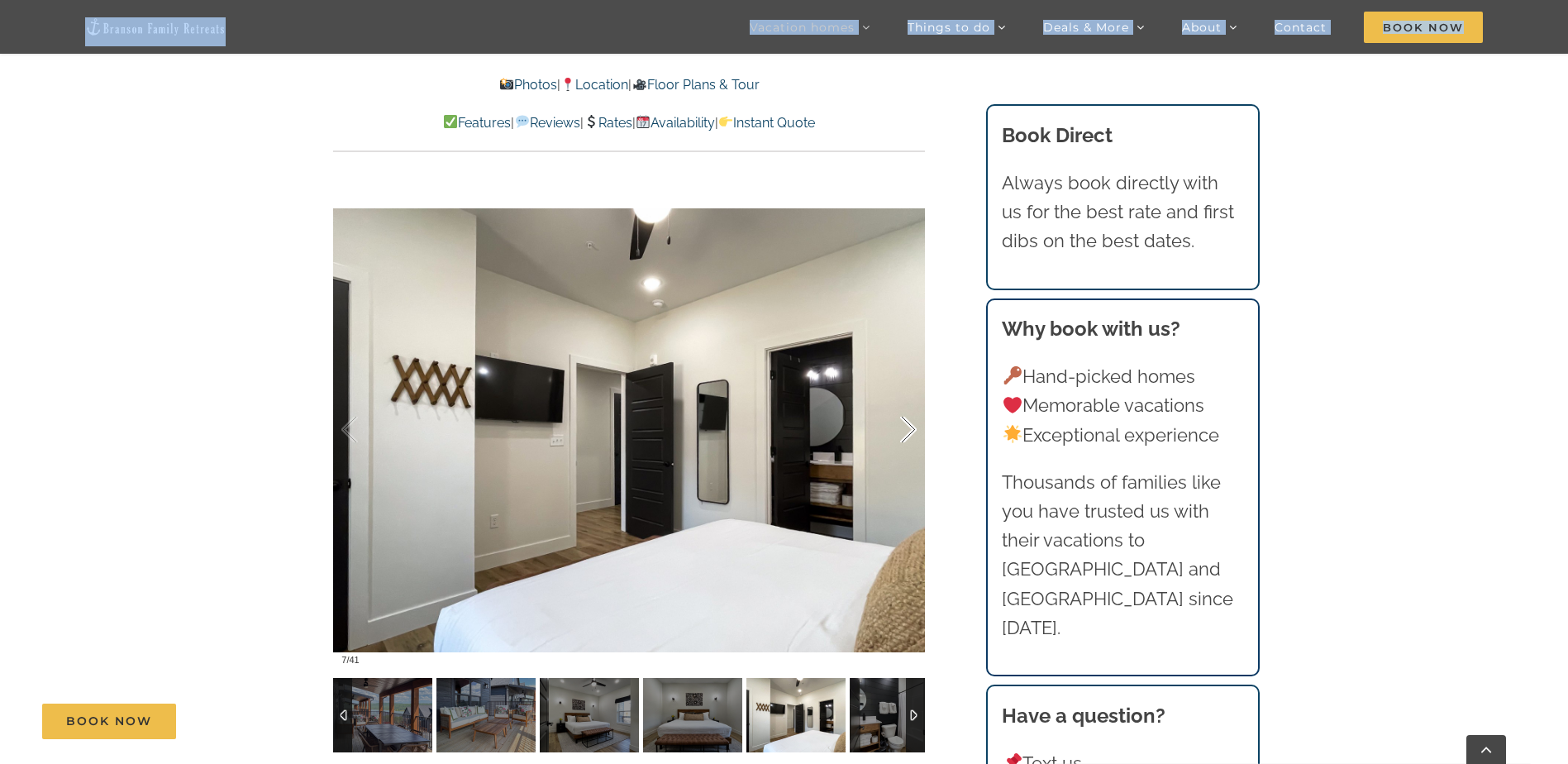
click at [900, 433] on div at bounding box center [891, 430] width 51 height 102
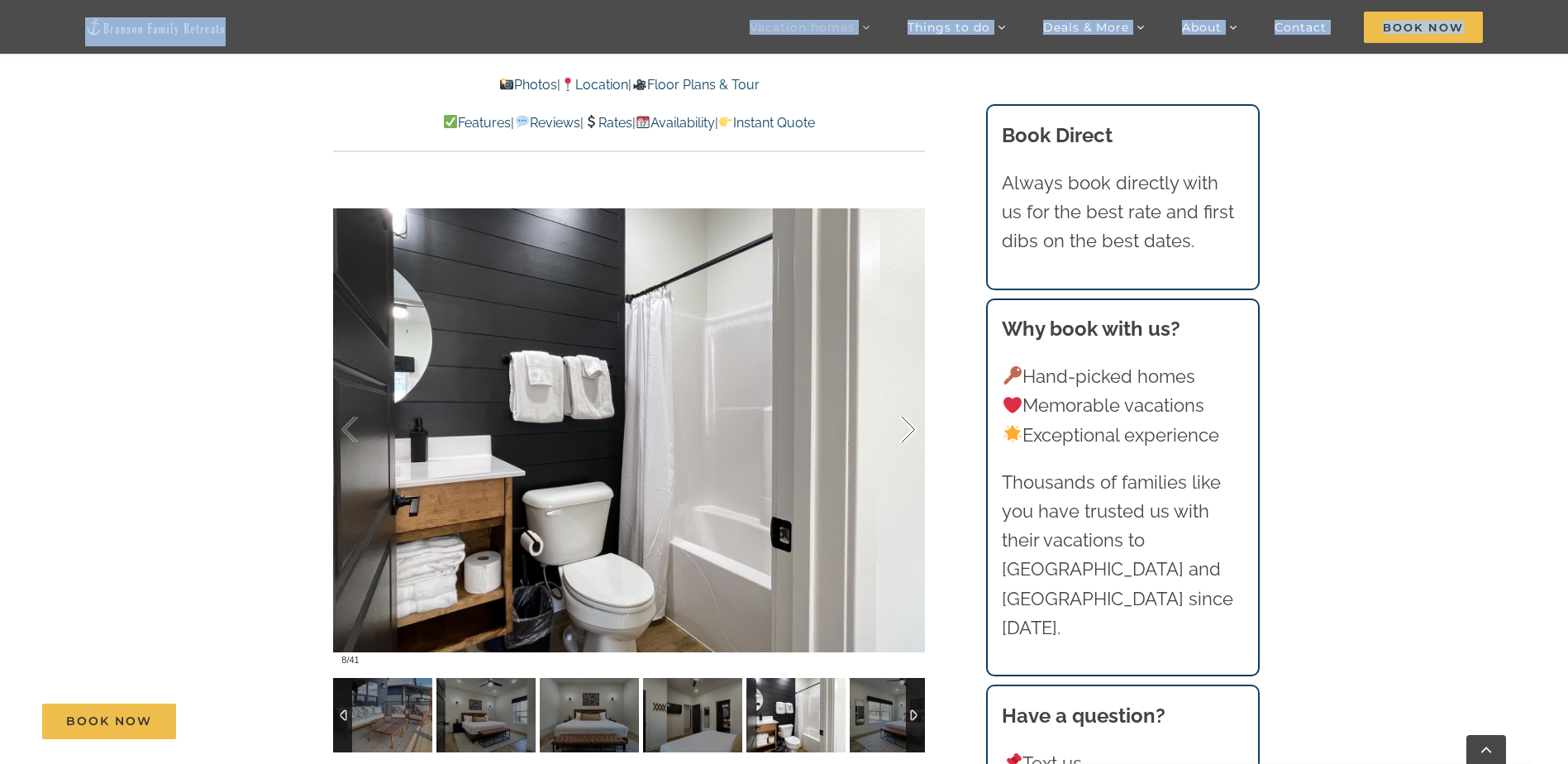
click at [905, 441] on div at bounding box center [891, 430] width 51 height 102
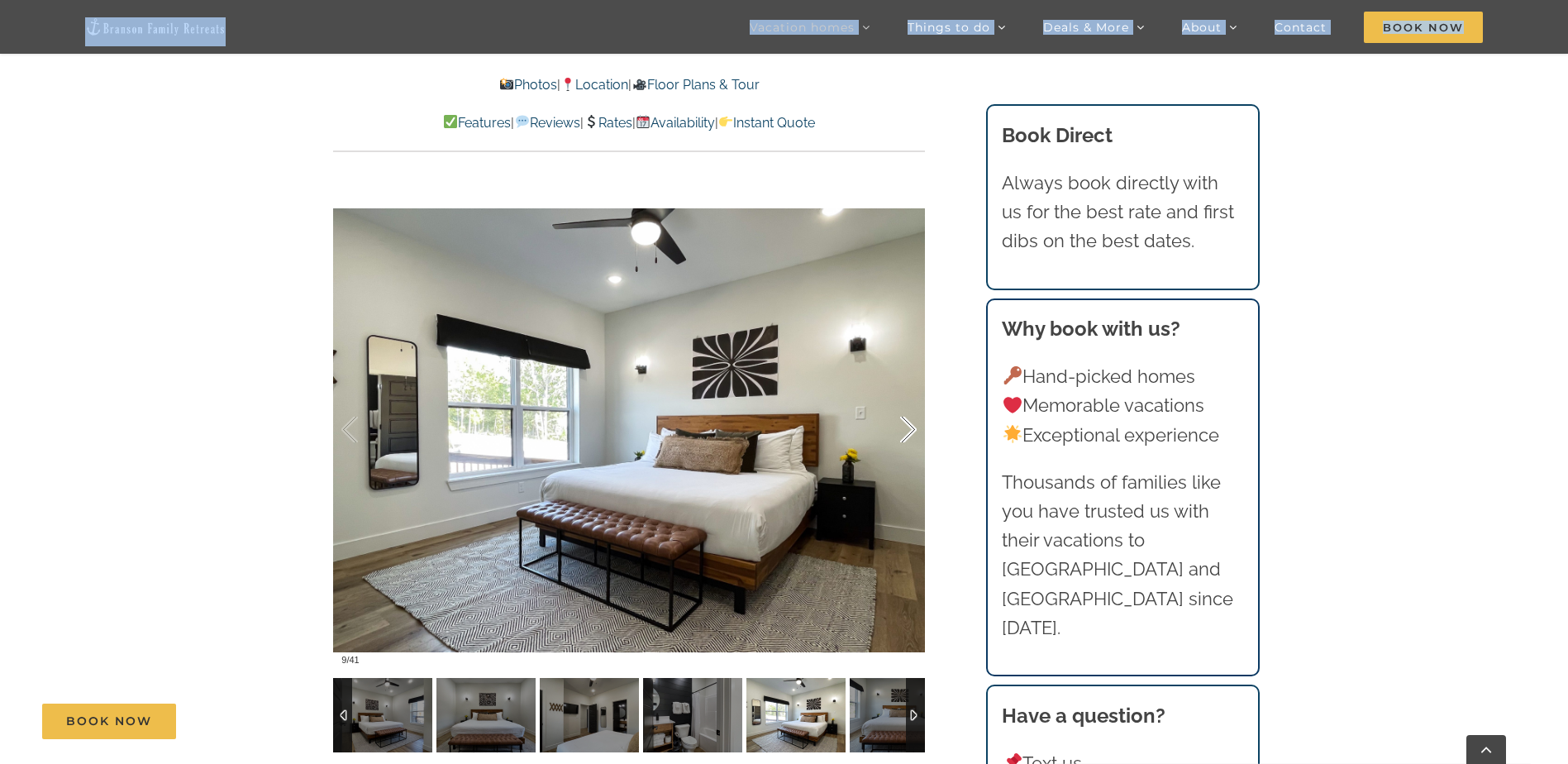
click at [905, 441] on div at bounding box center [891, 430] width 51 height 102
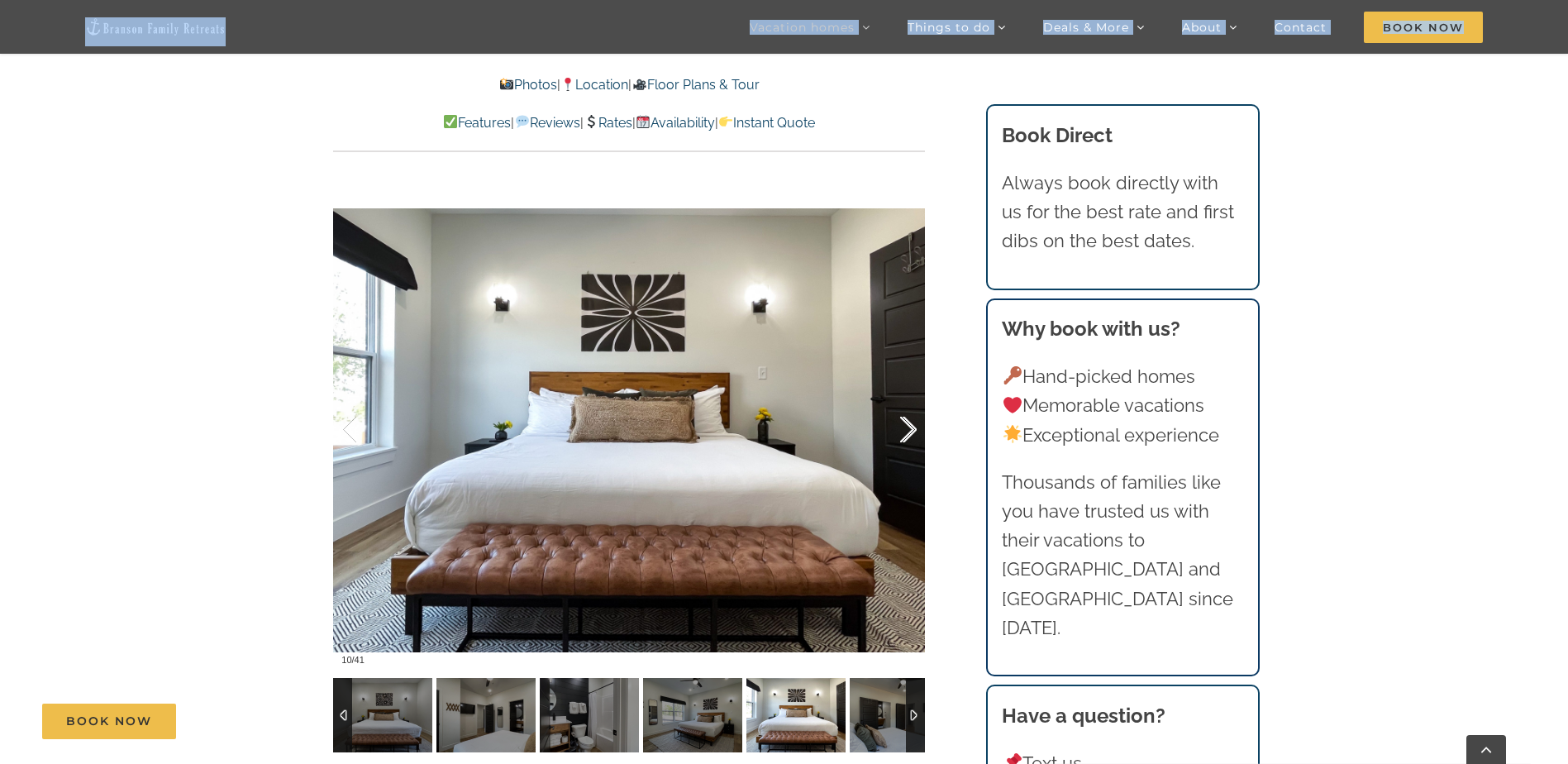
click at [905, 441] on div at bounding box center [891, 430] width 51 height 102
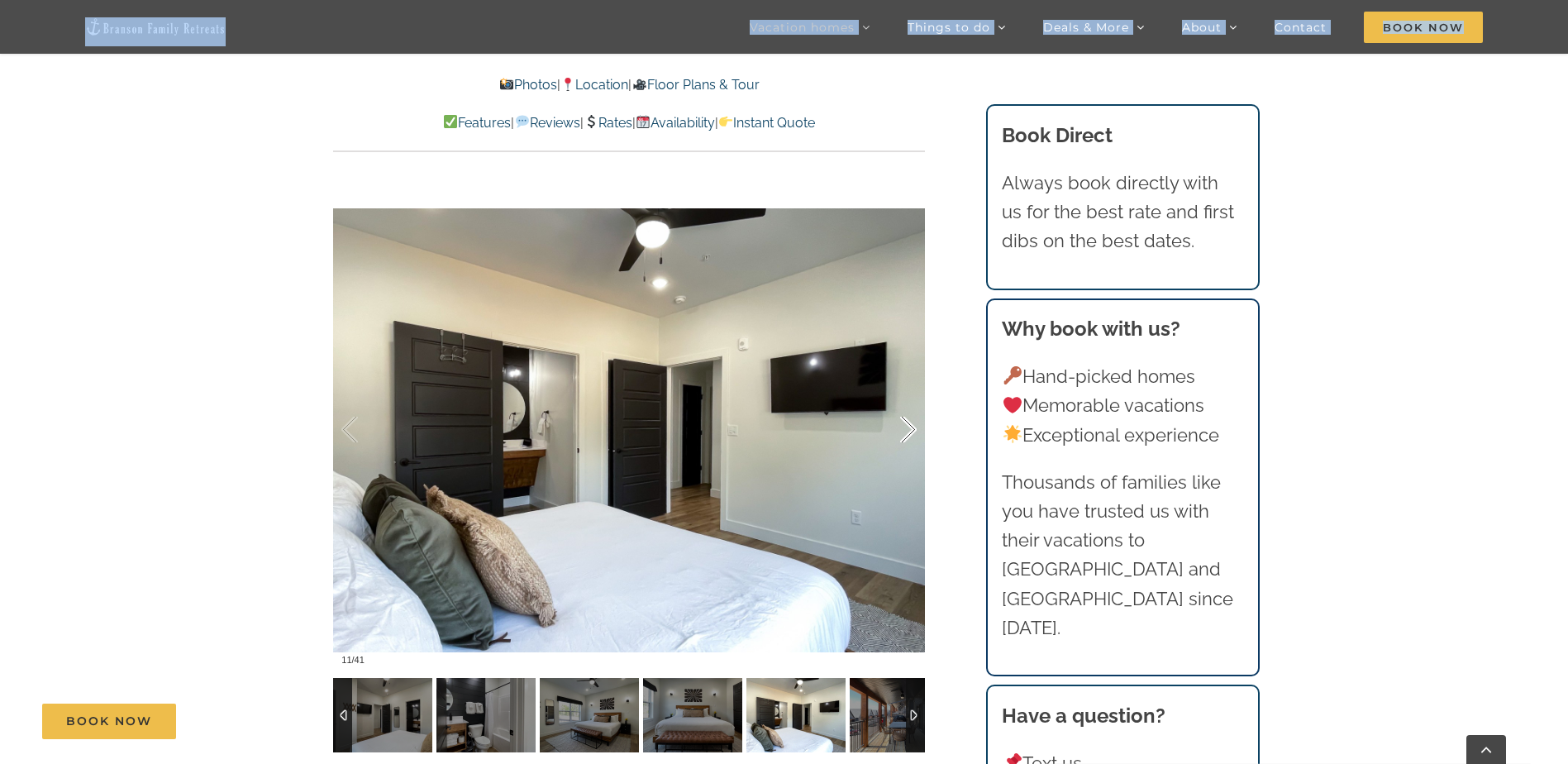
click at [905, 441] on div at bounding box center [891, 430] width 51 height 102
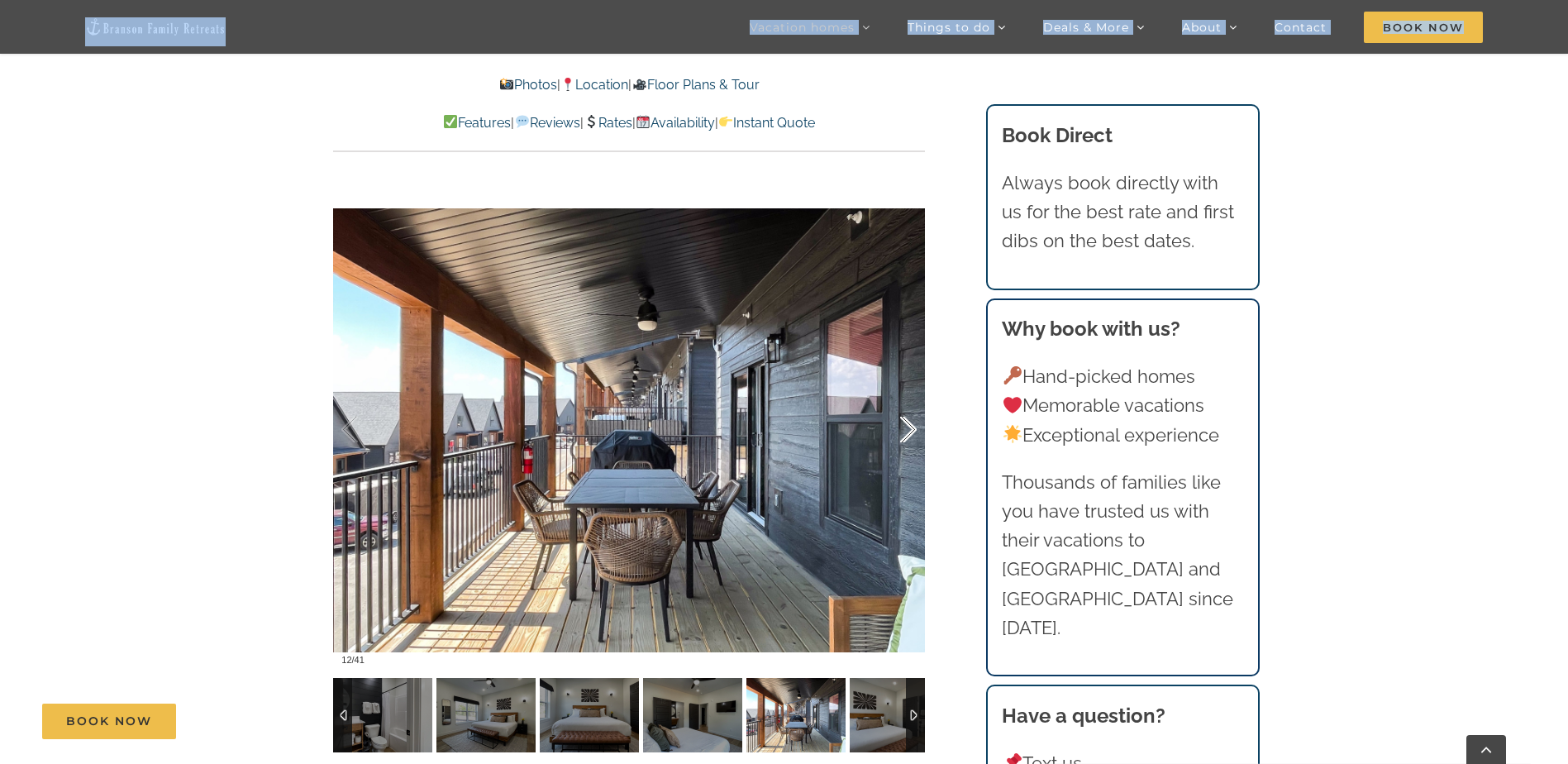
click at [905, 441] on div at bounding box center [891, 430] width 51 height 102
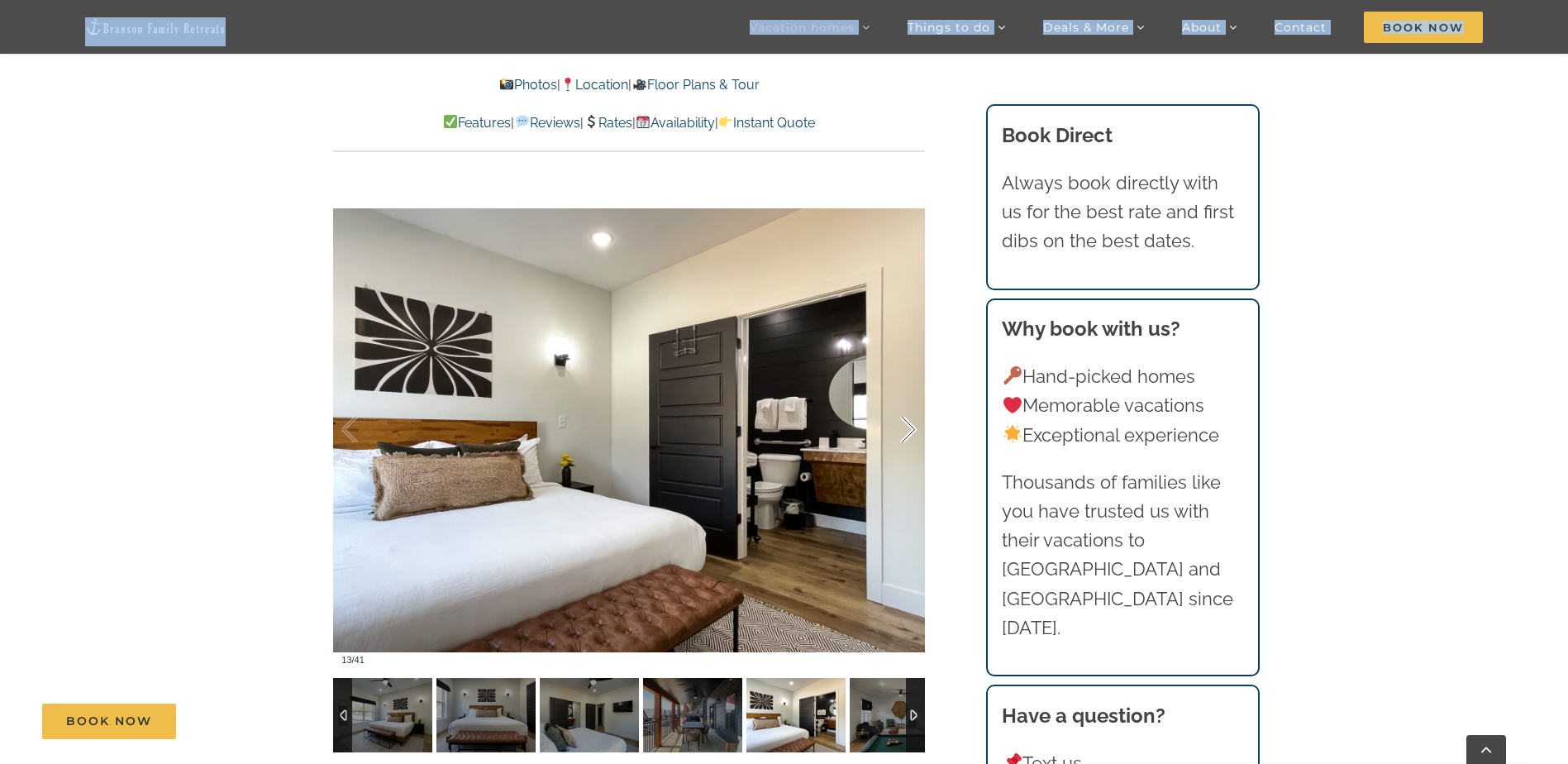
click at [905, 441] on div at bounding box center [891, 430] width 51 height 102
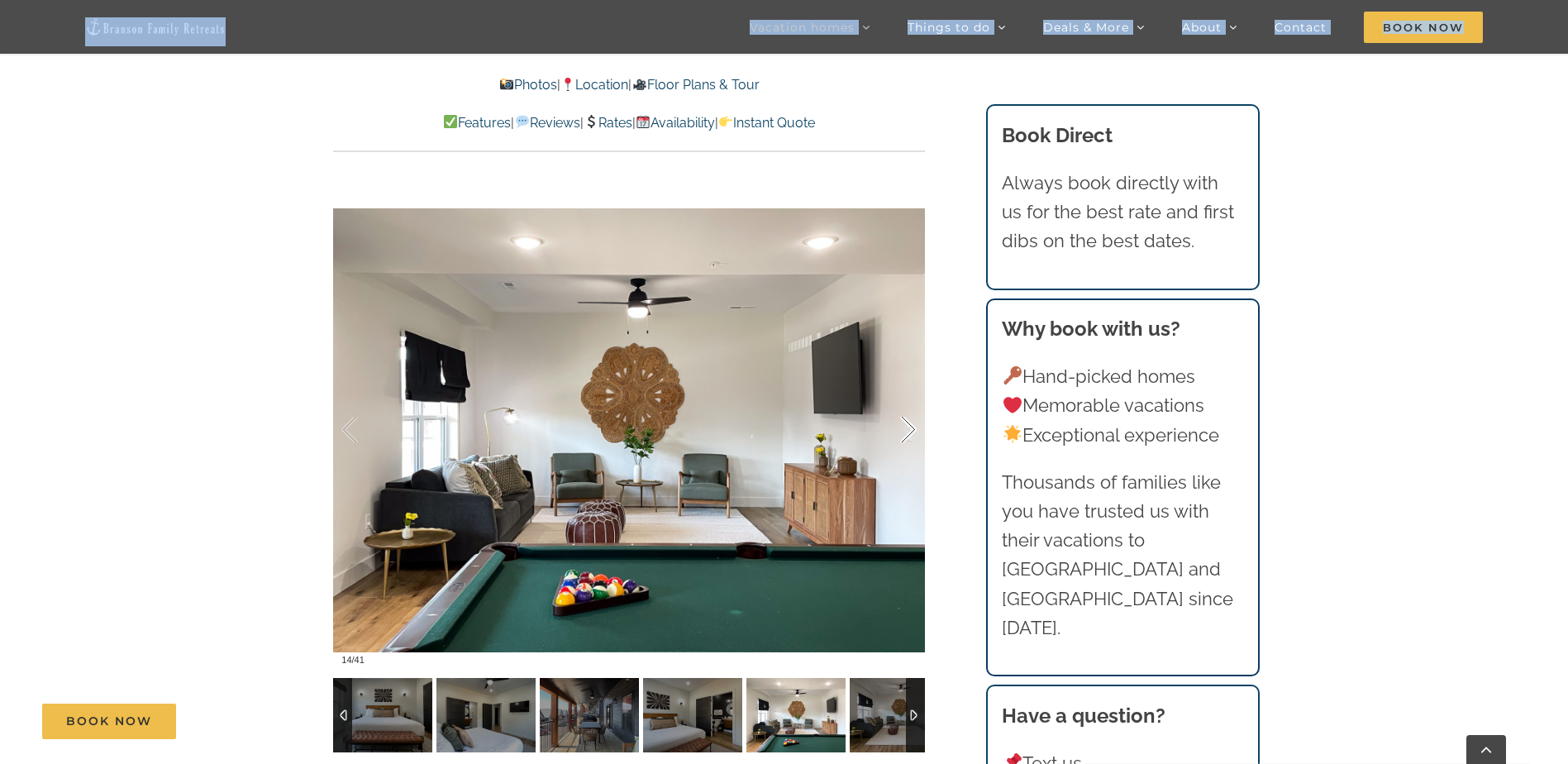
click at [905, 441] on div at bounding box center [891, 430] width 51 height 102
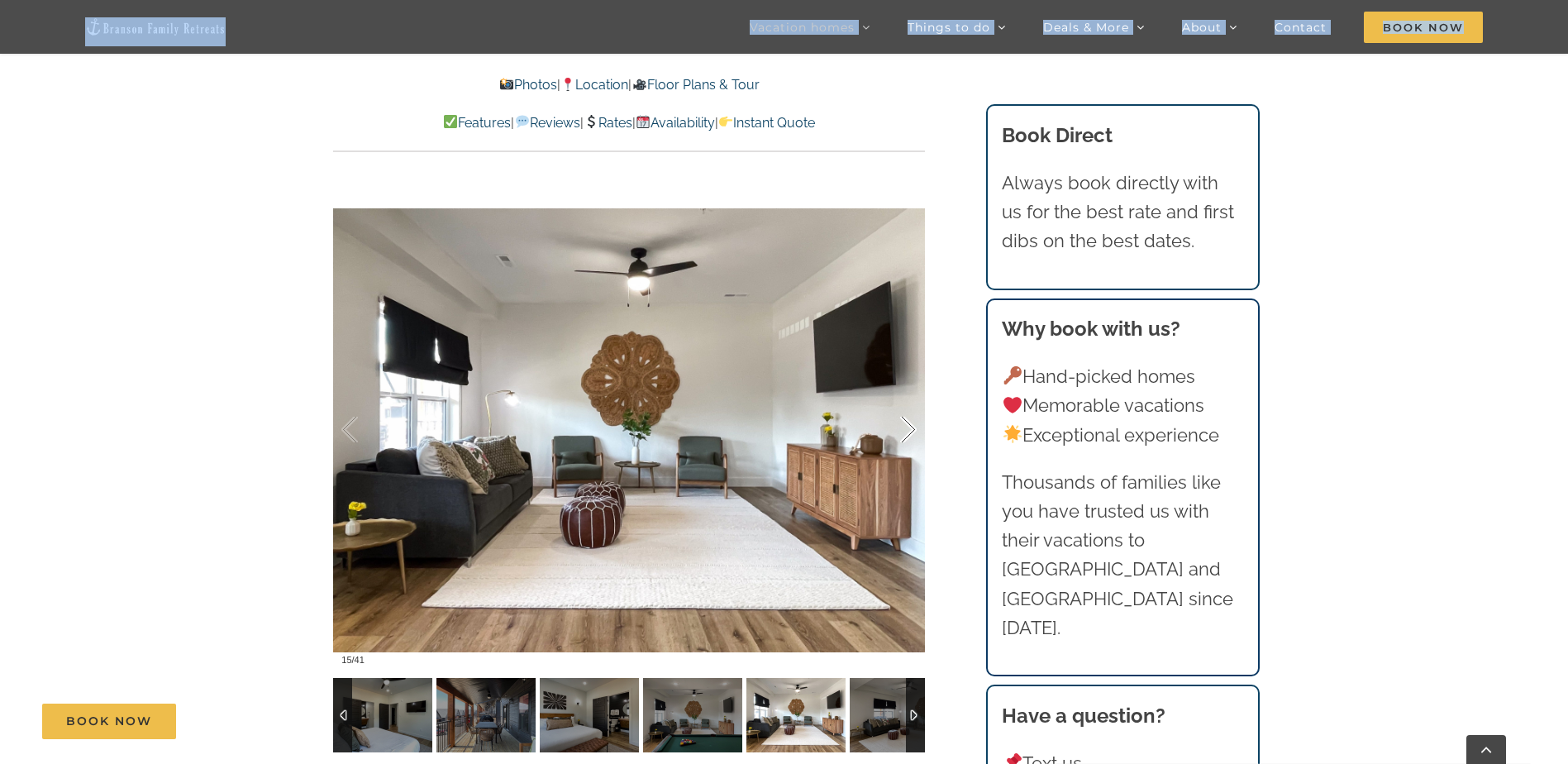
click at [903, 437] on div at bounding box center [891, 430] width 51 height 102
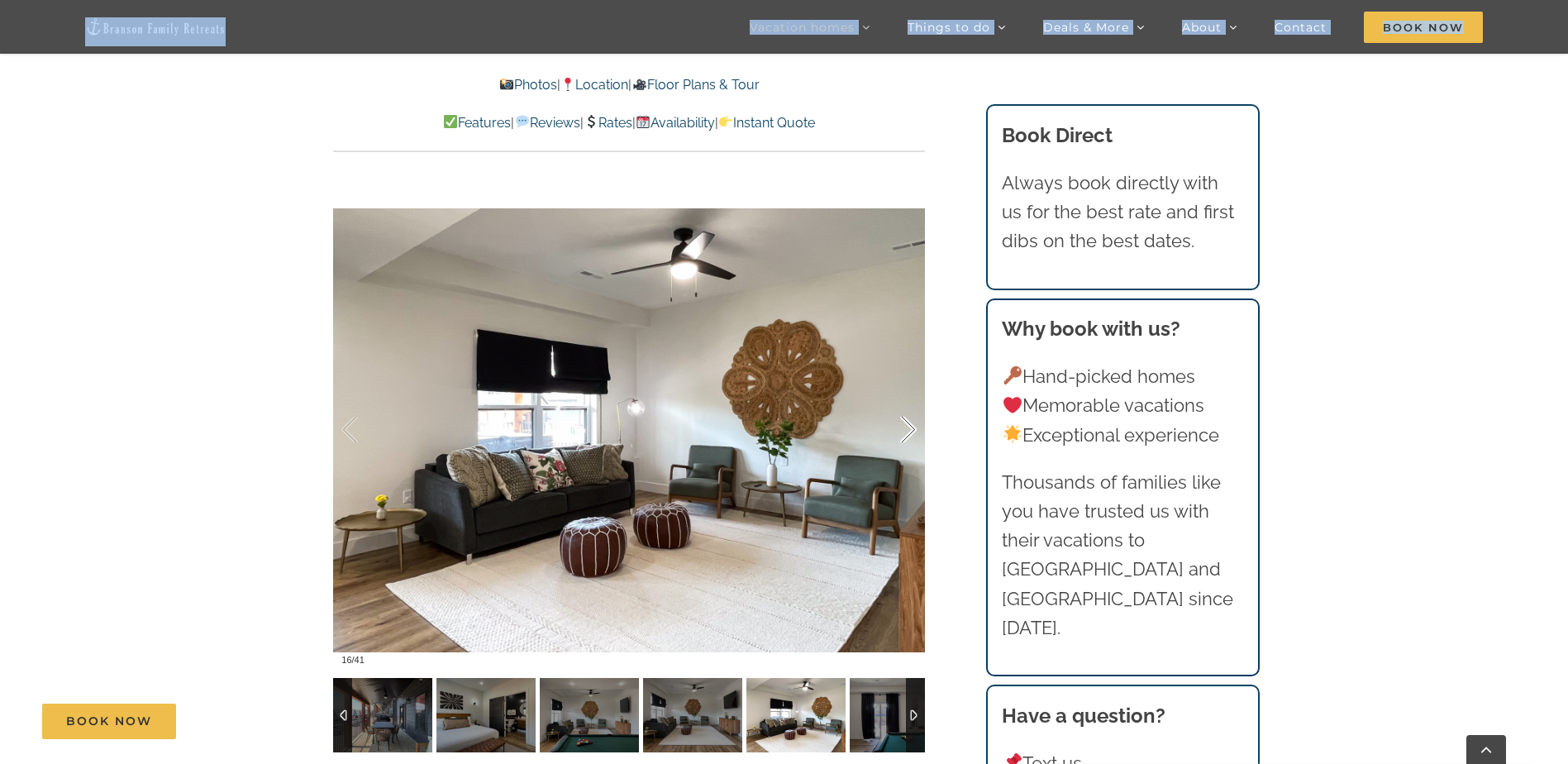
click at [903, 437] on div at bounding box center [891, 430] width 51 height 102
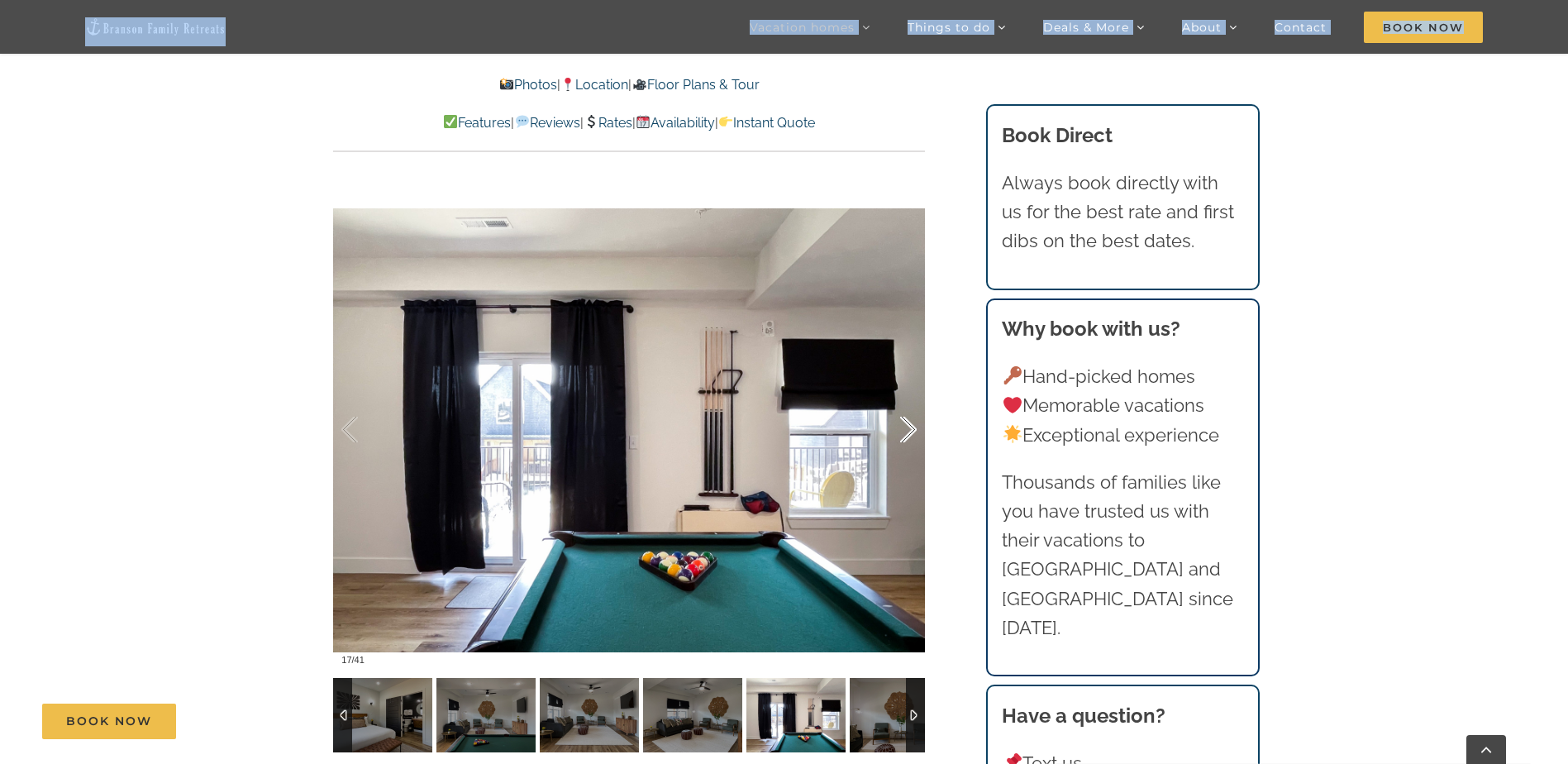
click at [903, 437] on div at bounding box center [891, 430] width 51 height 102
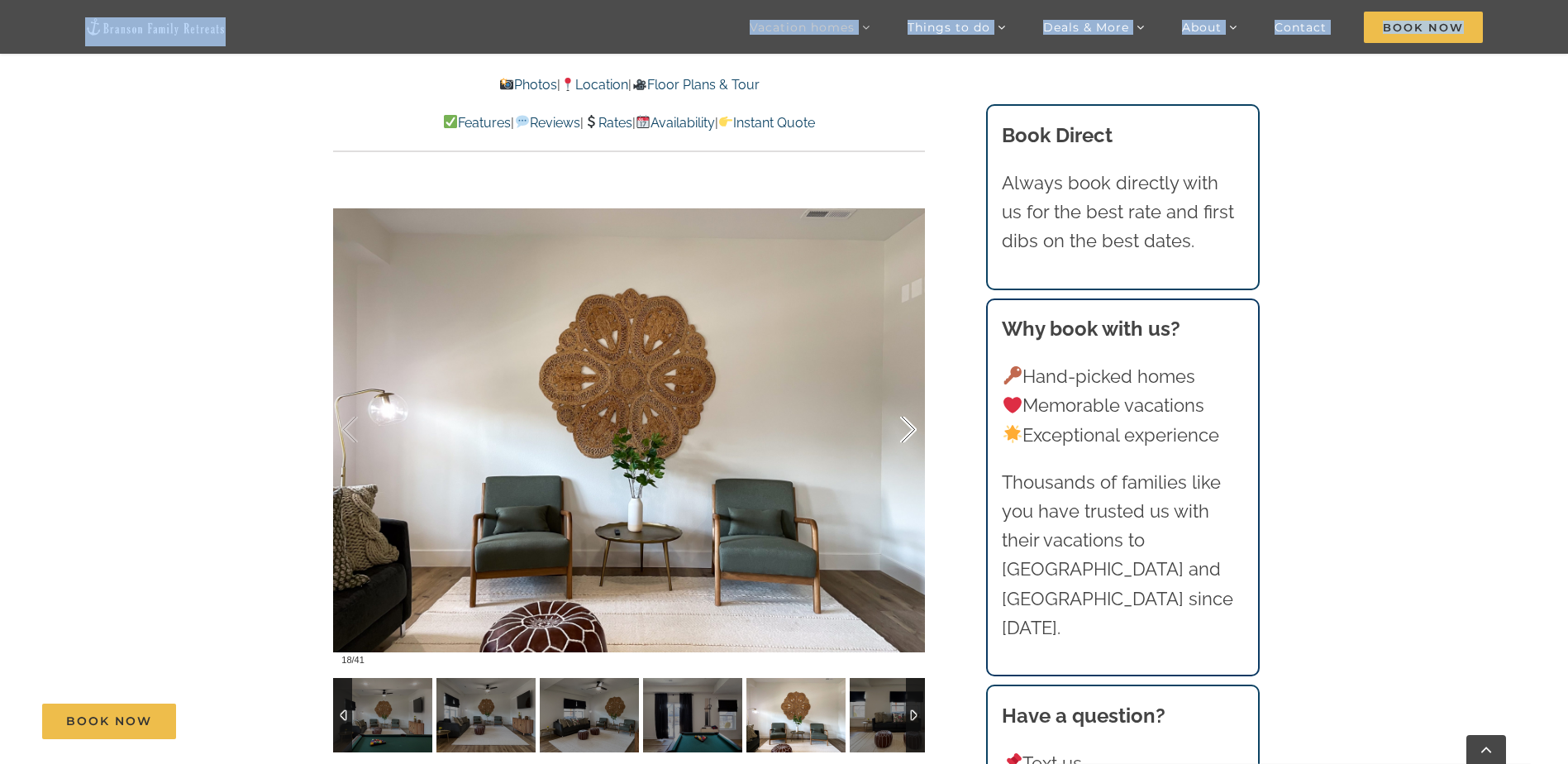
click at [903, 437] on div at bounding box center [891, 430] width 51 height 102
